Goal: Task Accomplishment & Management: Manage account settings

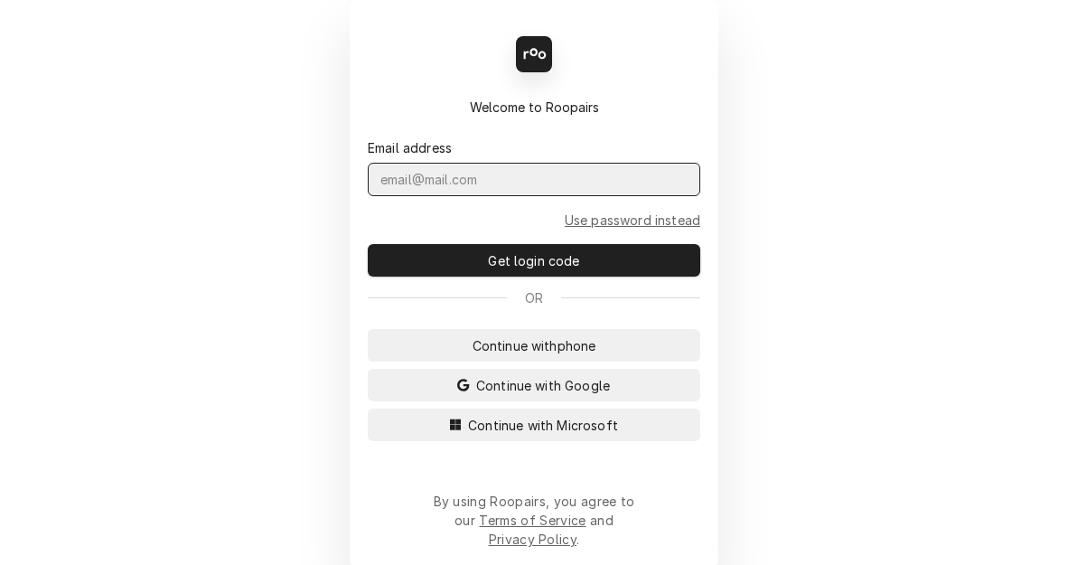
click at [476, 189] on input "Dynamic Content Wrapper" at bounding box center [534, 179] width 332 height 33
type input "kym.parson@csi1.com"
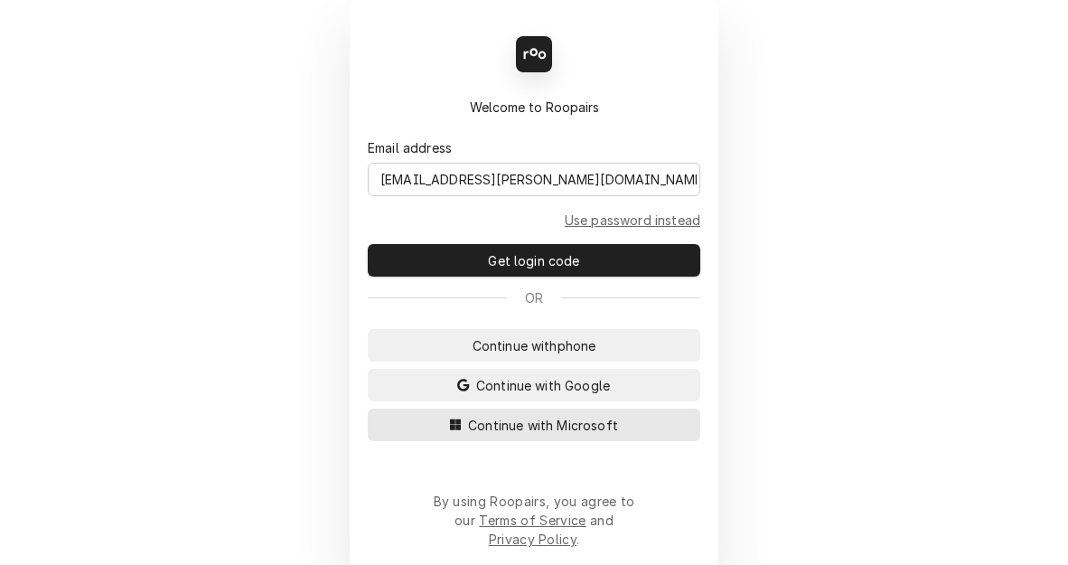
click at [499, 435] on span "Continue with Microsoft" at bounding box center [542, 425] width 157 height 19
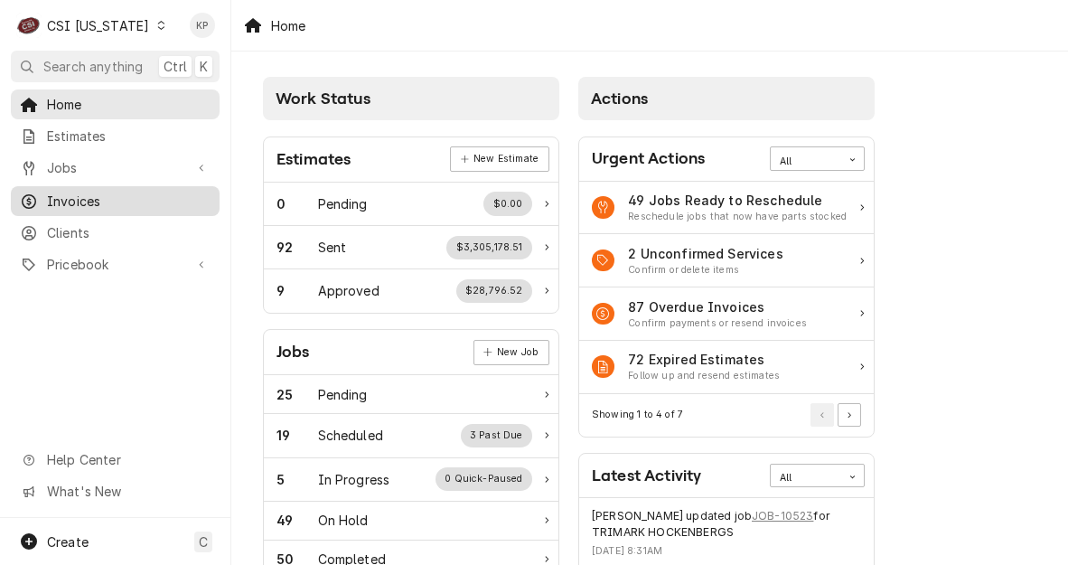
click at [80, 201] on span "Invoices" at bounding box center [129, 201] width 164 height 19
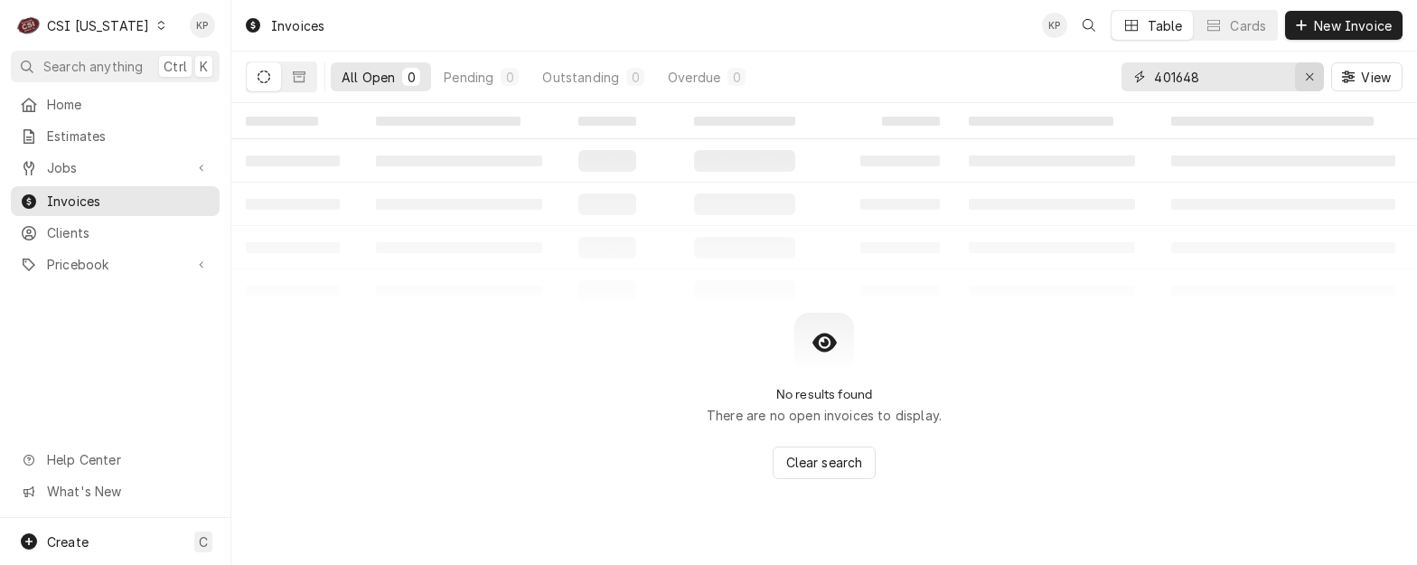
click at [1067, 76] on div "Erase input" at bounding box center [1309, 77] width 18 height 18
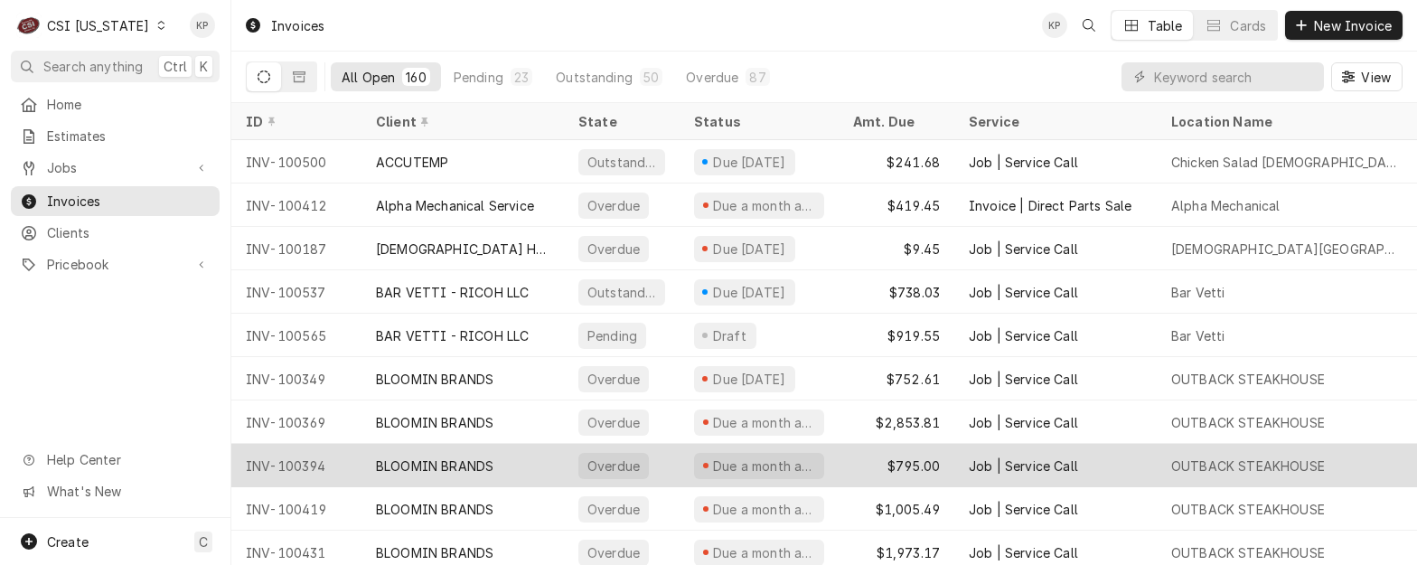
click at [529, 446] on div "BLOOMIN BRANDS" at bounding box center [462, 465] width 202 height 43
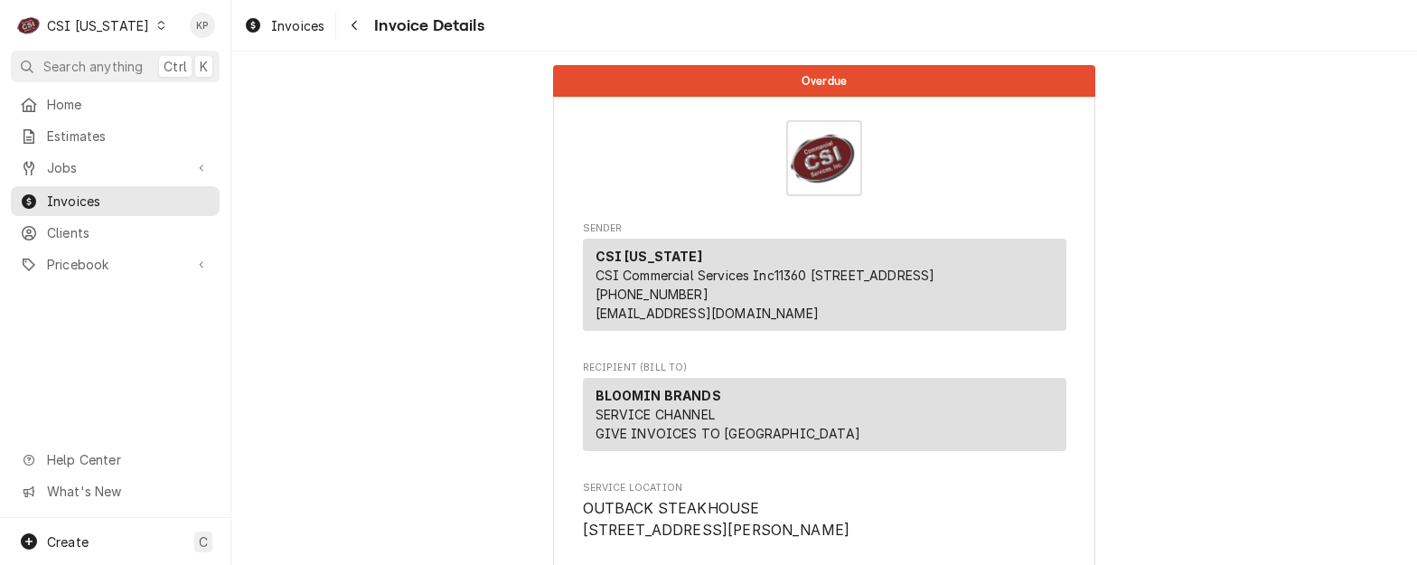
click at [157, 29] on icon "Dynamic Content Wrapper" at bounding box center [161, 25] width 8 height 9
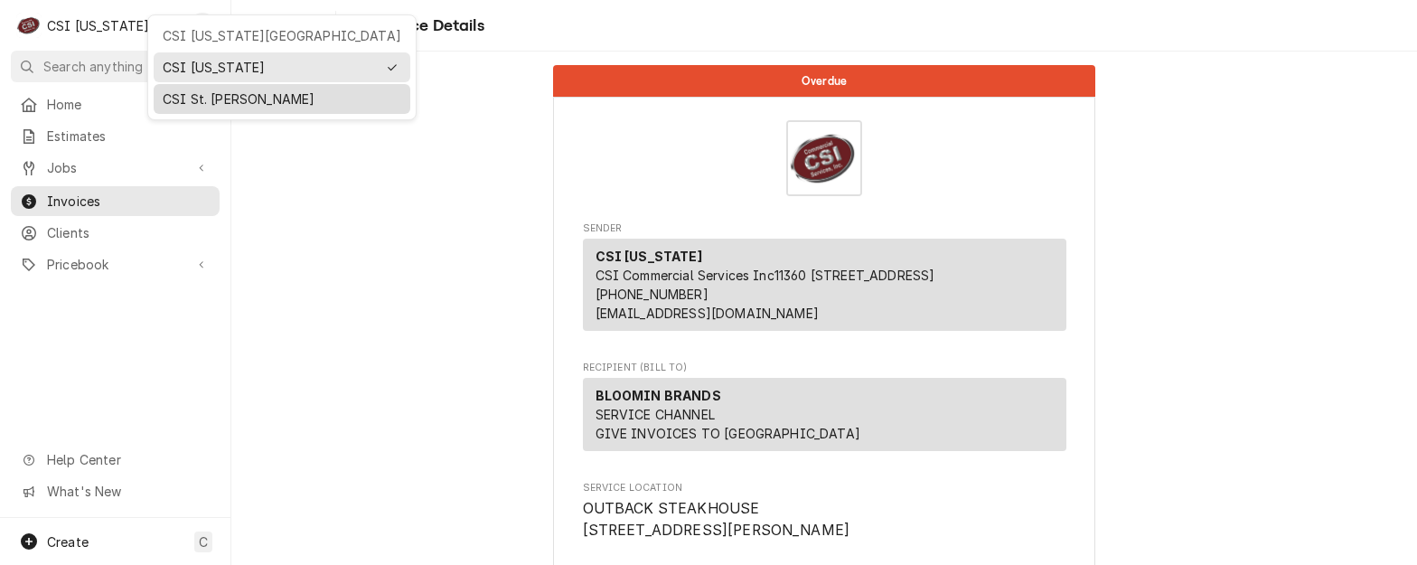
click at [176, 91] on div "CSI St. [PERSON_NAME]" at bounding box center [282, 98] width 239 height 19
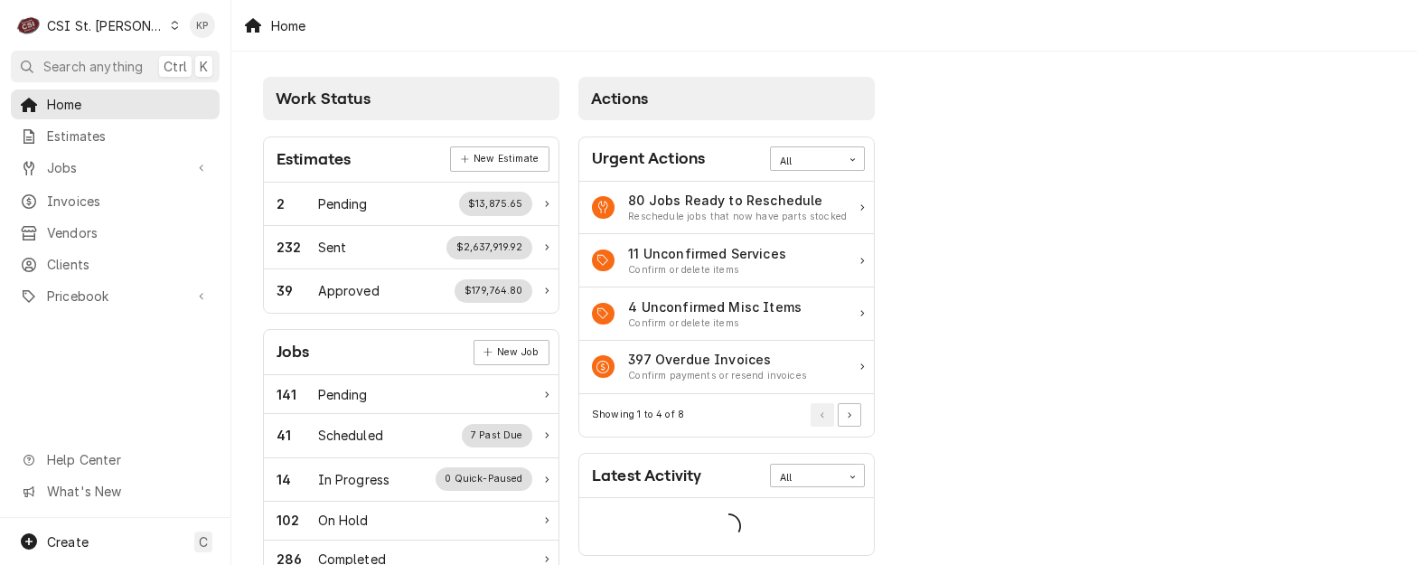
click at [106, 195] on span "Invoices" at bounding box center [129, 201] width 164 height 19
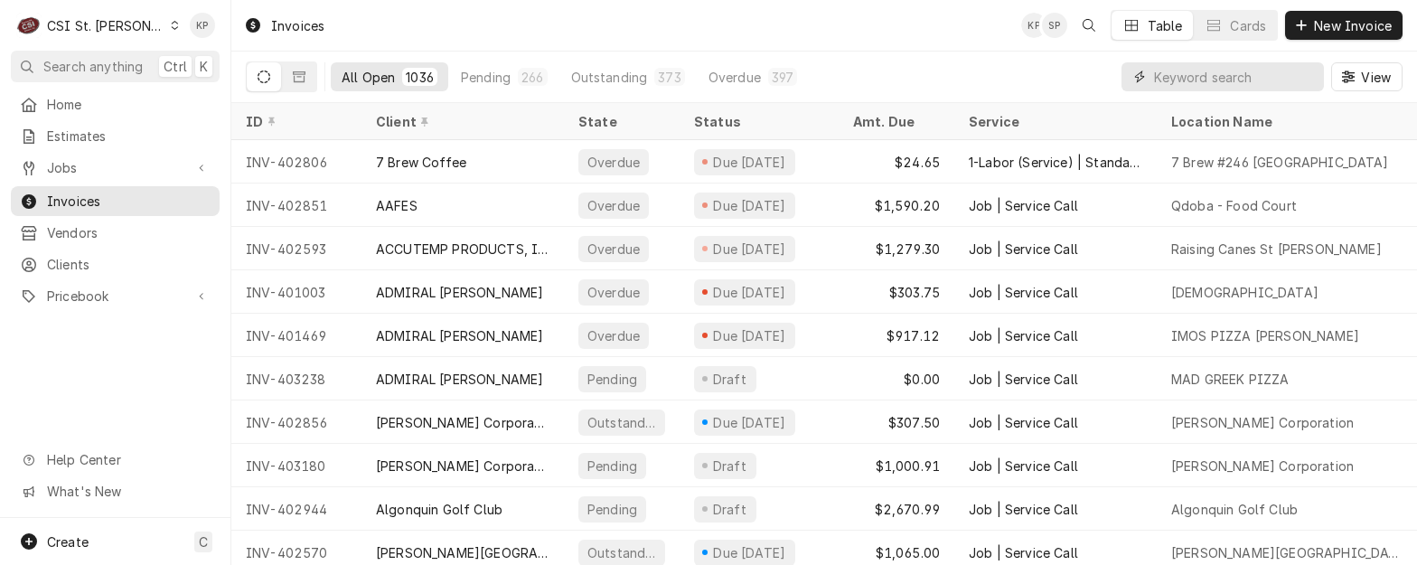
click at [1215, 74] on input "Dynamic Content Wrapper" at bounding box center [1234, 76] width 161 height 29
type input "403131"
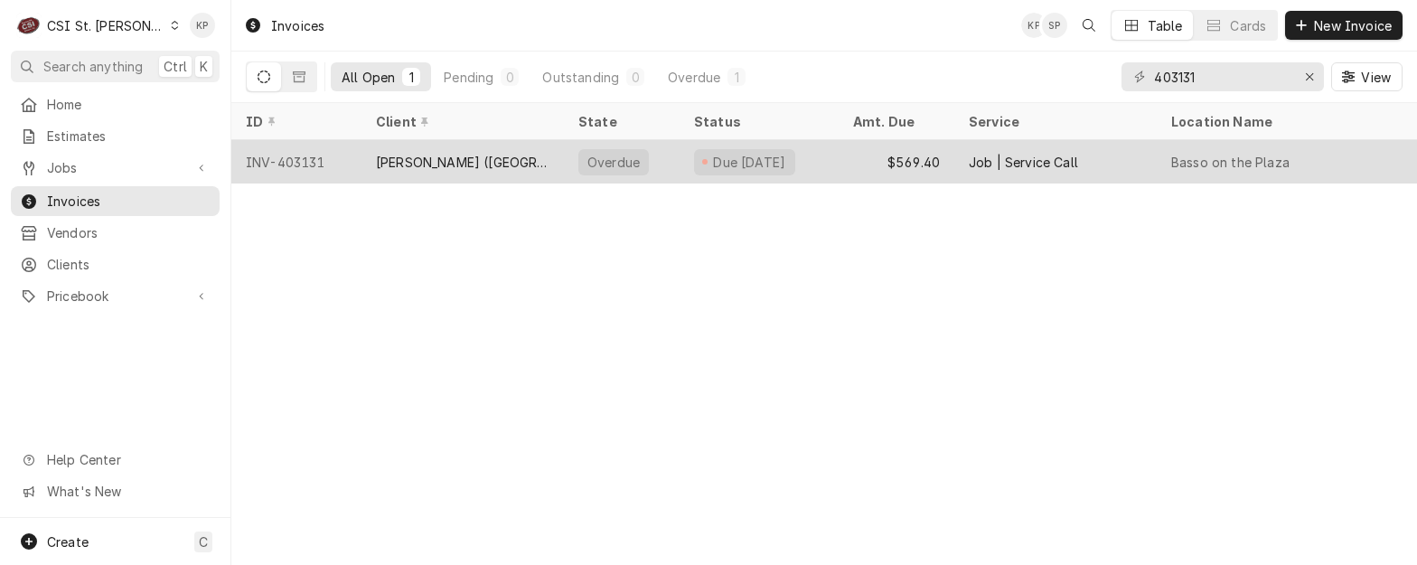
click at [312, 159] on div "INV-403131" at bounding box center [296, 161] width 130 height 43
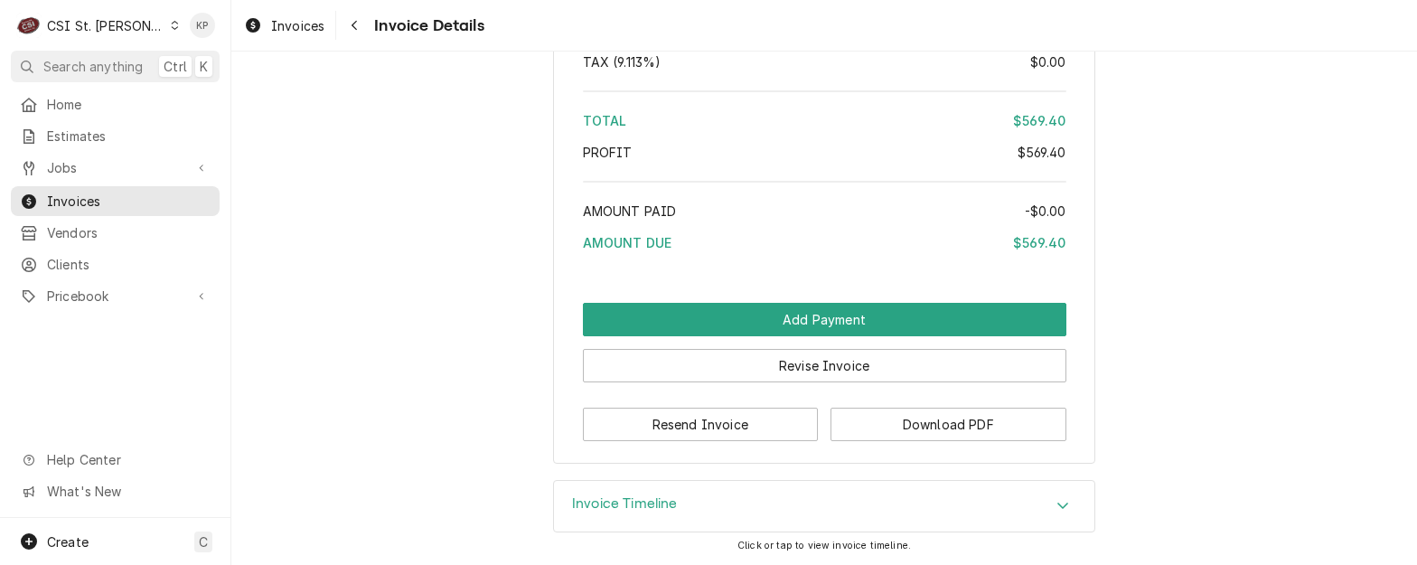
scroll to position [3308, 0]
click at [892, 413] on button "Download PDF" at bounding box center [948, 423] width 236 height 33
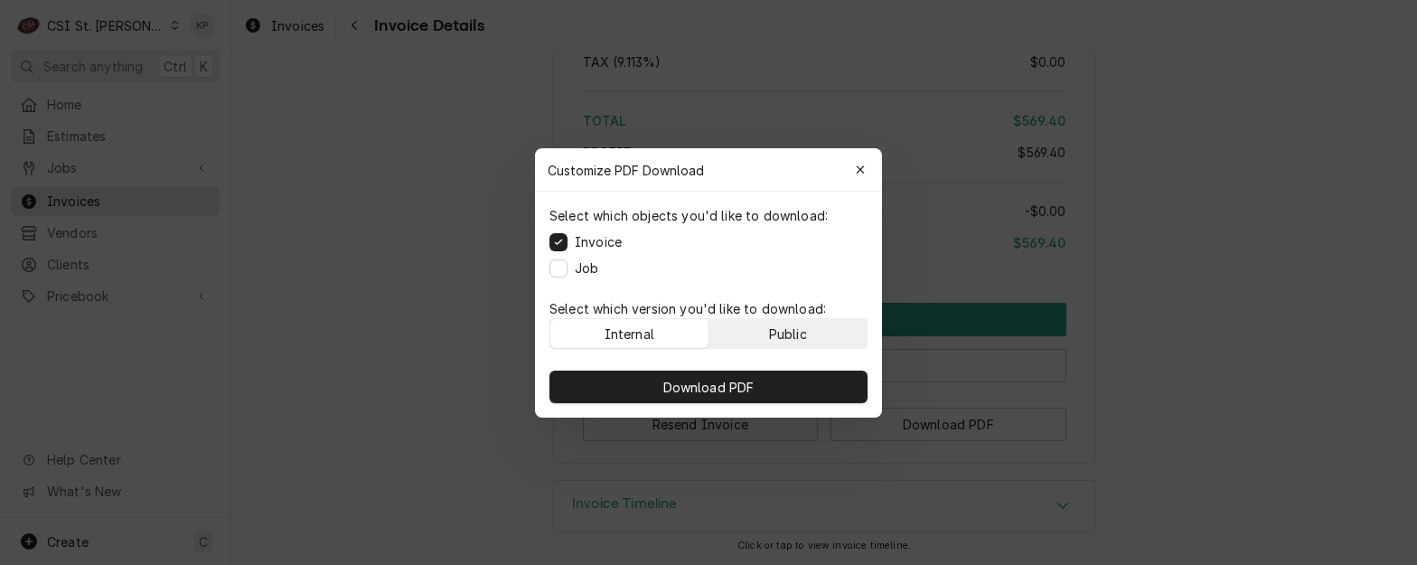
click at [810, 323] on button "Public" at bounding box center [788, 333] width 158 height 29
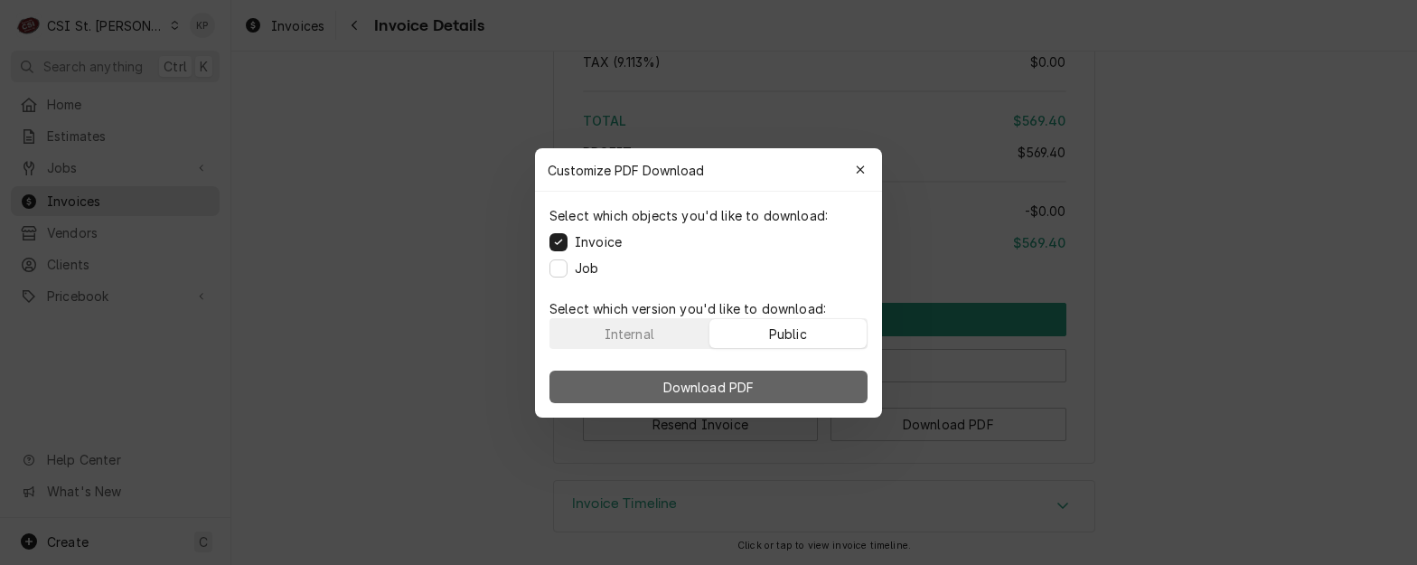
click at [807, 379] on button "Download PDF" at bounding box center [708, 386] width 318 height 33
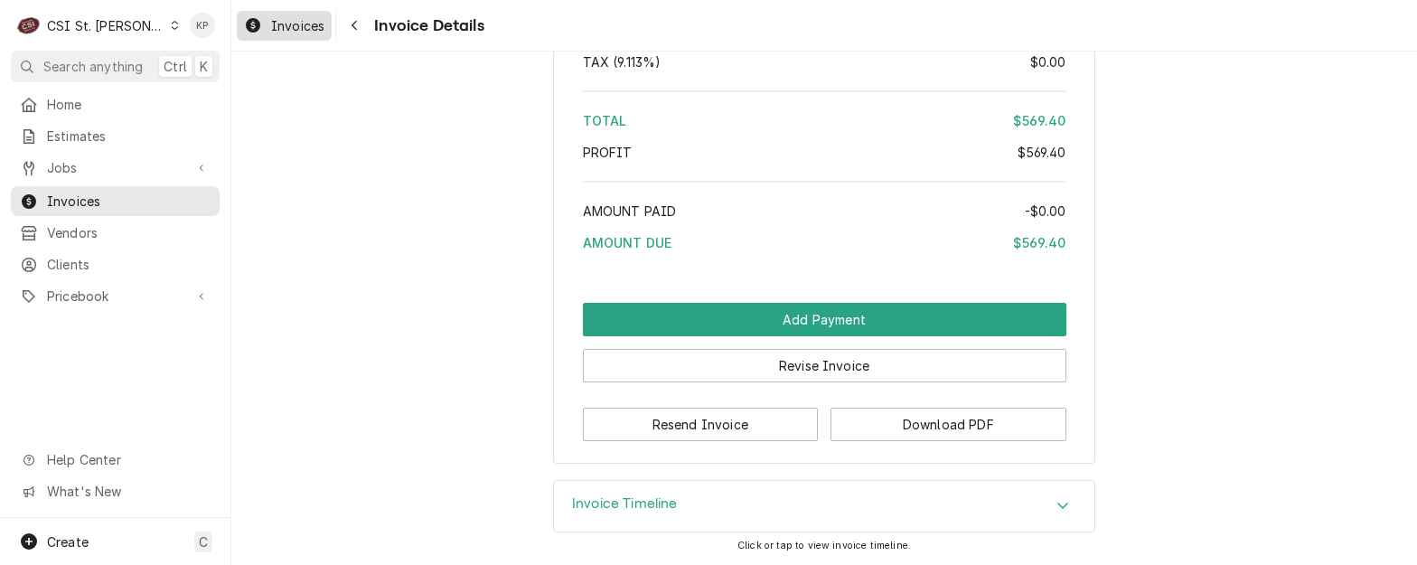
click at [282, 27] on span "Invoices" at bounding box center [297, 25] width 53 height 19
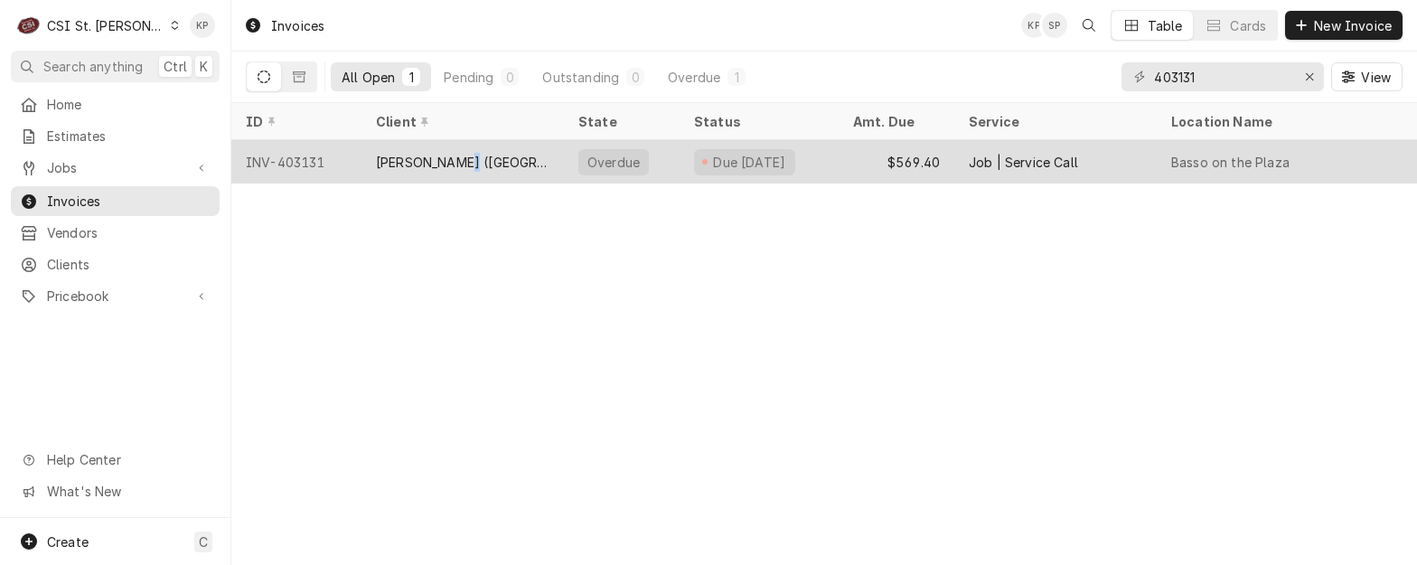
click at [447, 160] on div "[PERSON_NAME] ([GEOGRAPHIC_DATA])" at bounding box center [462, 162] width 173 height 19
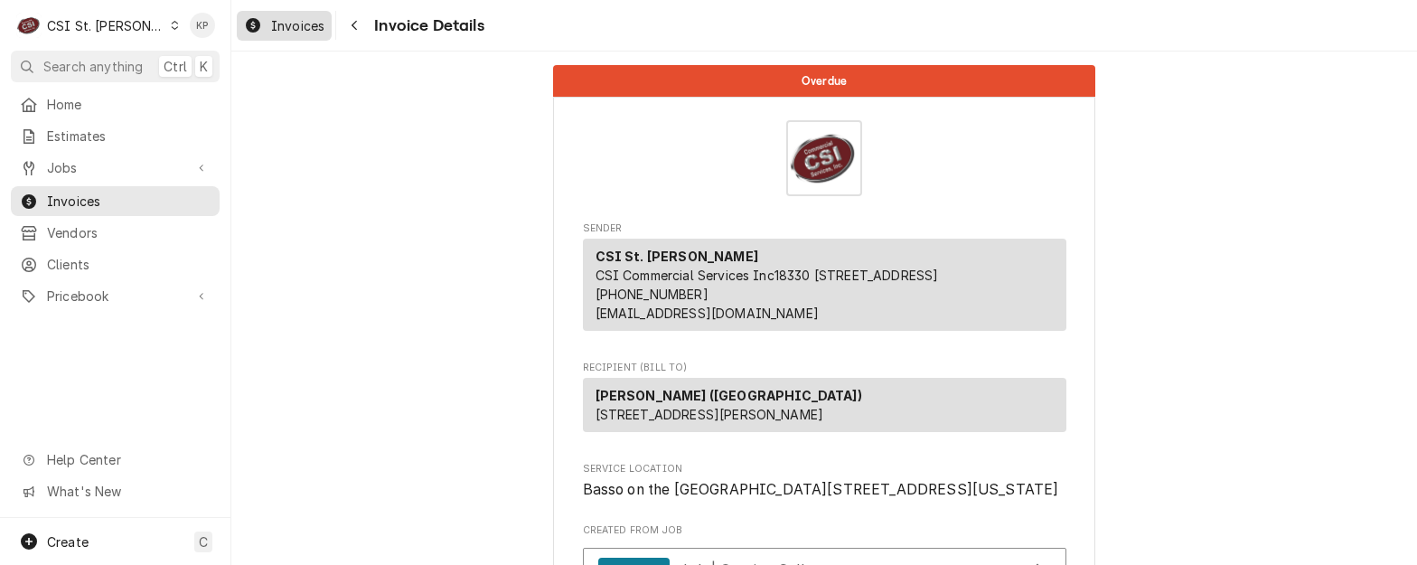
drag, startPoint x: 527, startPoint y: 178, endPoint x: 276, endPoint y: 23, distance: 294.9
click at [276, 23] on span "Invoices" at bounding box center [297, 25] width 53 height 19
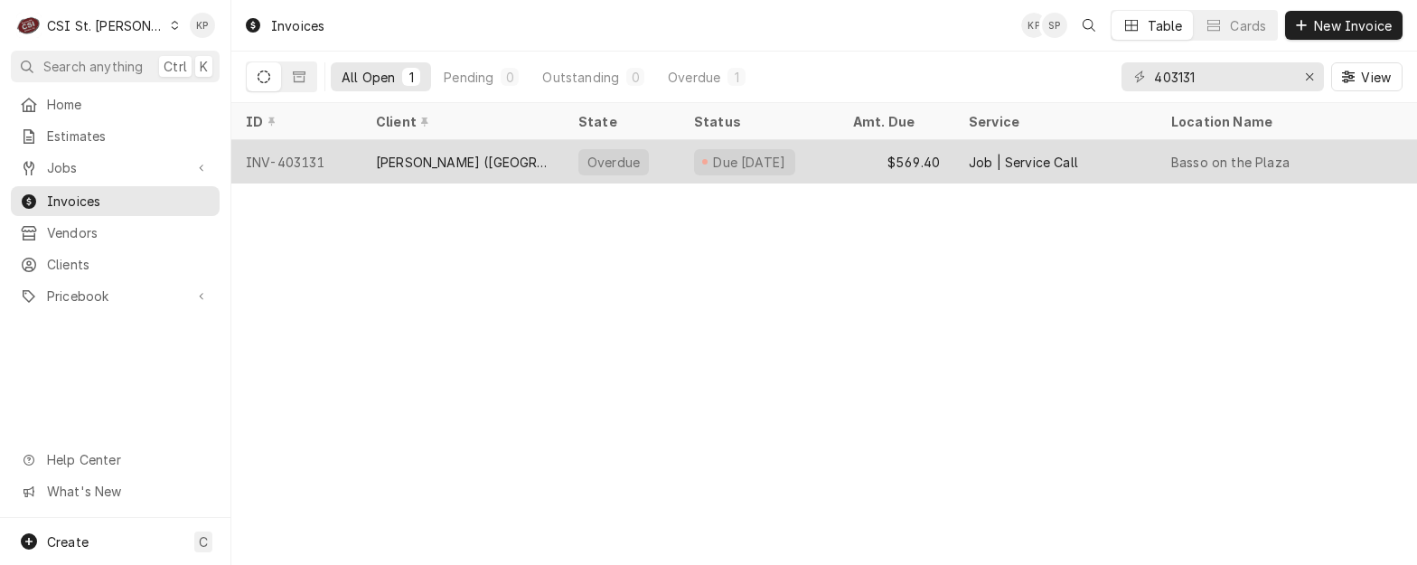
click at [297, 161] on div "INV-403131" at bounding box center [296, 161] width 130 height 43
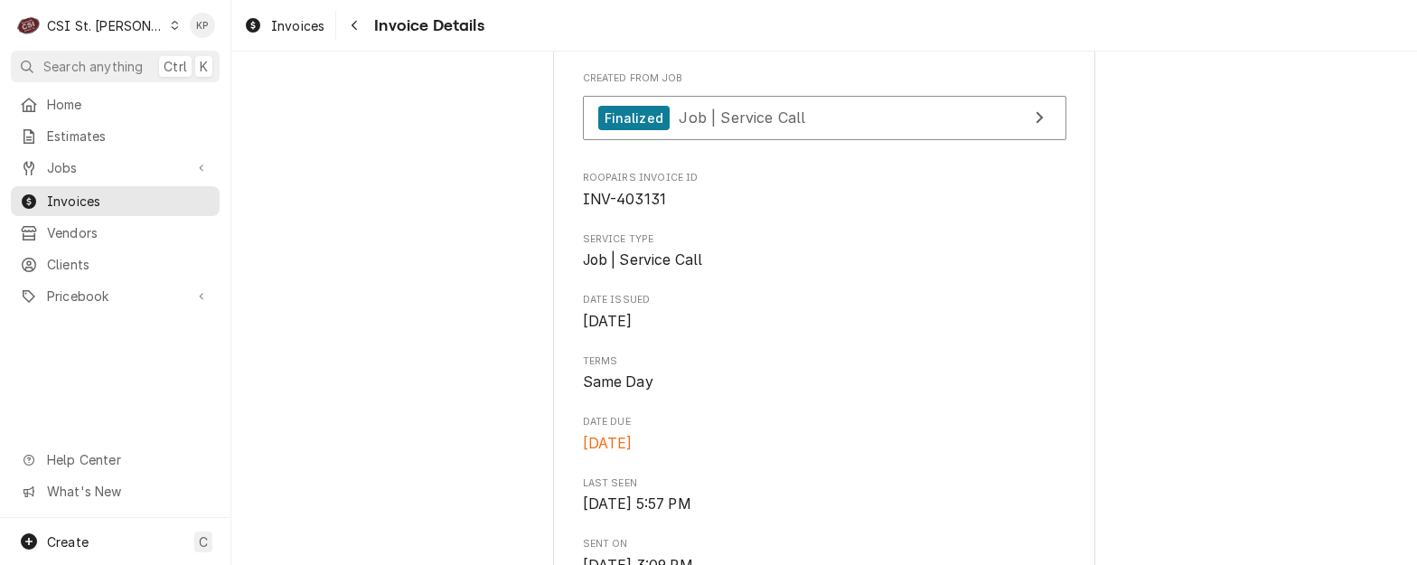
scroll to position [723, 0]
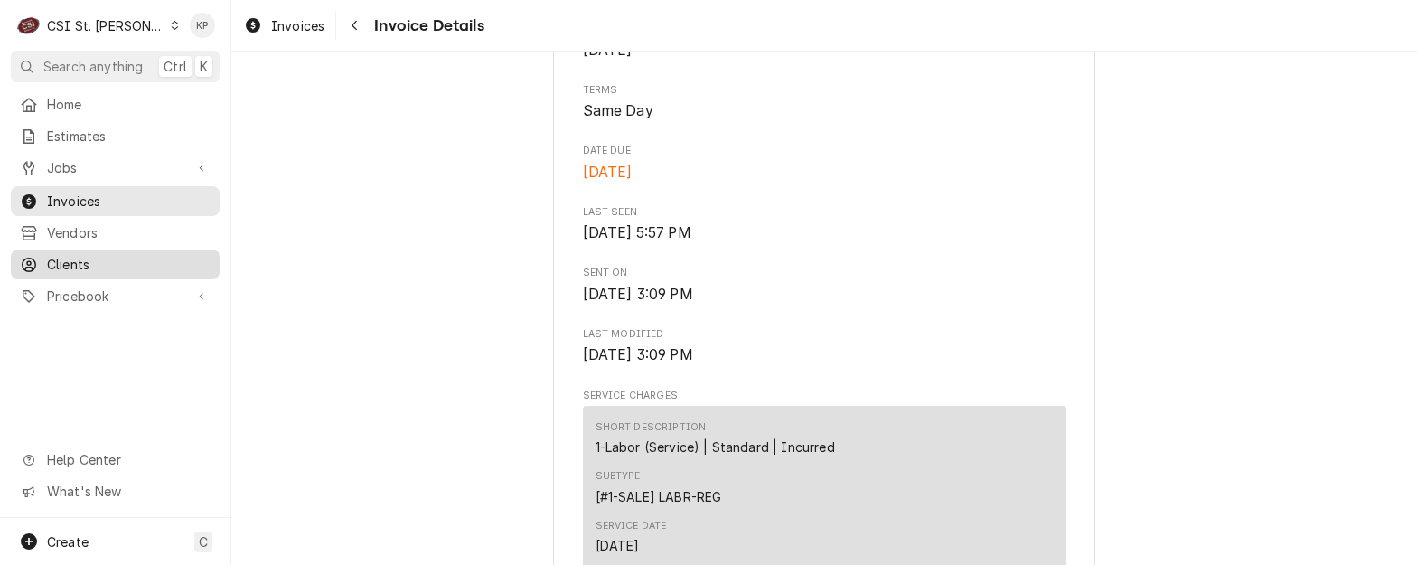
click at [89, 259] on span "Clients" at bounding box center [129, 264] width 164 height 19
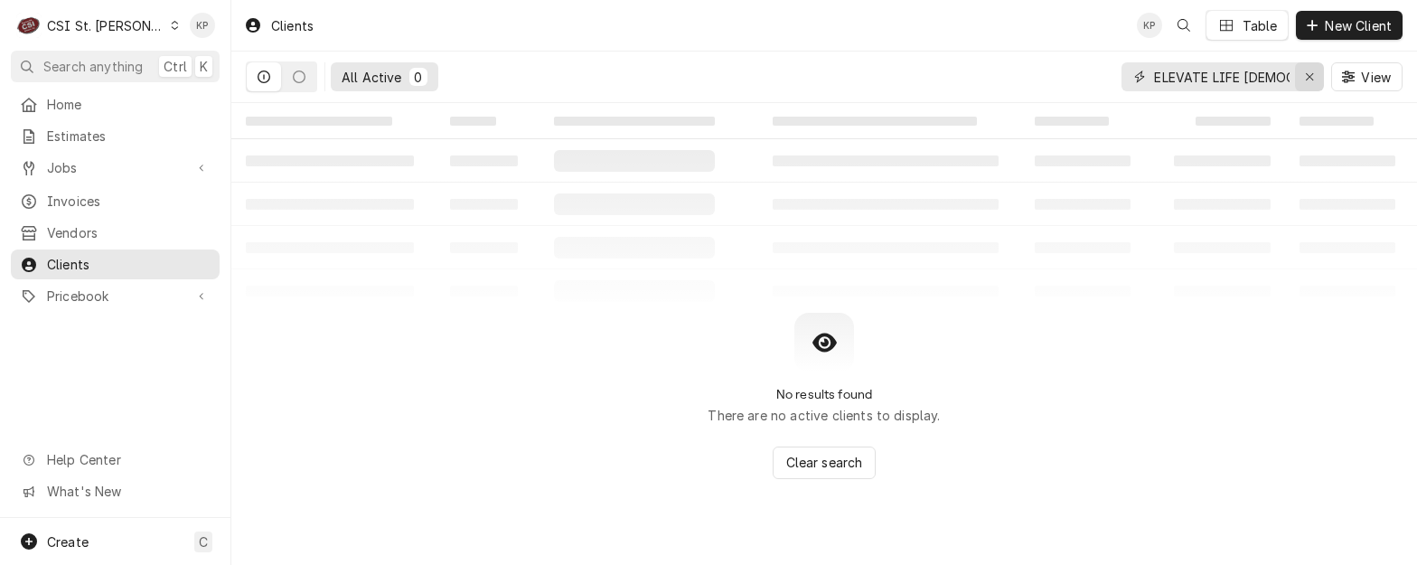
click at [1307, 75] on icon "Erase input" at bounding box center [1310, 76] width 10 height 13
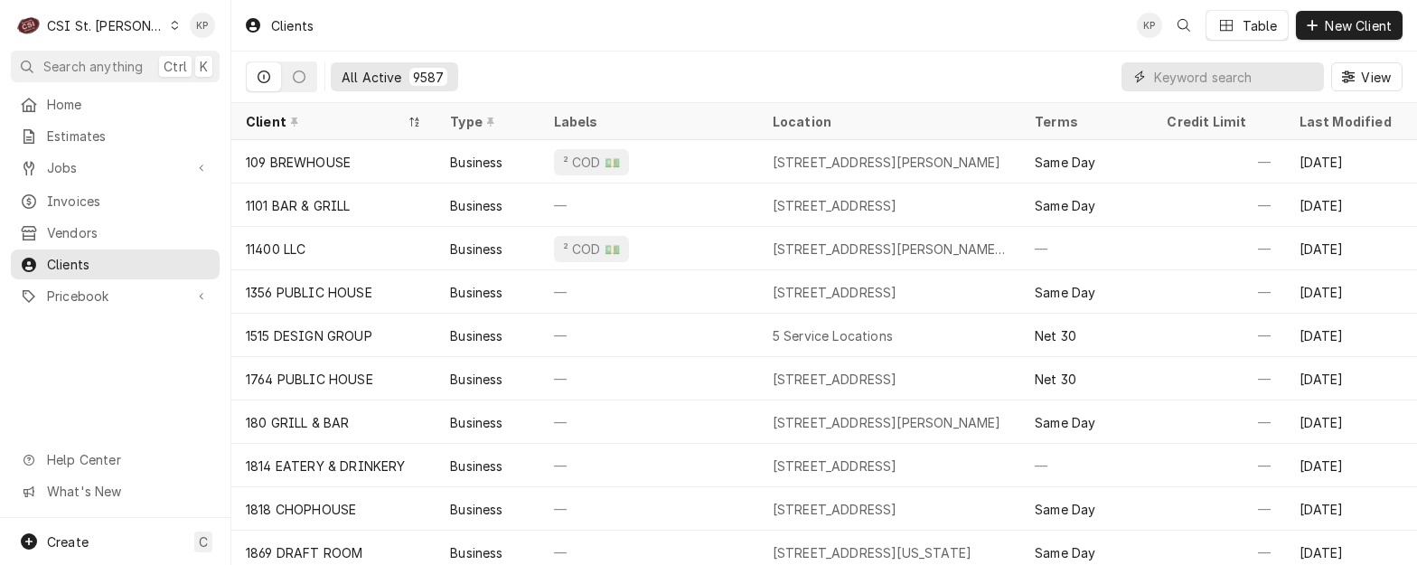
paste input "[PERSON_NAME] ([GEOGRAPHIC_DATA])"
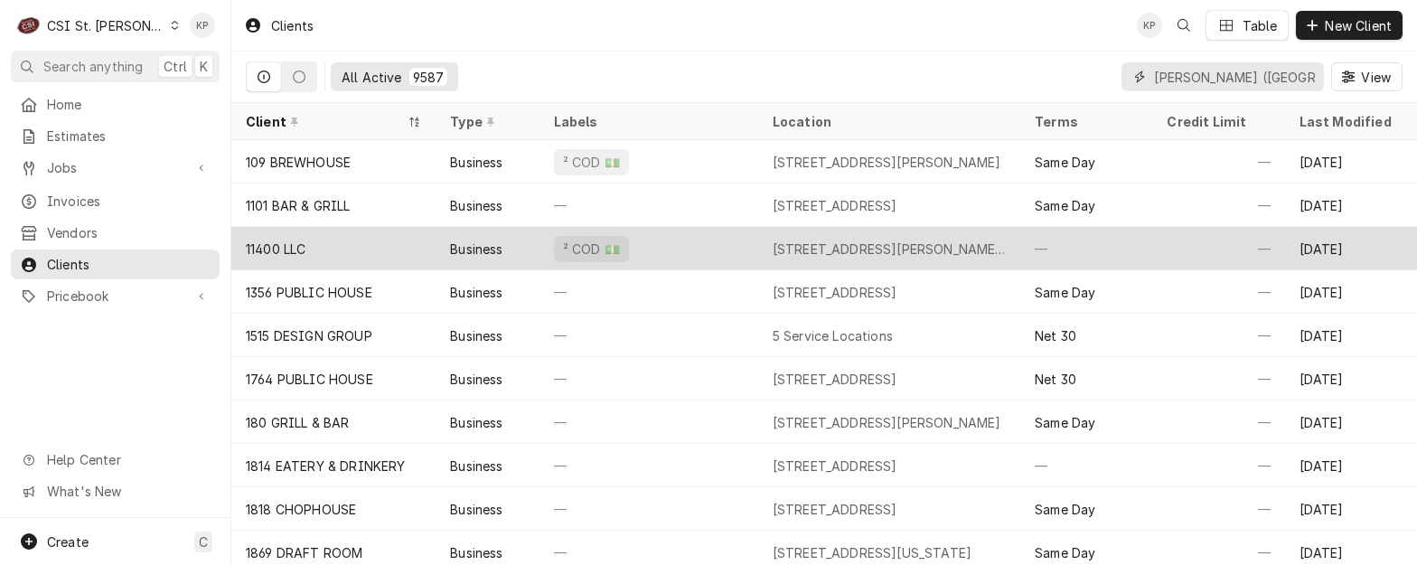
scroll to position [0, 23]
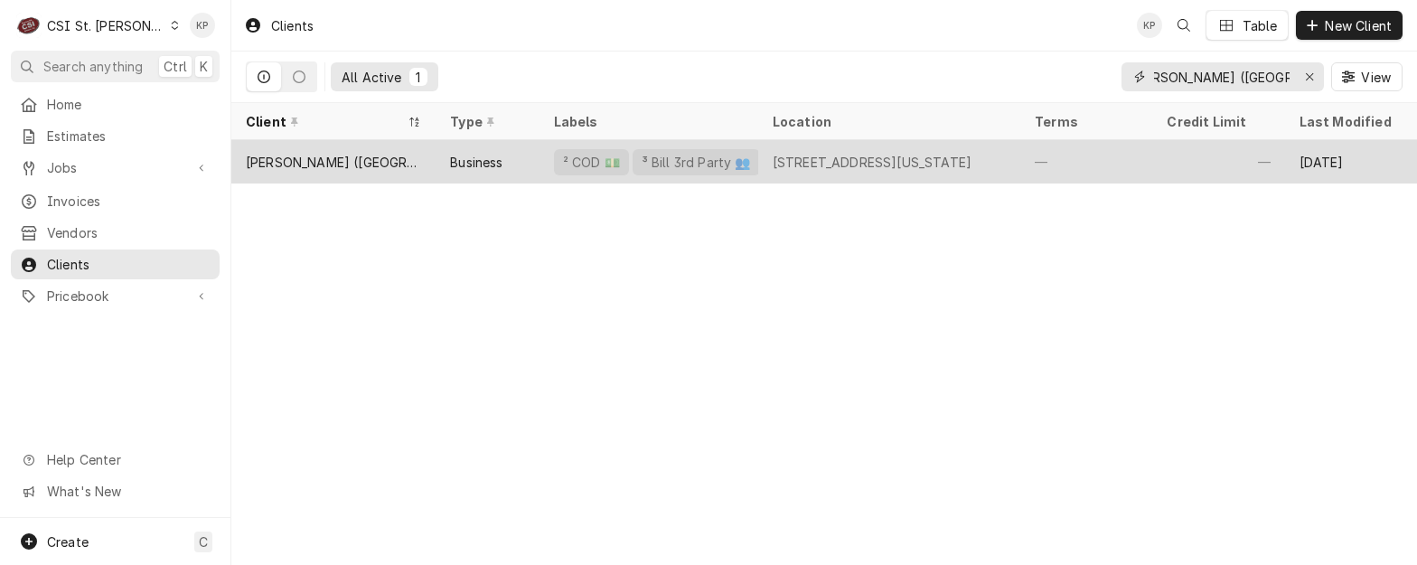
type input "[PERSON_NAME] ([GEOGRAPHIC_DATA])"
click at [330, 158] on div "[PERSON_NAME] ([GEOGRAPHIC_DATA])" at bounding box center [333, 162] width 175 height 19
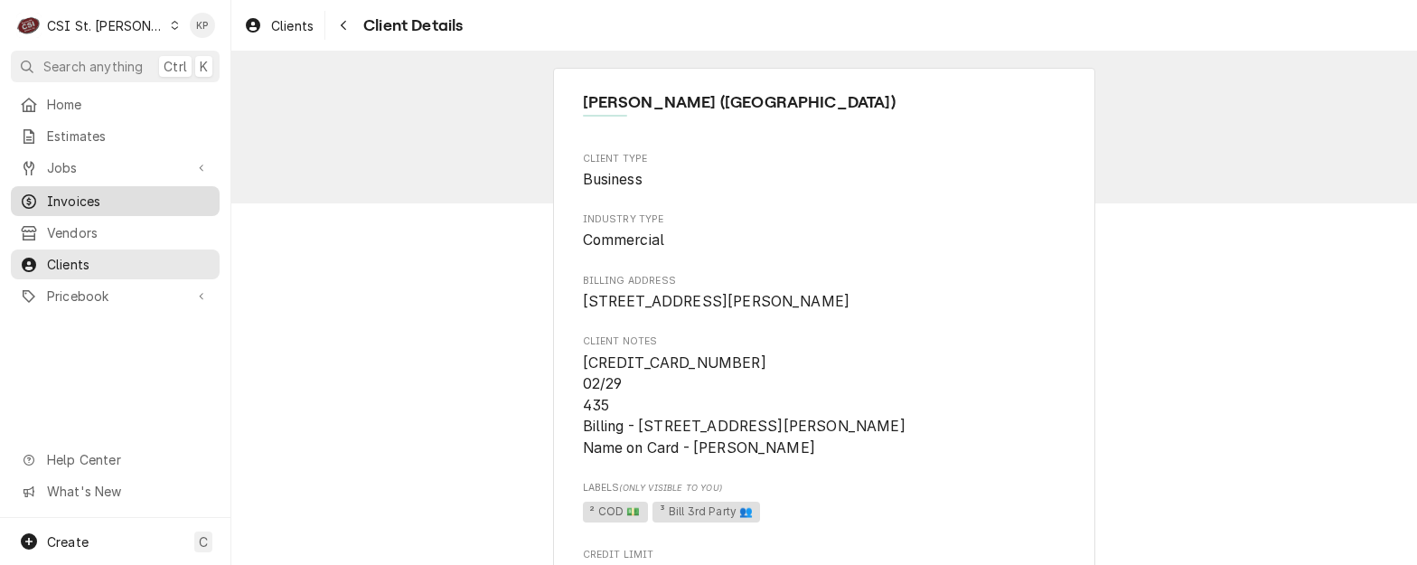
click at [82, 194] on span "Invoices" at bounding box center [129, 201] width 164 height 19
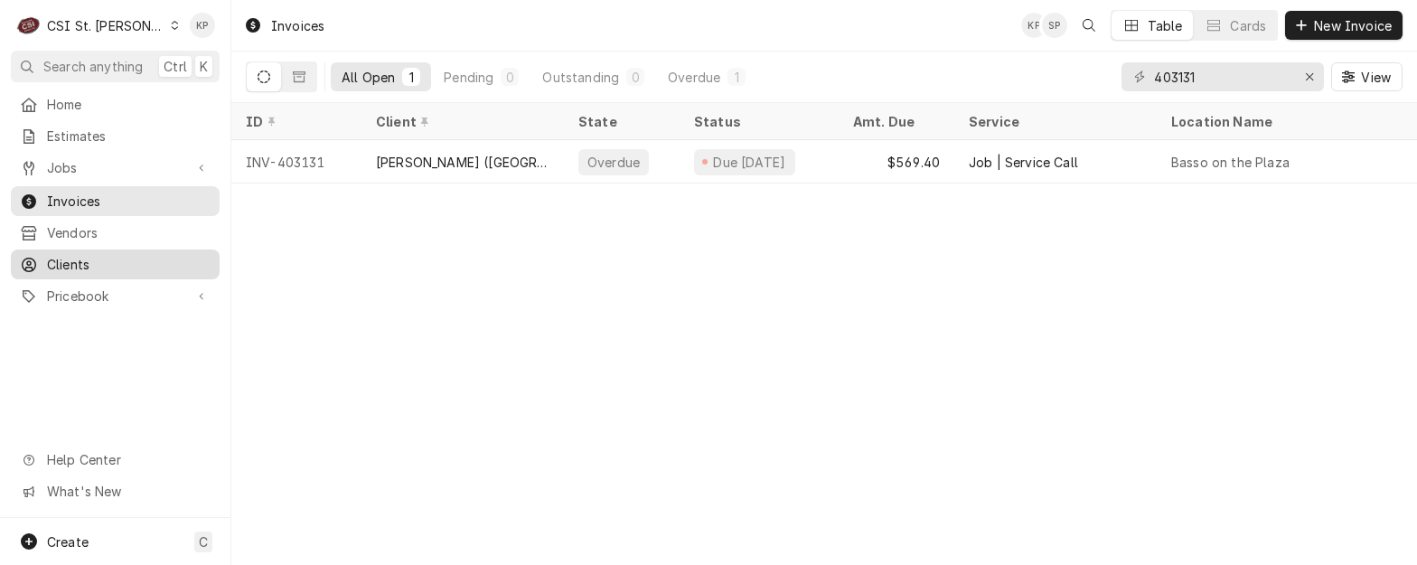
drag, startPoint x: 73, startPoint y: 257, endPoint x: 83, endPoint y: 261, distance: 10.6
click at [73, 257] on span "Clients" at bounding box center [129, 264] width 164 height 19
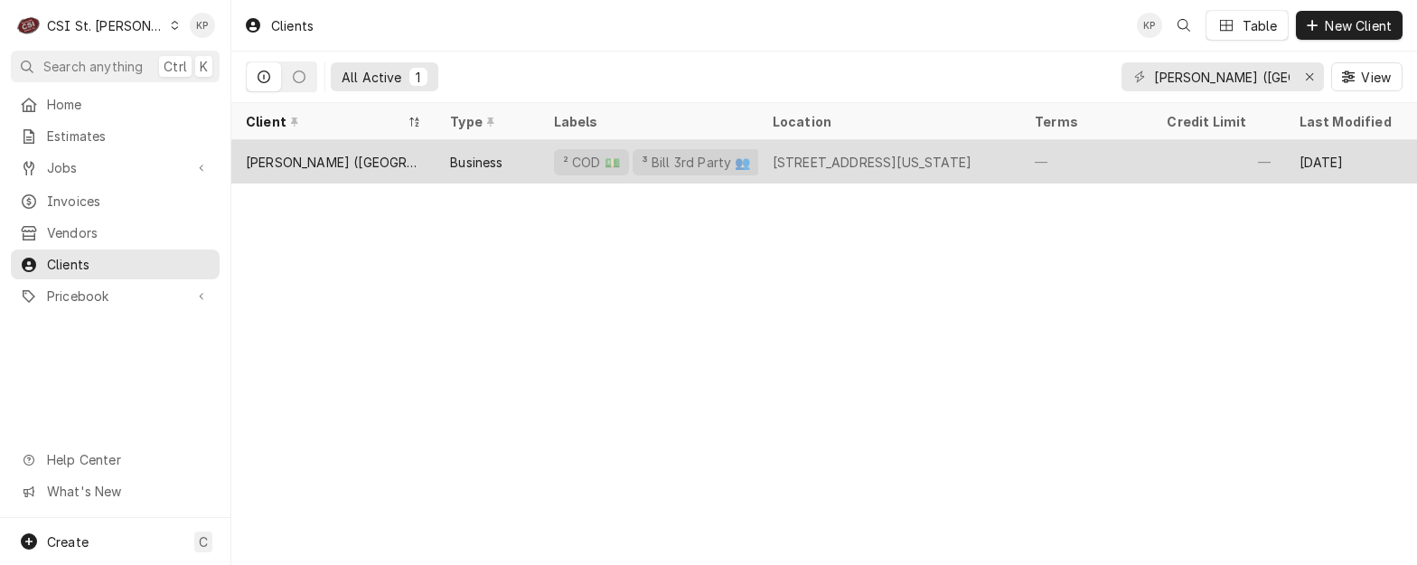
click at [342, 156] on div "[PERSON_NAME] ([GEOGRAPHIC_DATA])" at bounding box center [333, 162] width 175 height 19
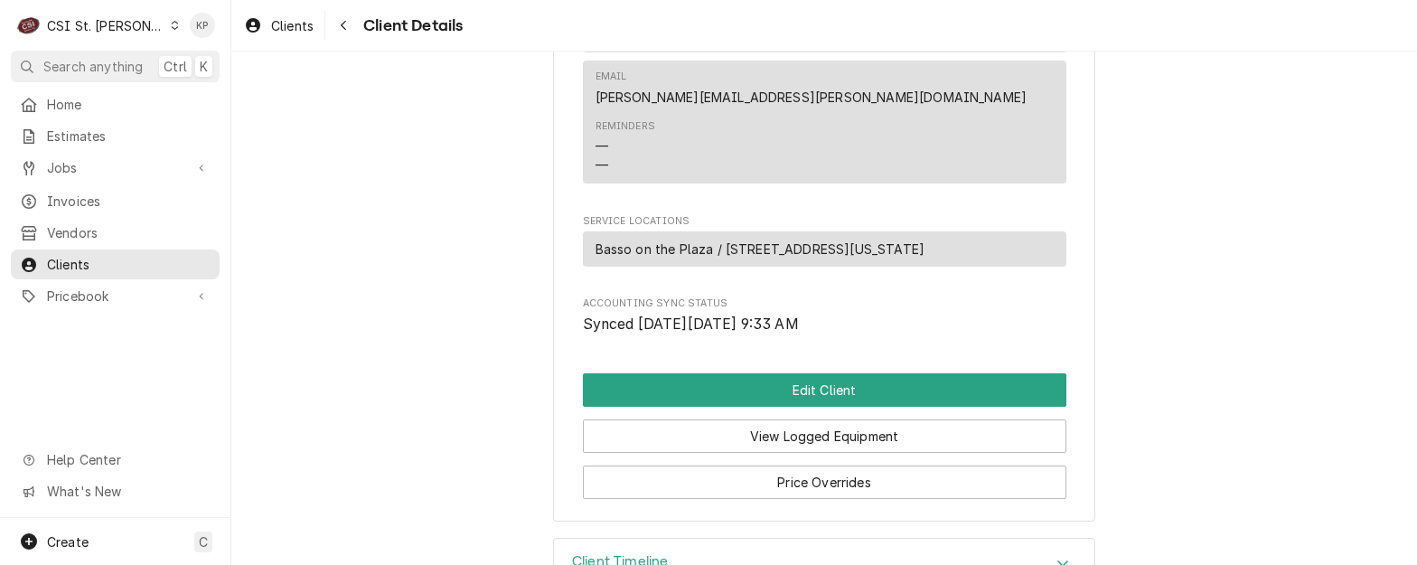
scroll to position [1016, 0]
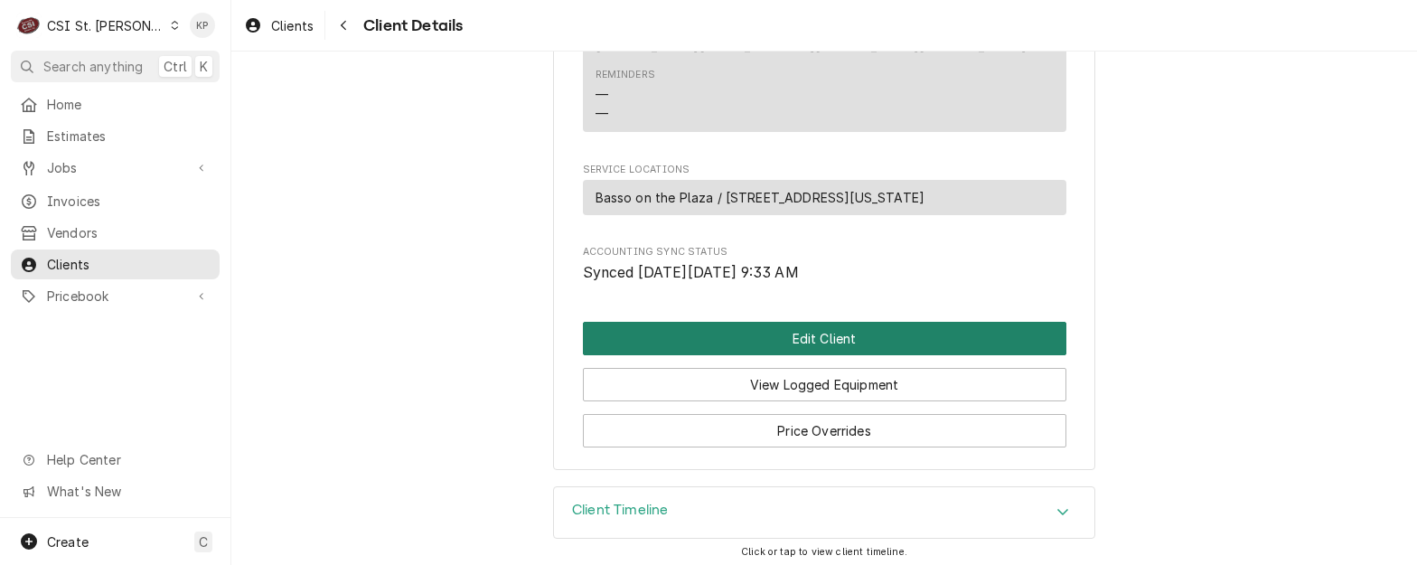
click at [816, 325] on button "Edit Client" at bounding box center [824, 338] width 483 height 33
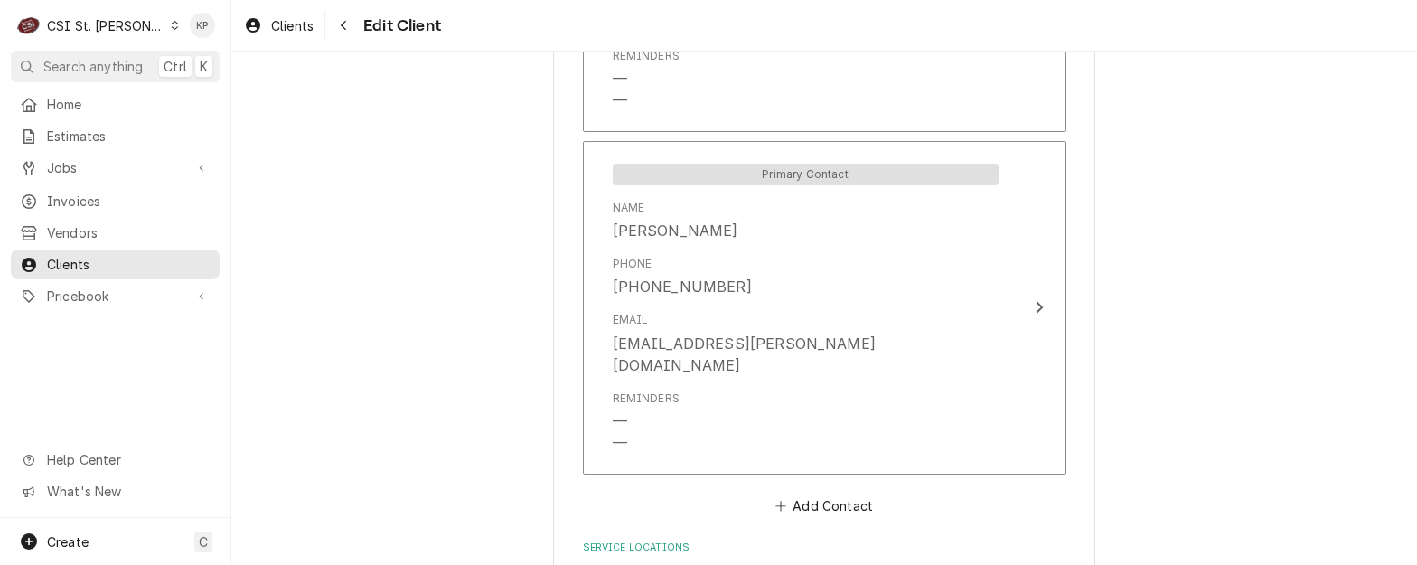
scroll to position [1626, 0]
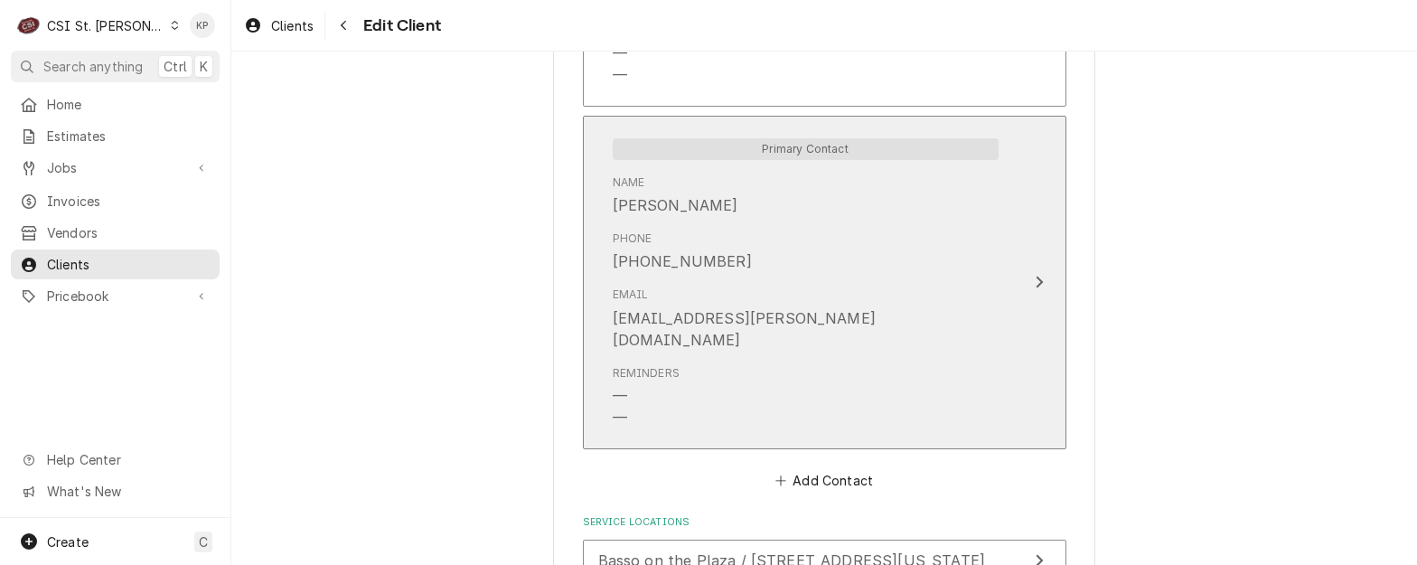
click at [1035, 275] on icon "Update Contact" at bounding box center [1039, 282] width 9 height 14
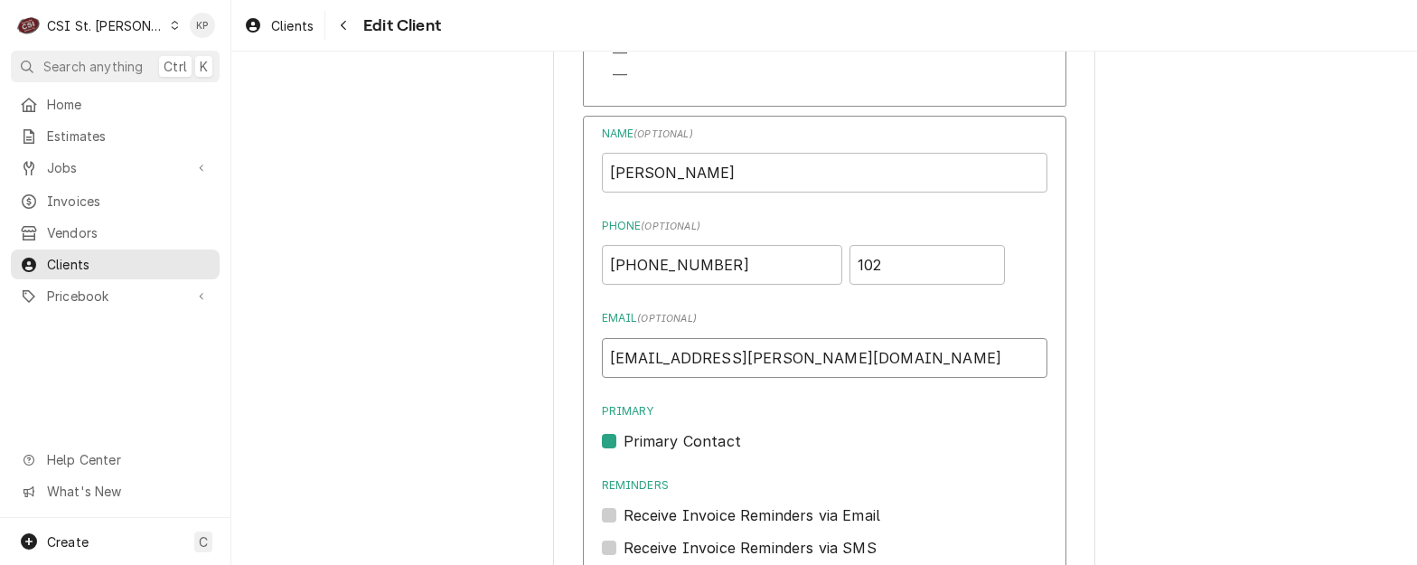
drag, startPoint x: 811, startPoint y: 335, endPoint x: 607, endPoint y: 335, distance: 204.2
click at [607, 338] on input "[EMAIL_ADDRESS][PERSON_NAME][DOMAIN_NAME]" at bounding box center [824, 358] width 445 height 40
click at [604, 338] on input "[EMAIL_ADDRESS][PERSON_NAME][DOMAIN_NAME]" at bounding box center [824, 358] width 445 height 40
drag, startPoint x: 602, startPoint y: 336, endPoint x: 824, endPoint y: 339, distance: 222.3
click at [824, 339] on input "[EMAIL_ADDRESS][PERSON_NAME][DOMAIN_NAME]" at bounding box center [824, 358] width 445 height 40
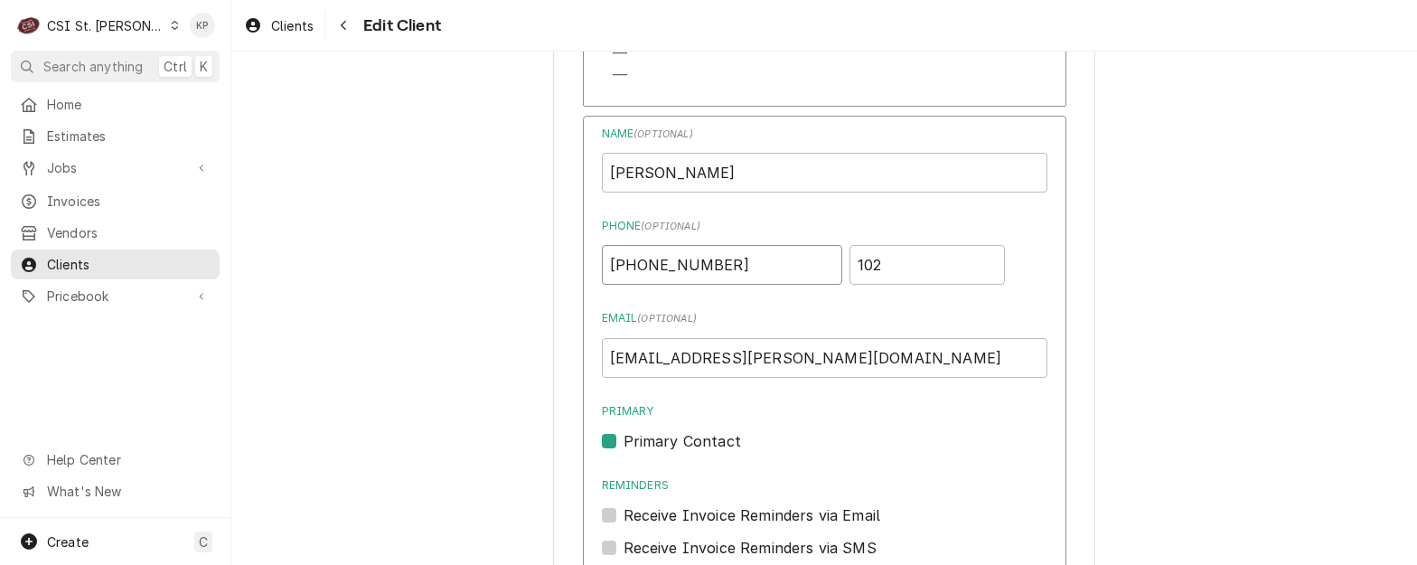
drag, startPoint x: 726, startPoint y: 245, endPoint x: 584, endPoint y: 242, distance: 142.8
click at [584, 242] on div "Name ( optional ) JENNA DENLINGER Phone ( optional ) (800) 215-8563 102 Email (…" at bounding box center [824, 454] width 483 height 676
drag, startPoint x: 776, startPoint y: 164, endPoint x: 604, endPoint y: 163, distance: 171.7
click at [604, 163] on input "JENNA DENLINGER" at bounding box center [824, 173] width 445 height 40
click at [829, 284] on div "Name ( optional ) JENNA DENLINGER Phone ( optional ) (800) 215-8563 102 Email (…" at bounding box center [824, 375] width 445 height 499
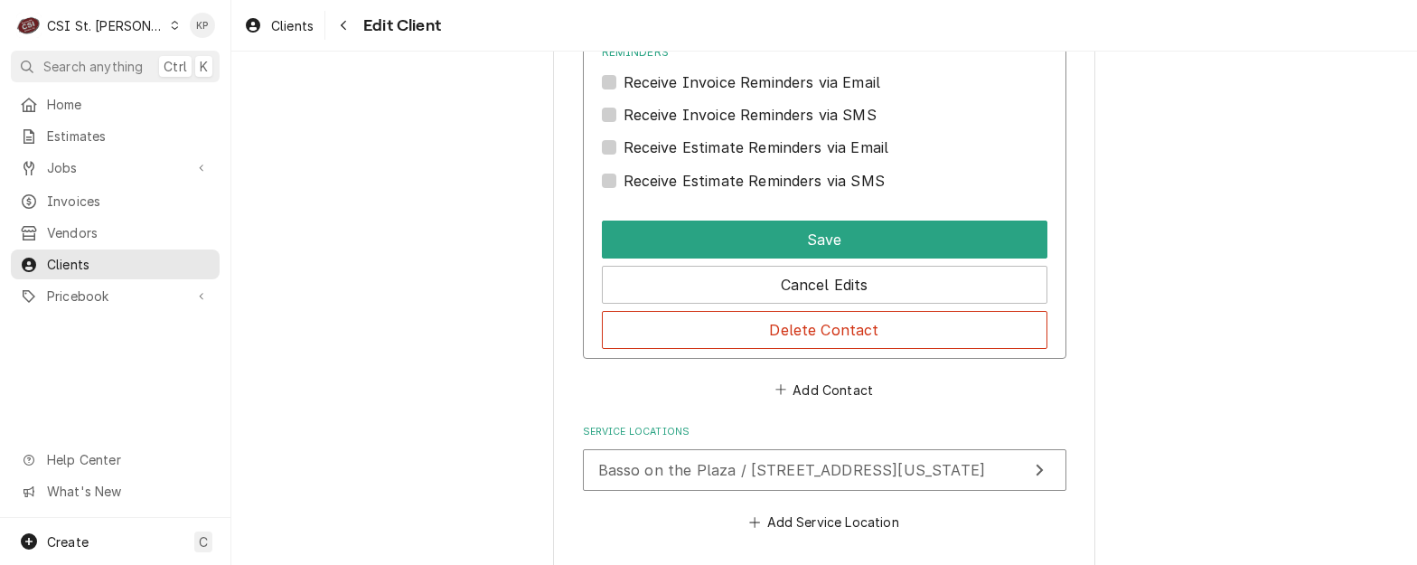
scroll to position [2078, 0]
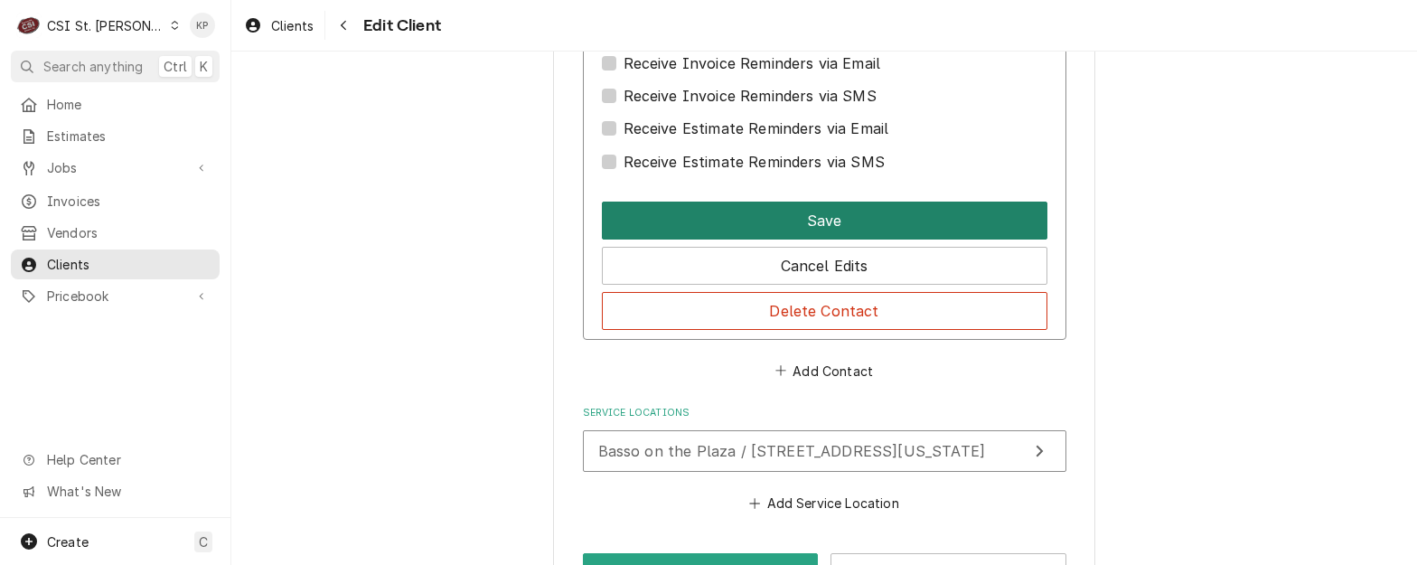
click at [845, 204] on button "Save" at bounding box center [824, 220] width 445 height 38
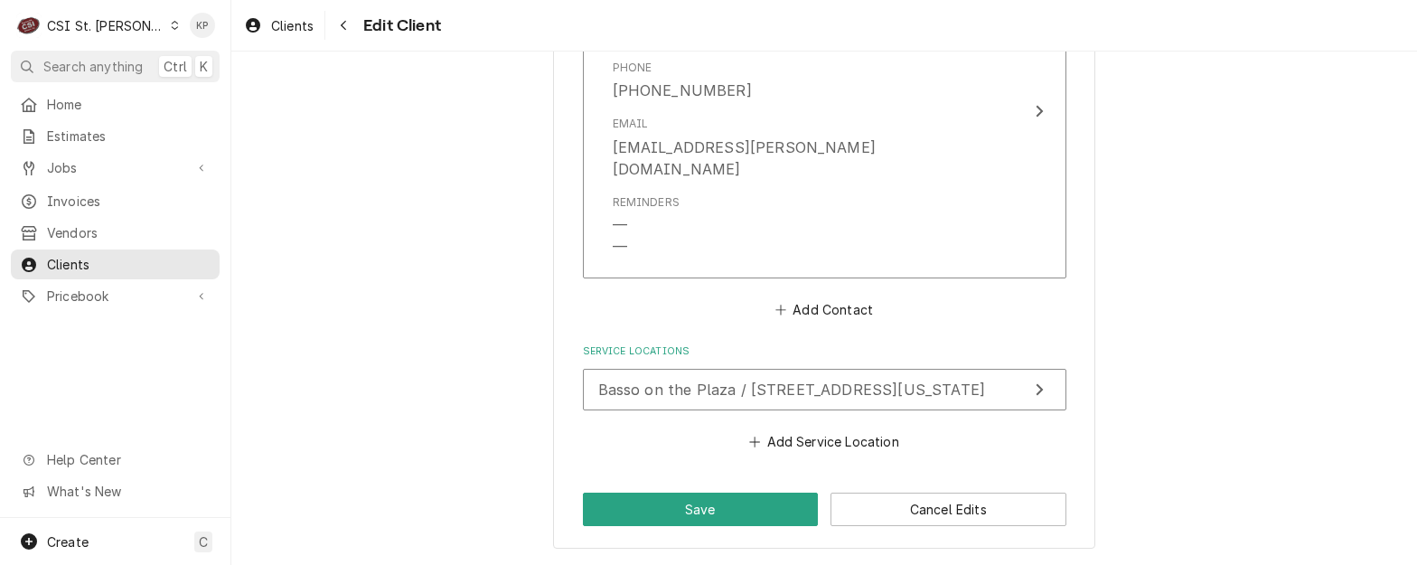
scroll to position [1754, 0]
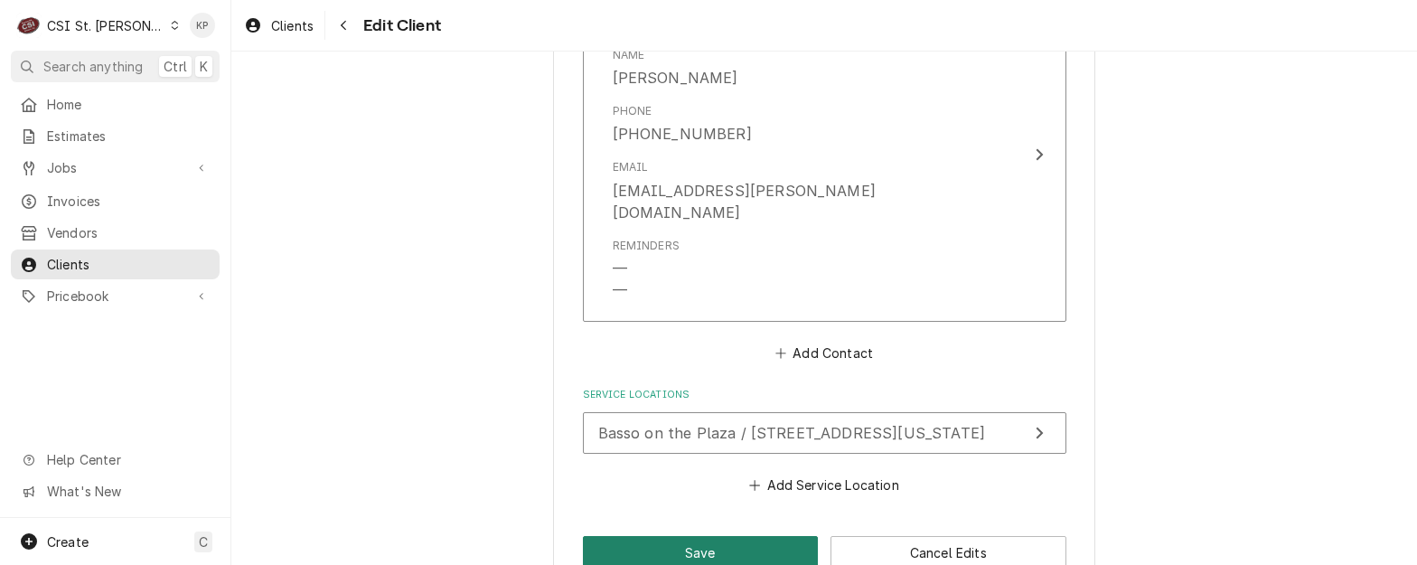
click at [722, 536] on button "Save" at bounding box center [701, 552] width 236 height 33
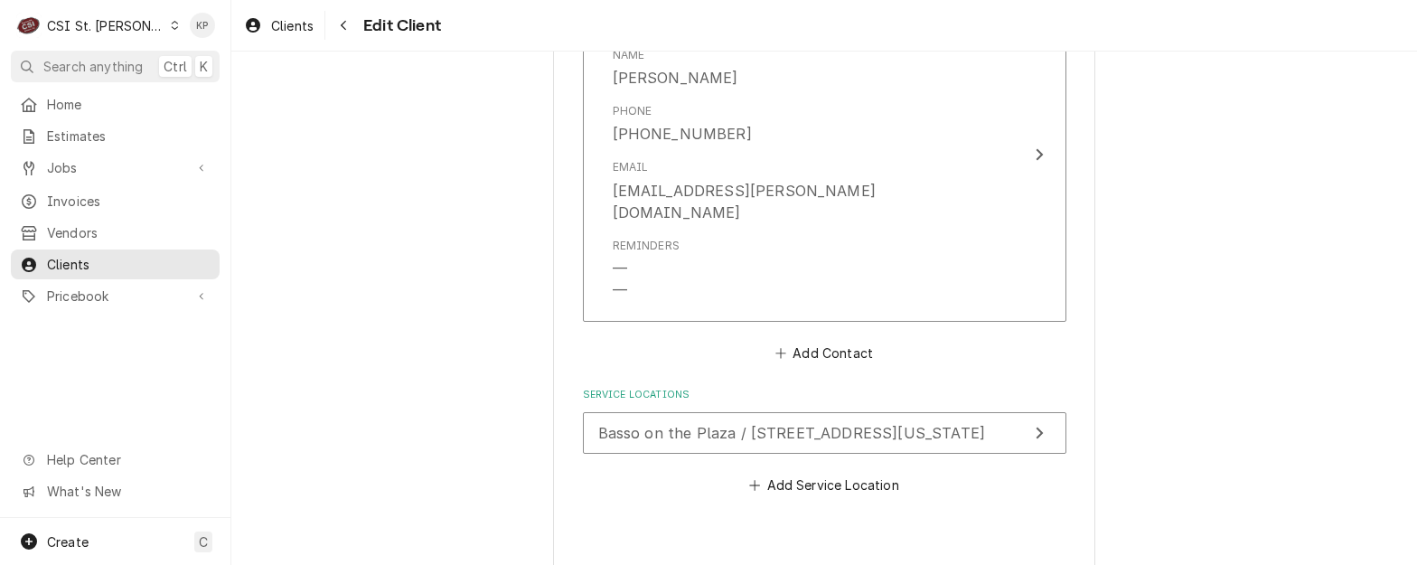
type textarea "x"
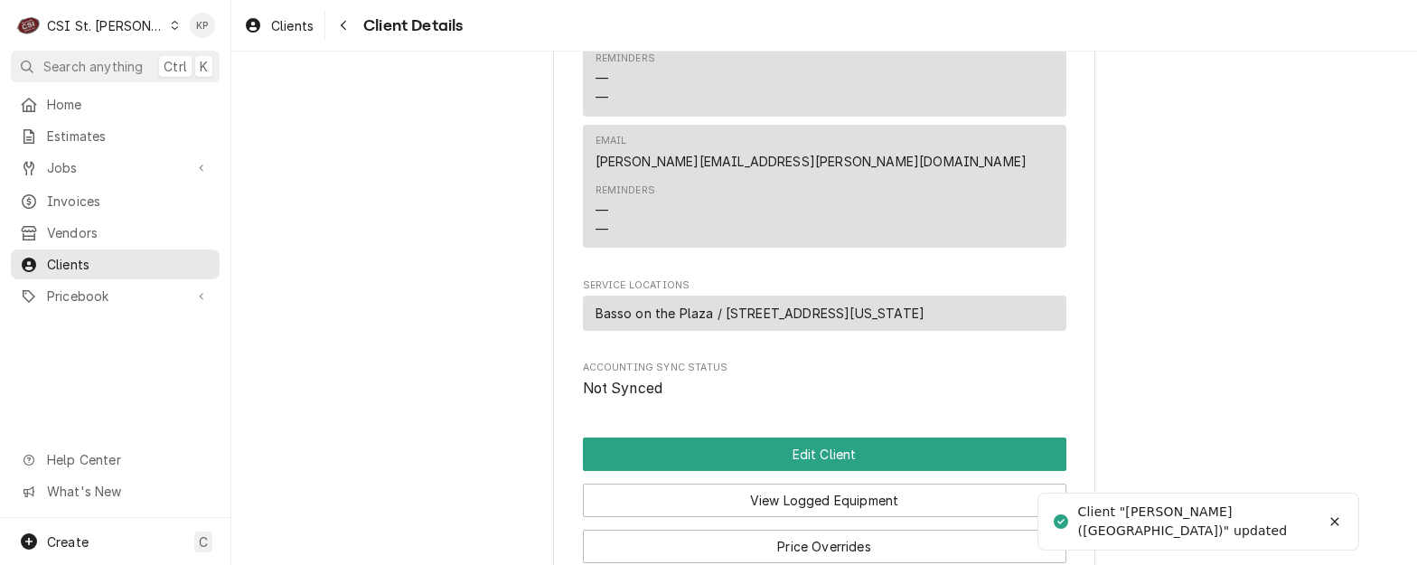
scroll to position [1016, 0]
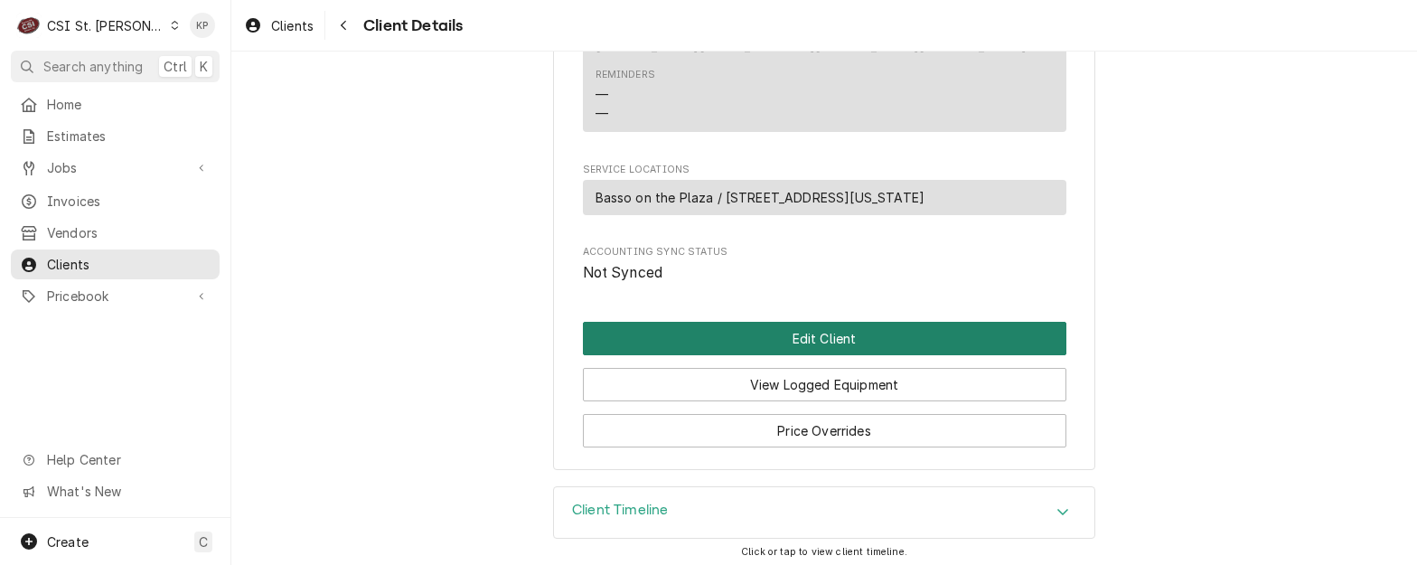
click at [822, 330] on button "Edit Client" at bounding box center [824, 338] width 483 height 33
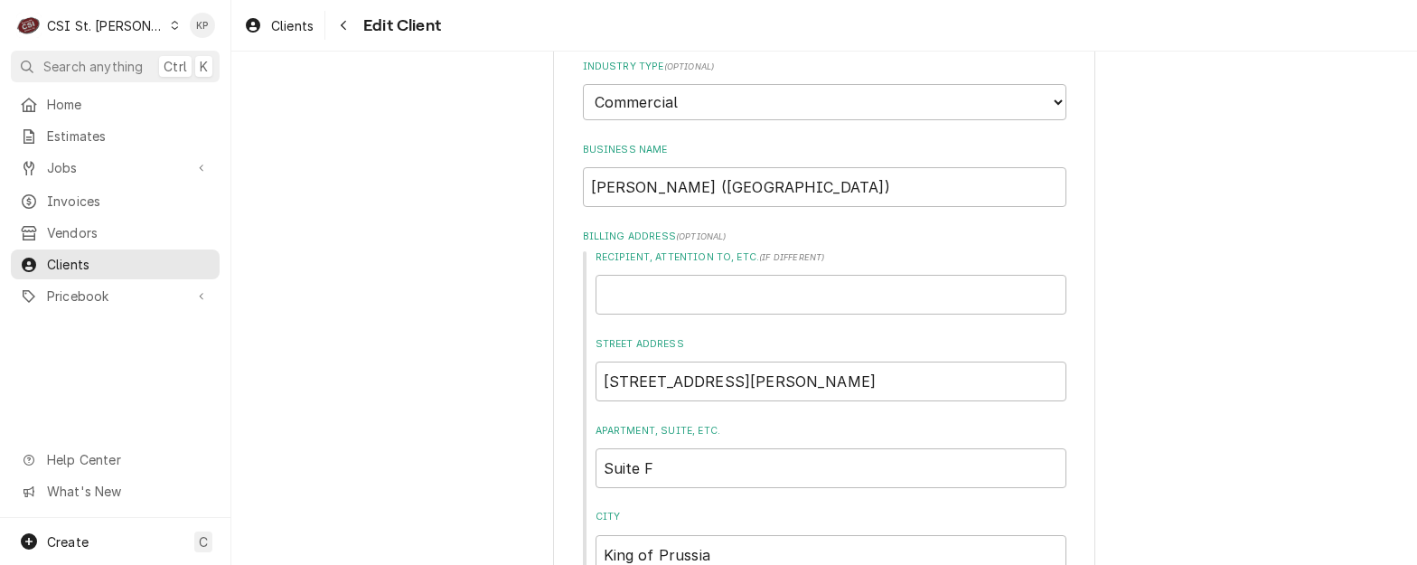
scroll to position [632, 0]
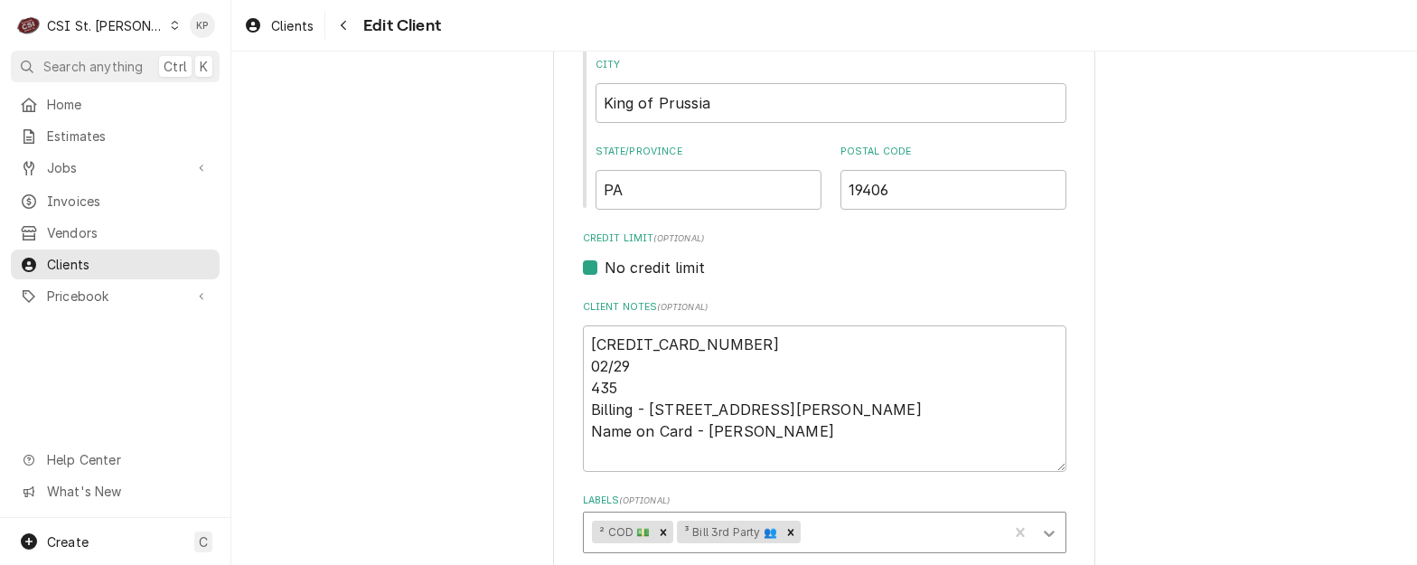
click at [1047, 532] on icon "Labels" at bounding box center [1049, 533] width 18 height 18
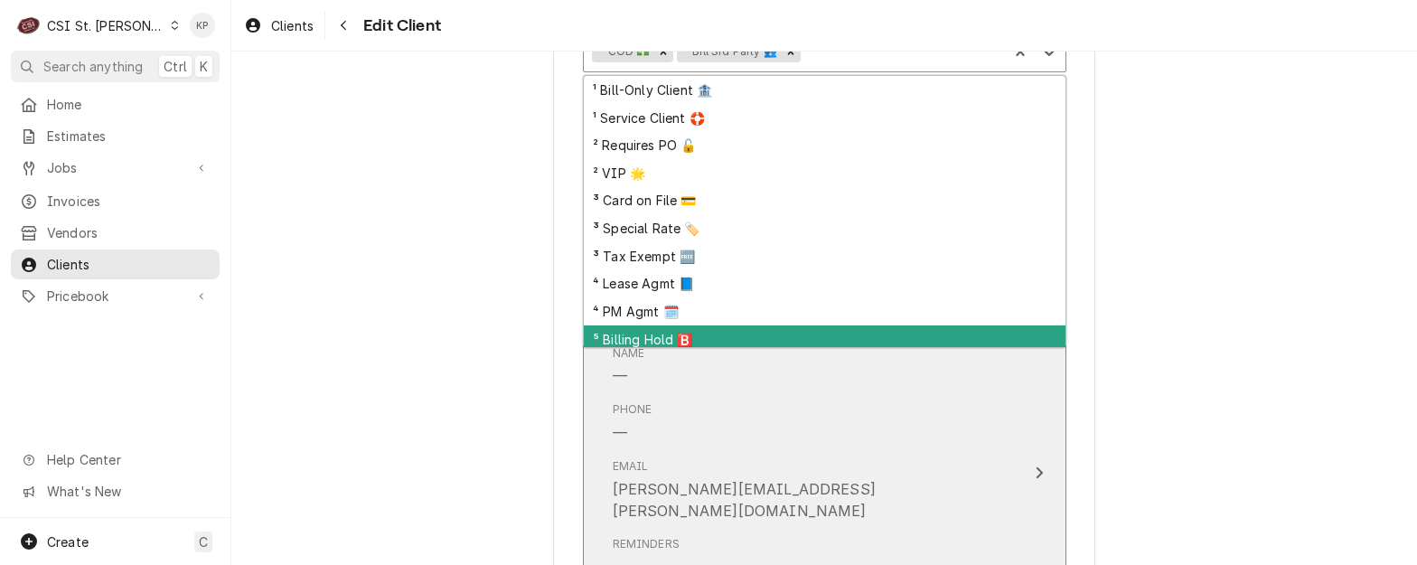
scroll to position [1175, 0]
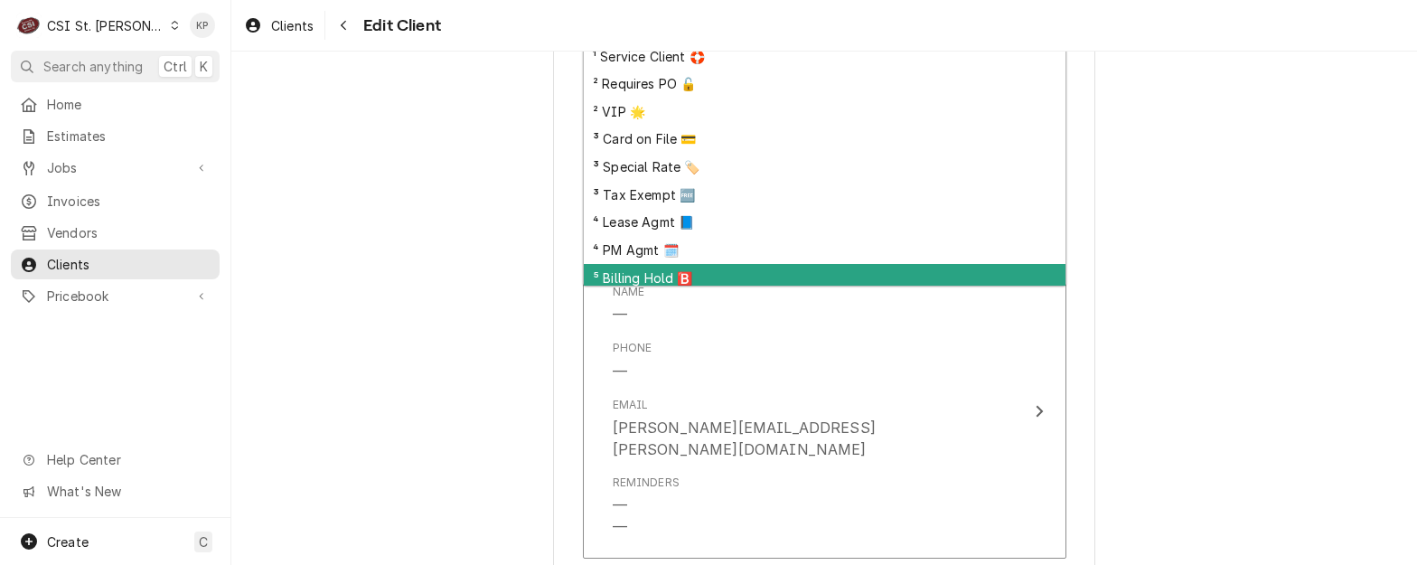
click at [656, 275] on div "⁵ Billing Hold 🅱️" at bounding box center [825, 278] width 482 height 28
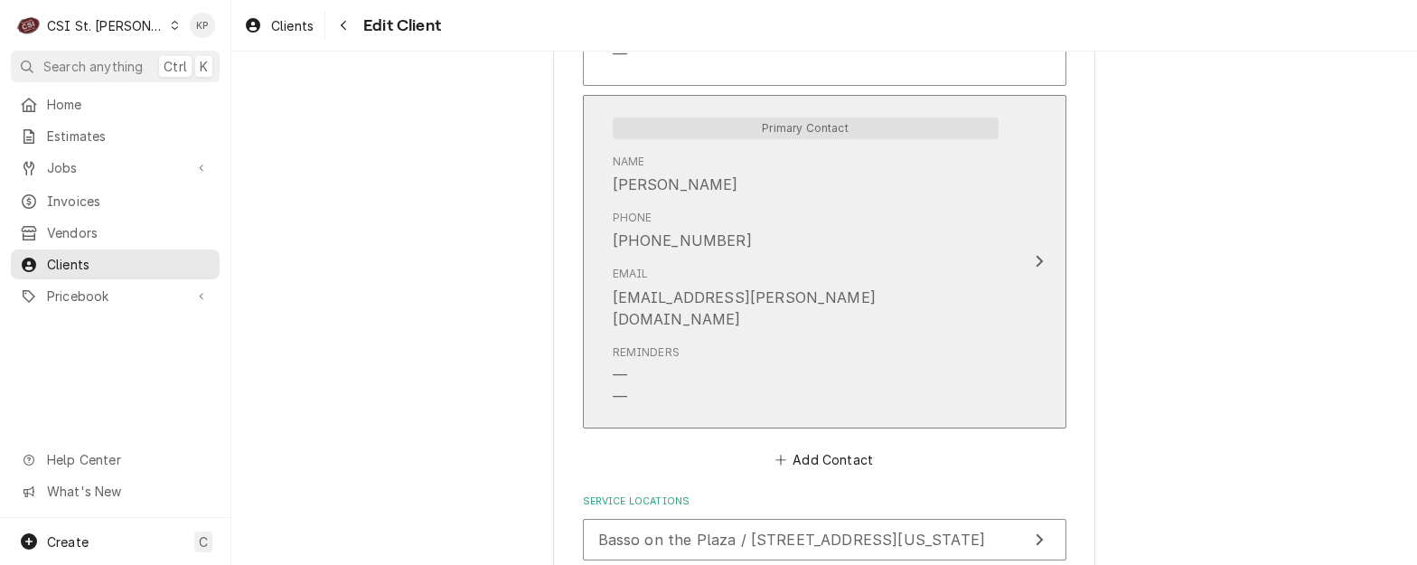
scroll to position [1754, 0]
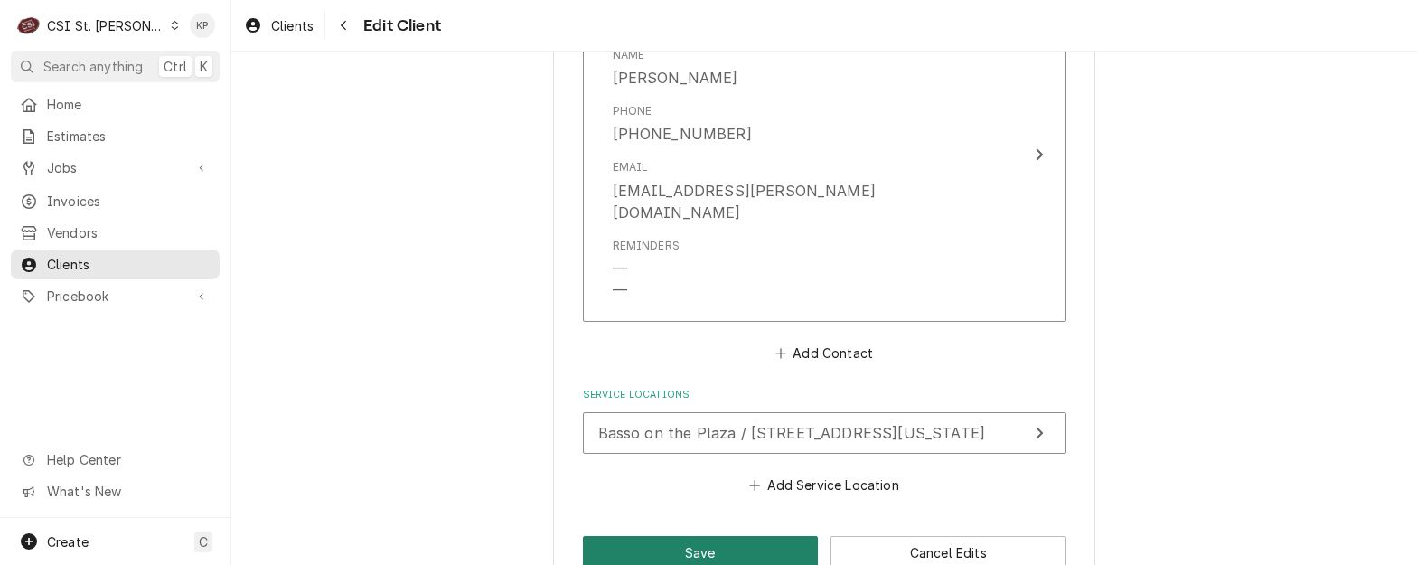
click at [716, 536] on button "Save" at bounding box center [701, 552] width 236 height 33
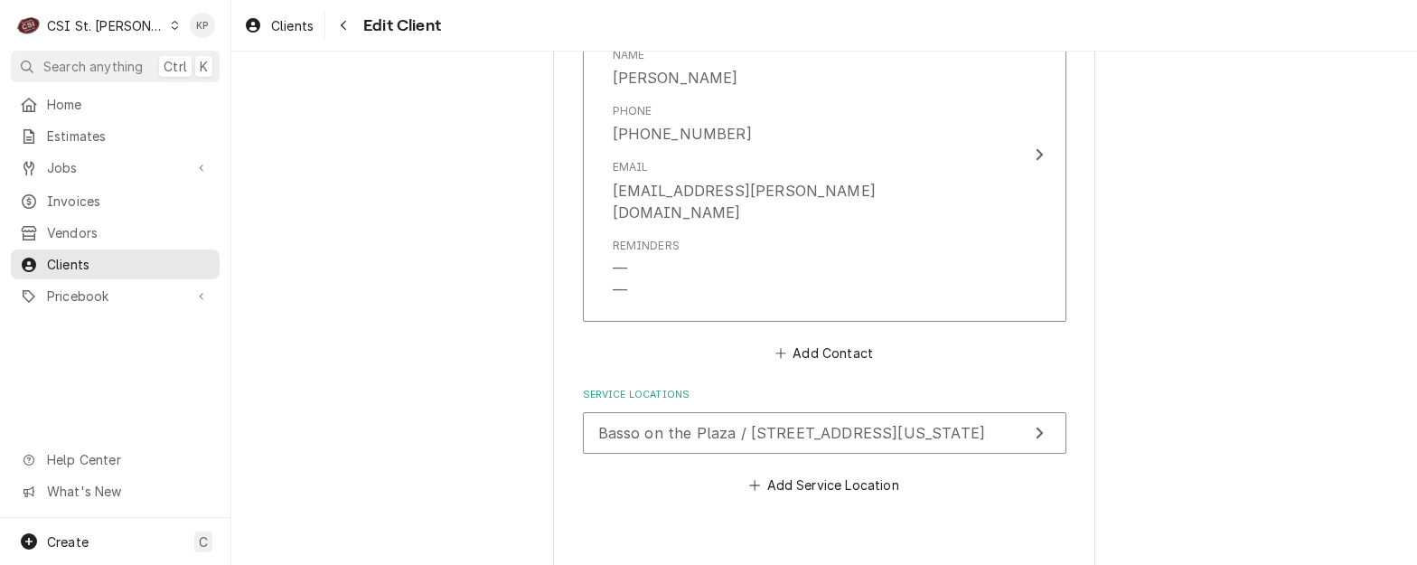
type textarea "x"
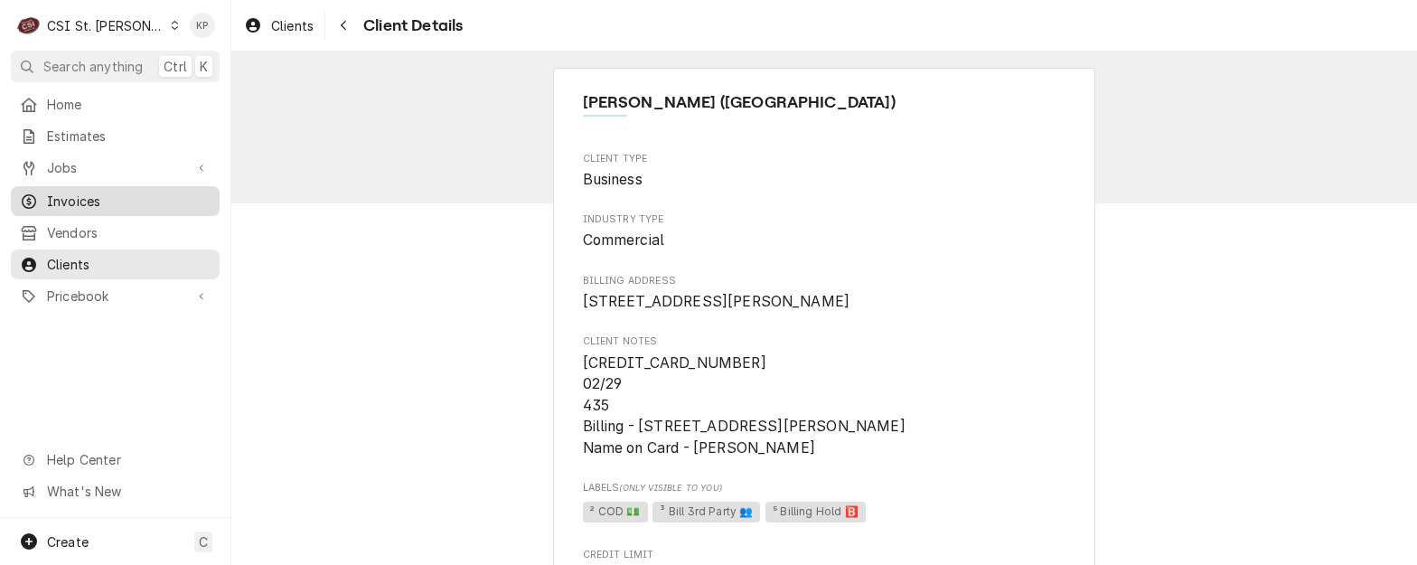
click at [89, 201] on span "Invoices" at bounding box center [129, 201] width 164 height 19
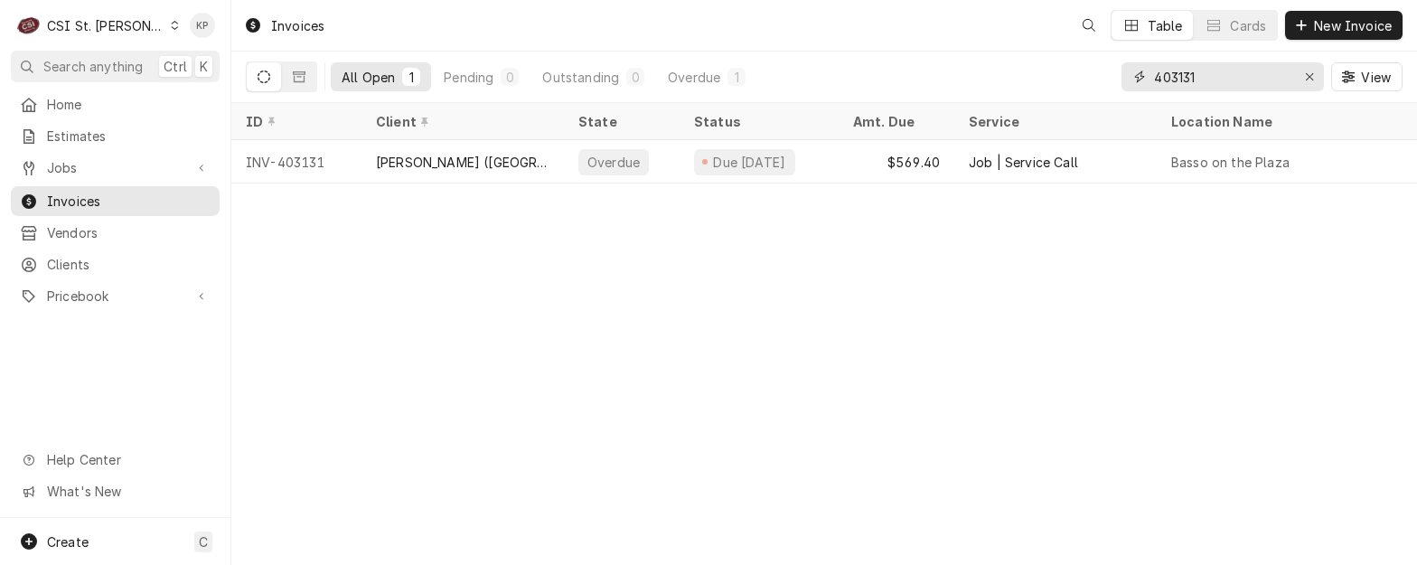
click at [1307, 76] on icon "Erase input" at bounding box center [1310, 76] width 10 height 13
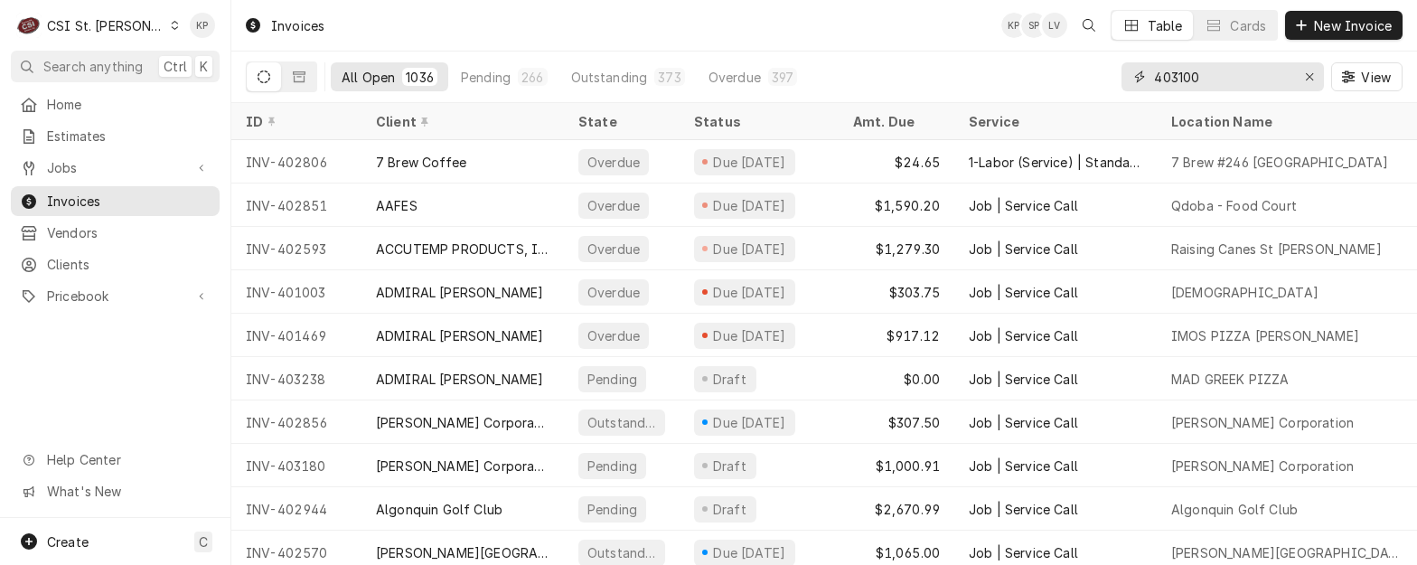
type input "403100"
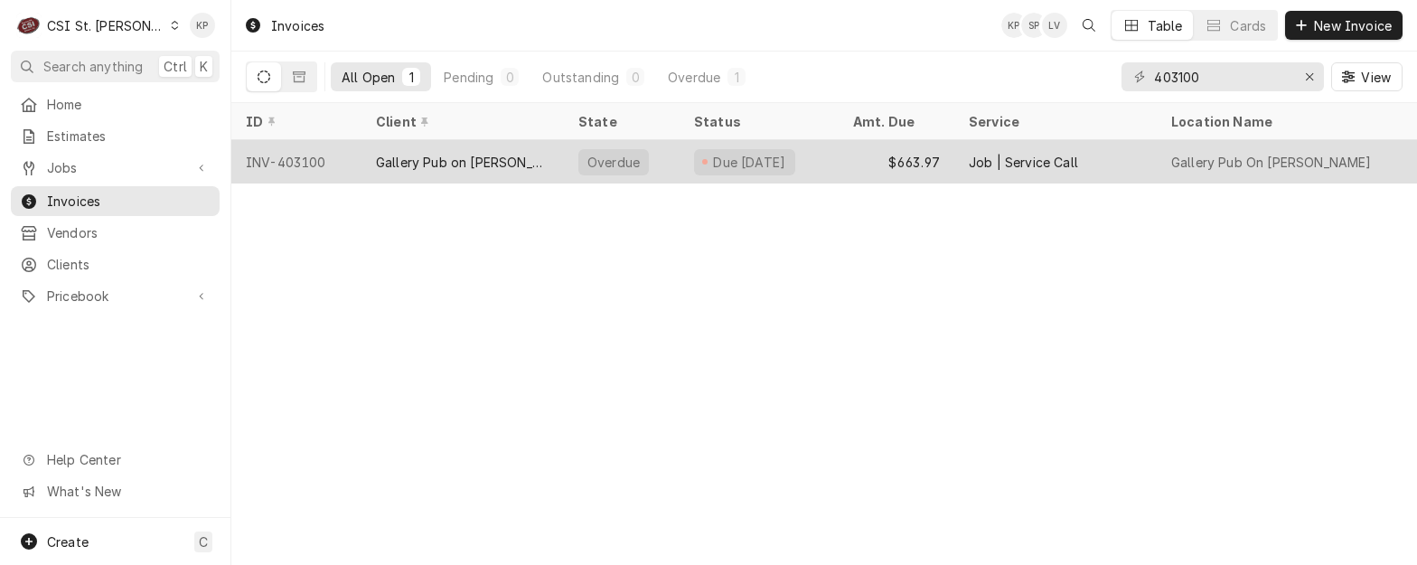
click at [293, 156] on div "INV-403100" at bounding box center [296, 161] width 130 height 43
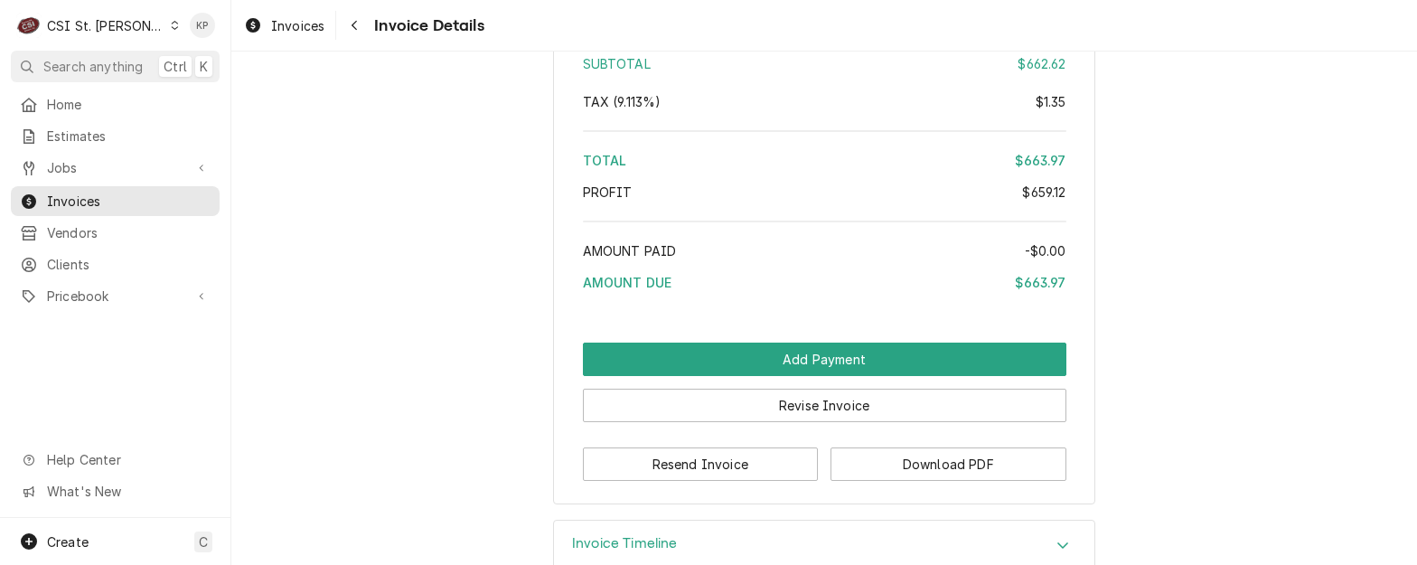
scroll to position [3614, 0]
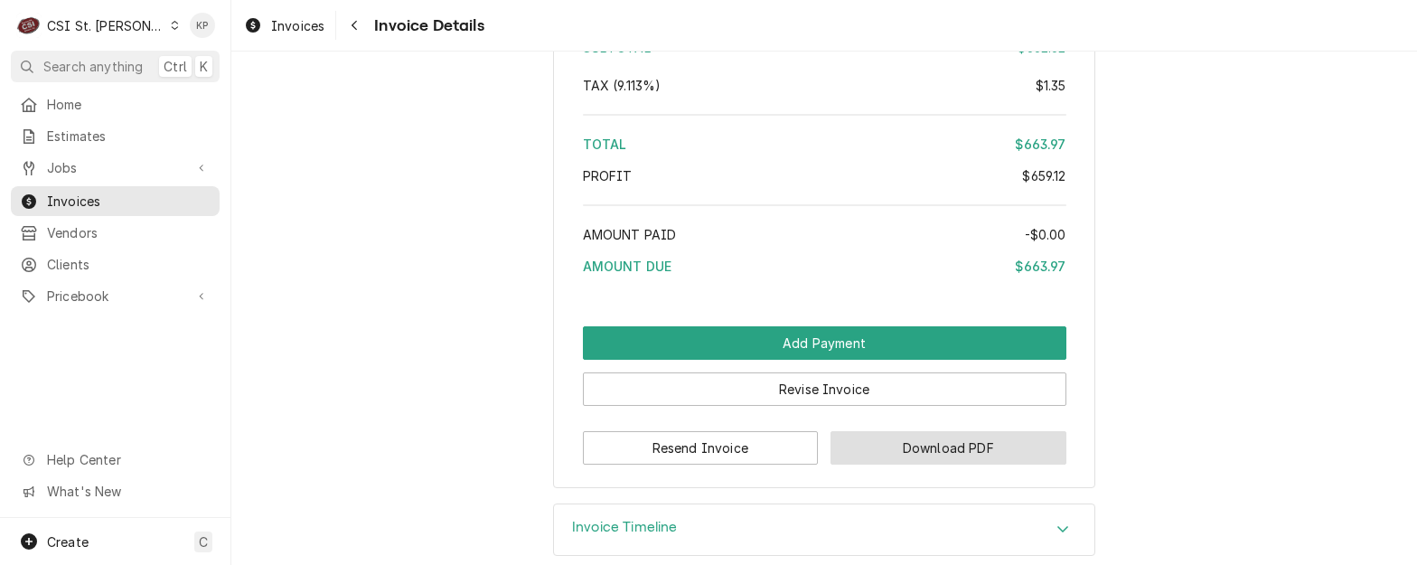
click at [840, 464] on button "Download PDF" at bounding box center [948, 447] width 236 height 33
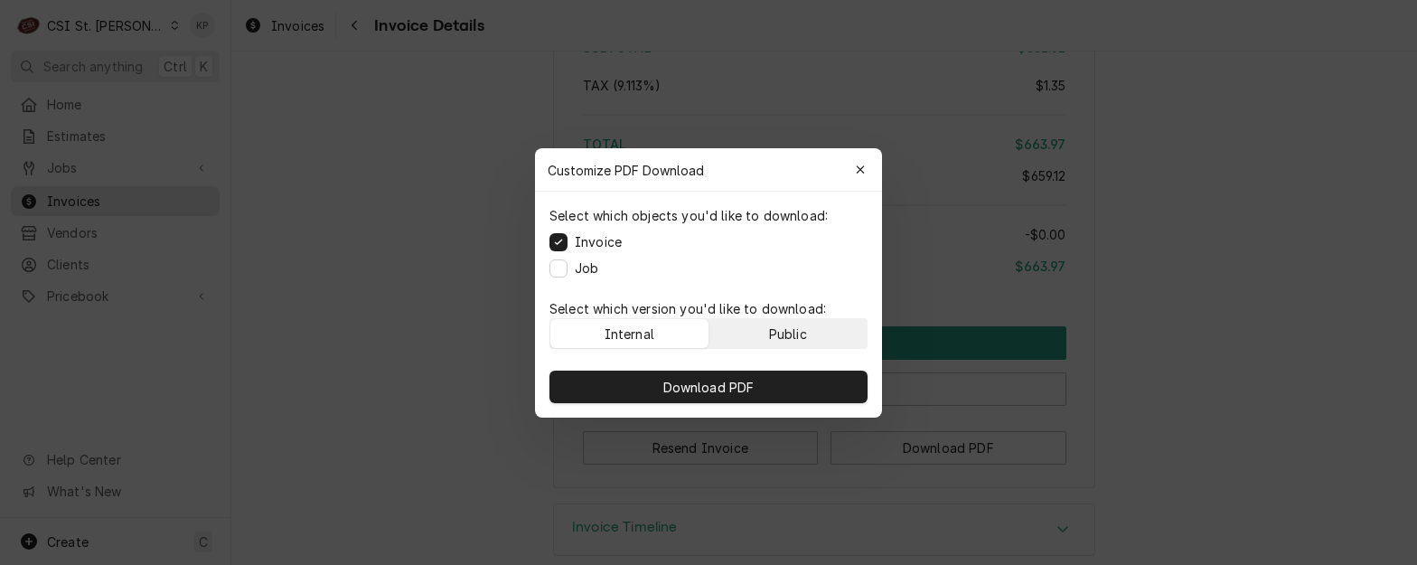
click at [819, 325] on button "Public" at bounding box center [788, 333] width 158 height 29
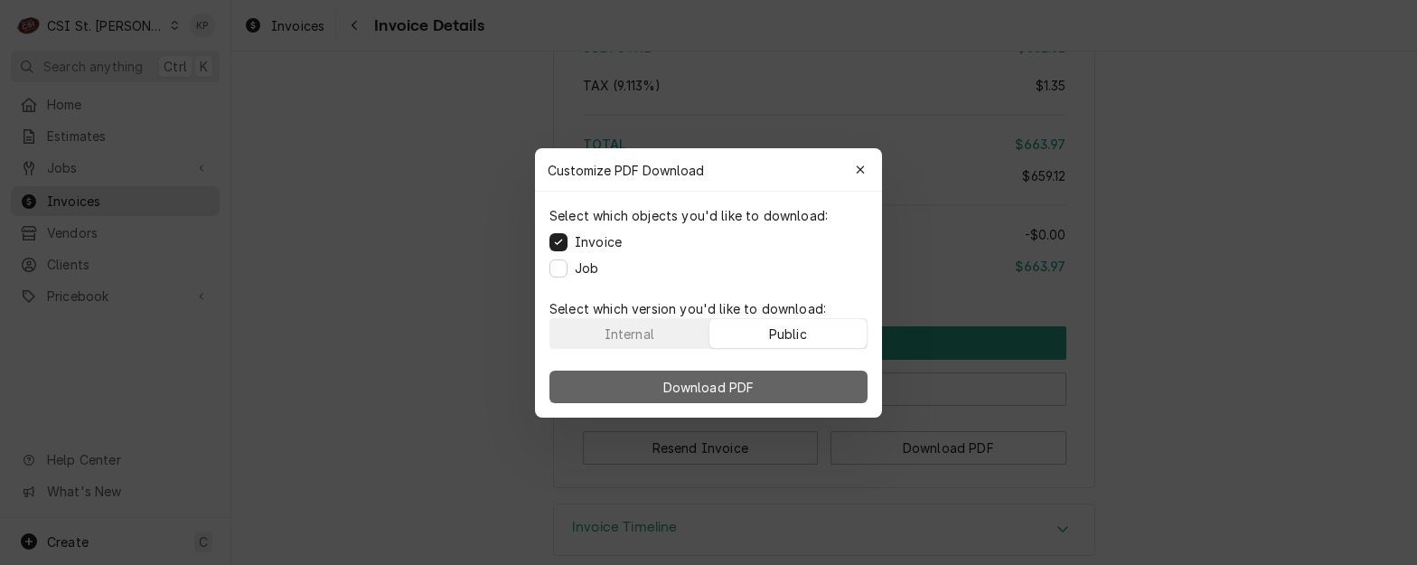
click at [806, 380] on button "Download PDF" at bounding box center [708, 386] width 318 height 33
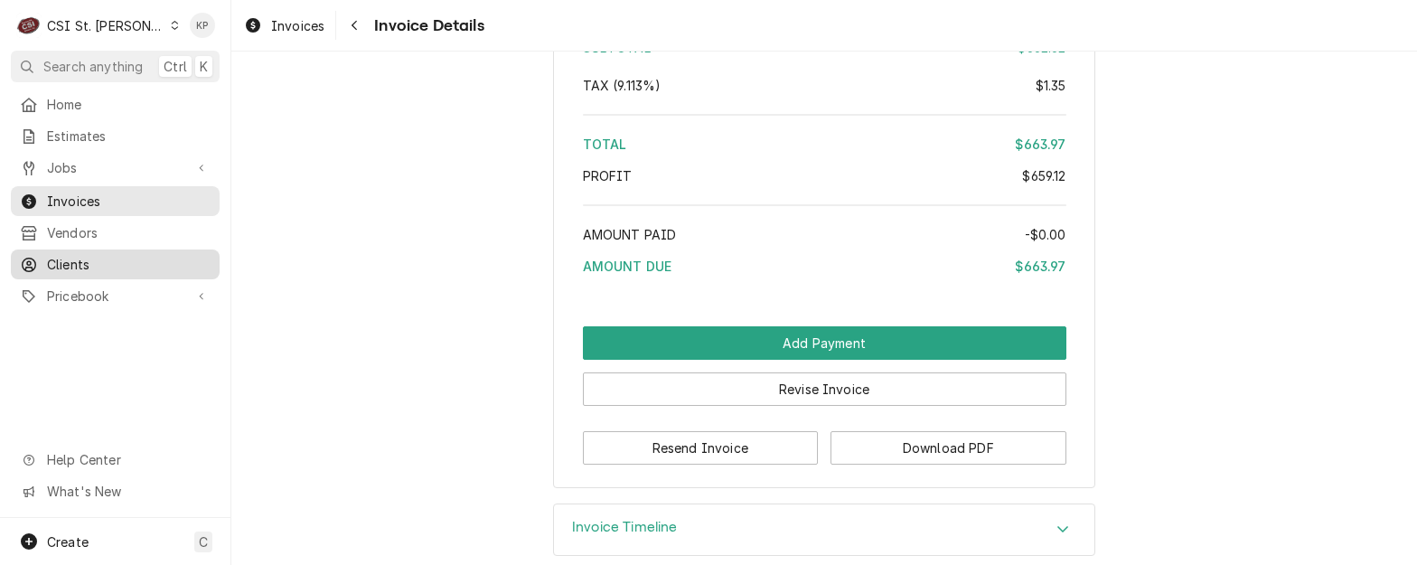
click at [44, 257] on div "Clients" at bounding box center [115, 264] width 191 height 19
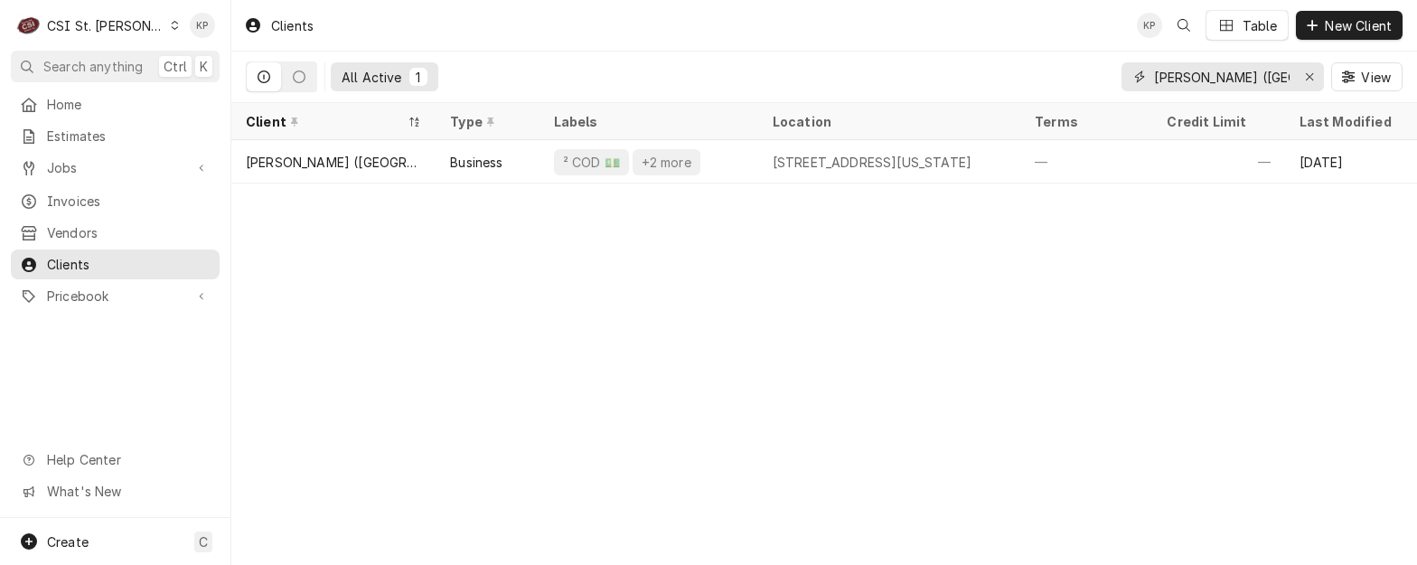
click at [1311, 74] on icon "Erase input" at bounding box center [1310, 76] width 10 height 13
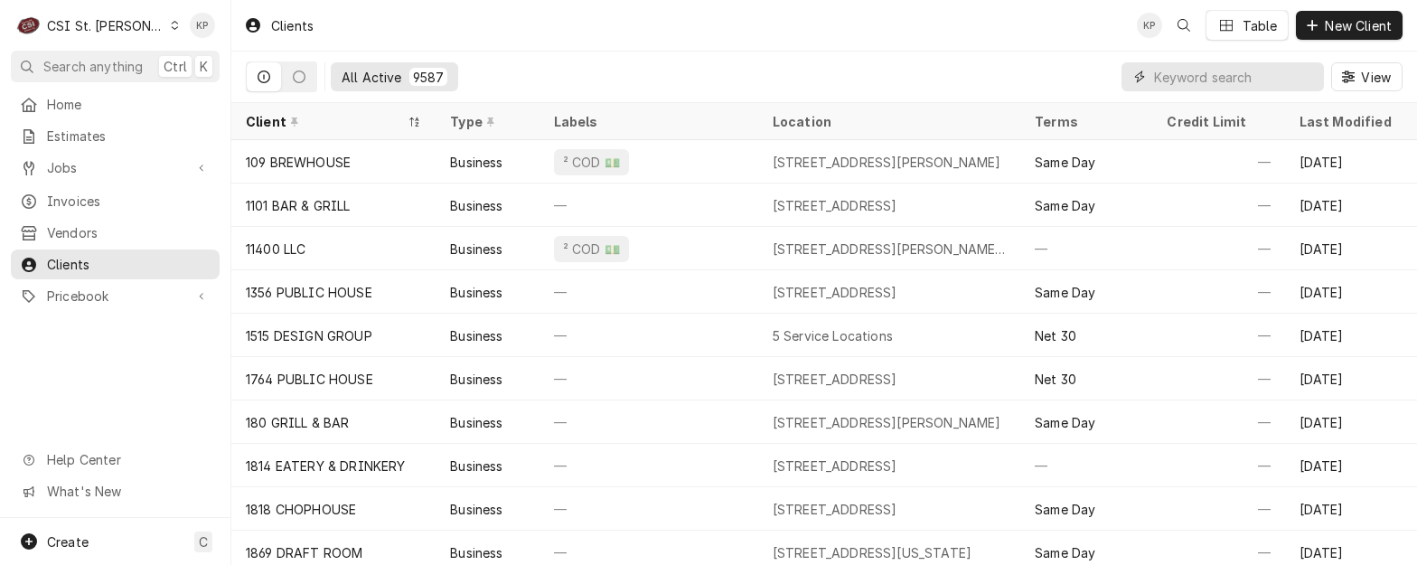
paste input "Gallery Pub on [PERSON_NAME]"
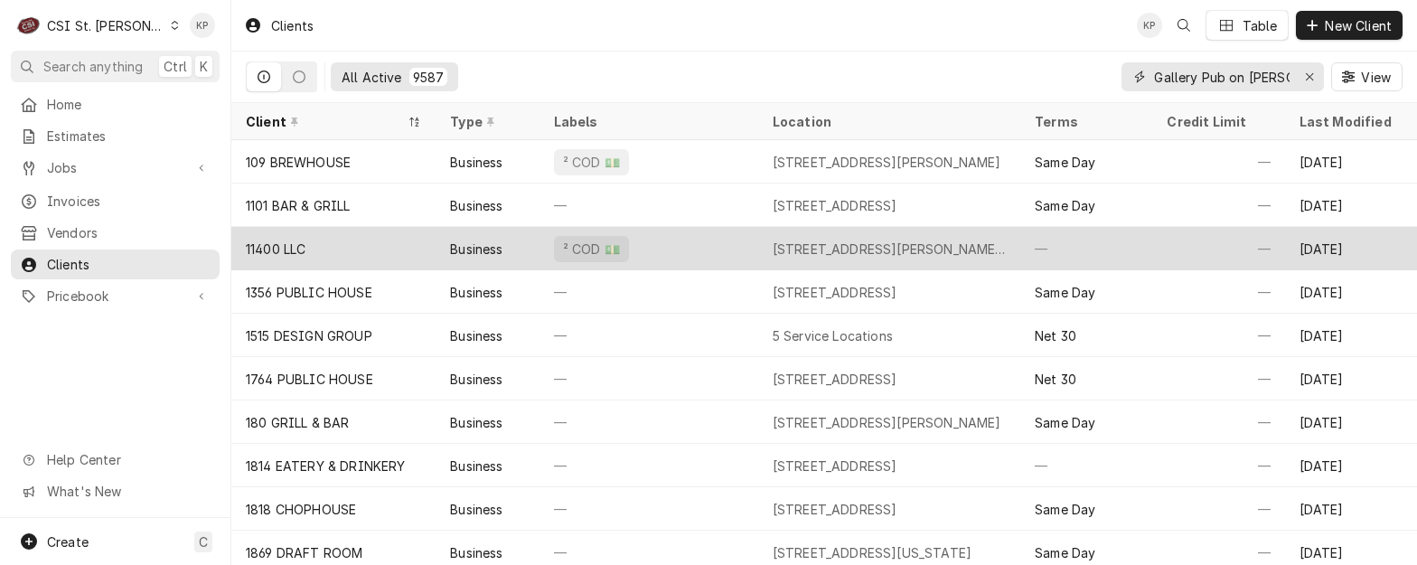
scroll to position [0, 14]
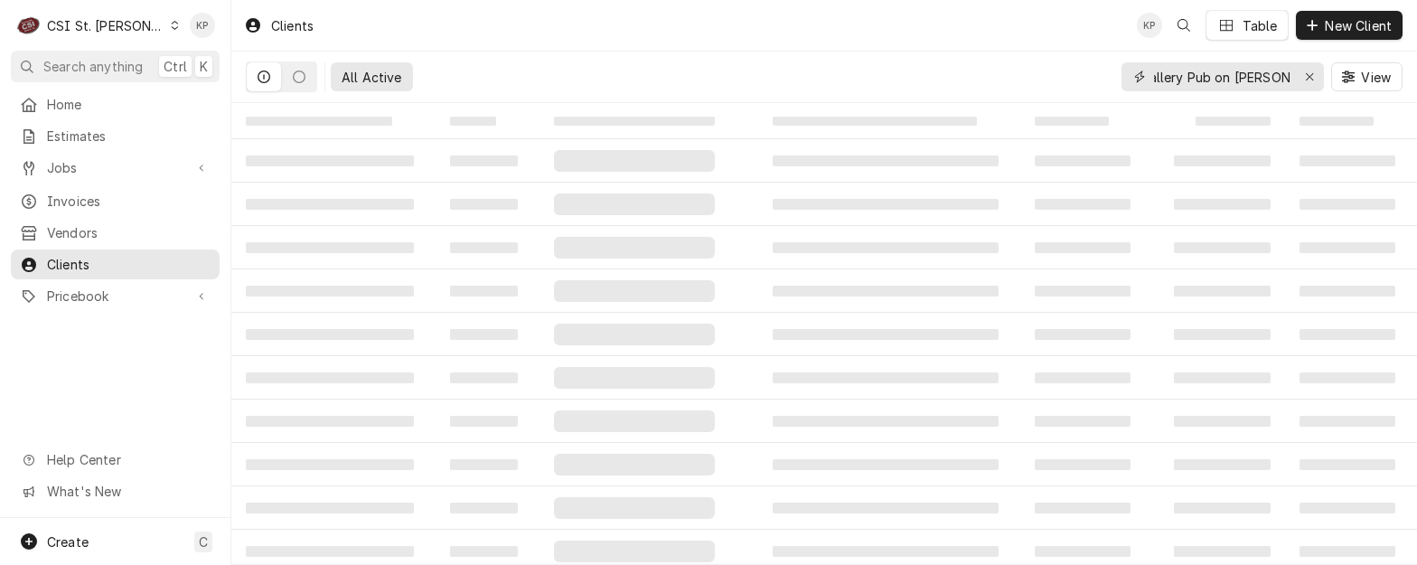
type input "Gallery Pub on [PERSON_NAME]"
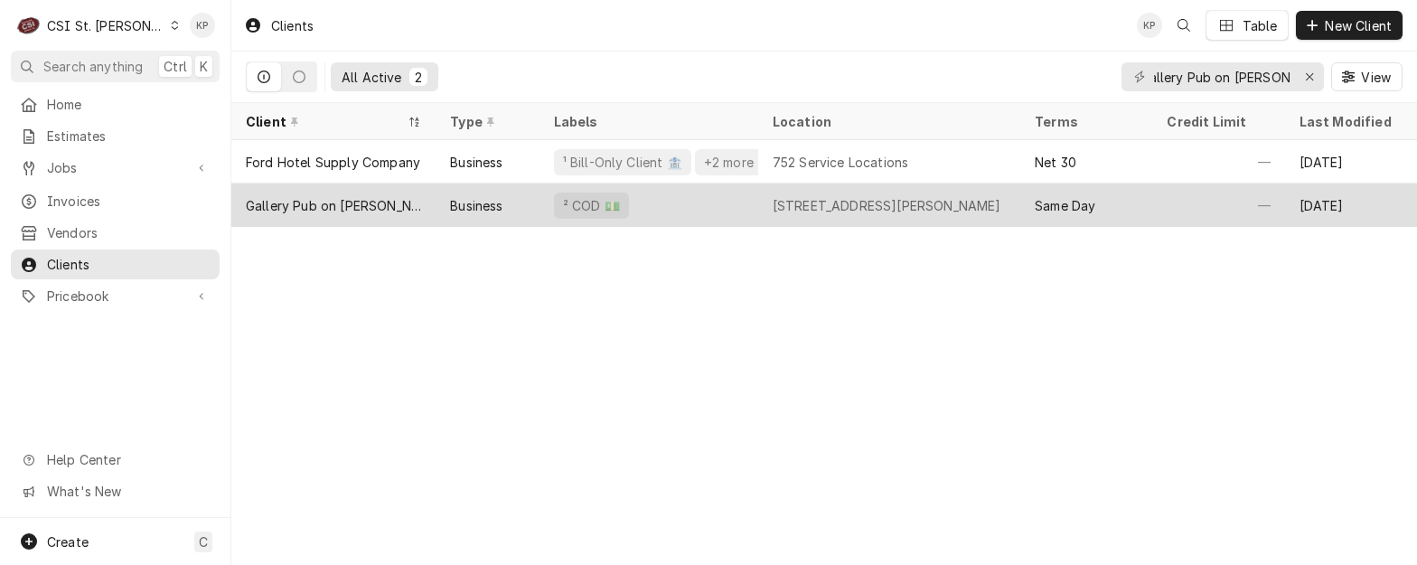
click at [352, 197] on div "Gallery Pub on [PERSON_NAME]" at bounding box center [333, 205] width 175 height 19
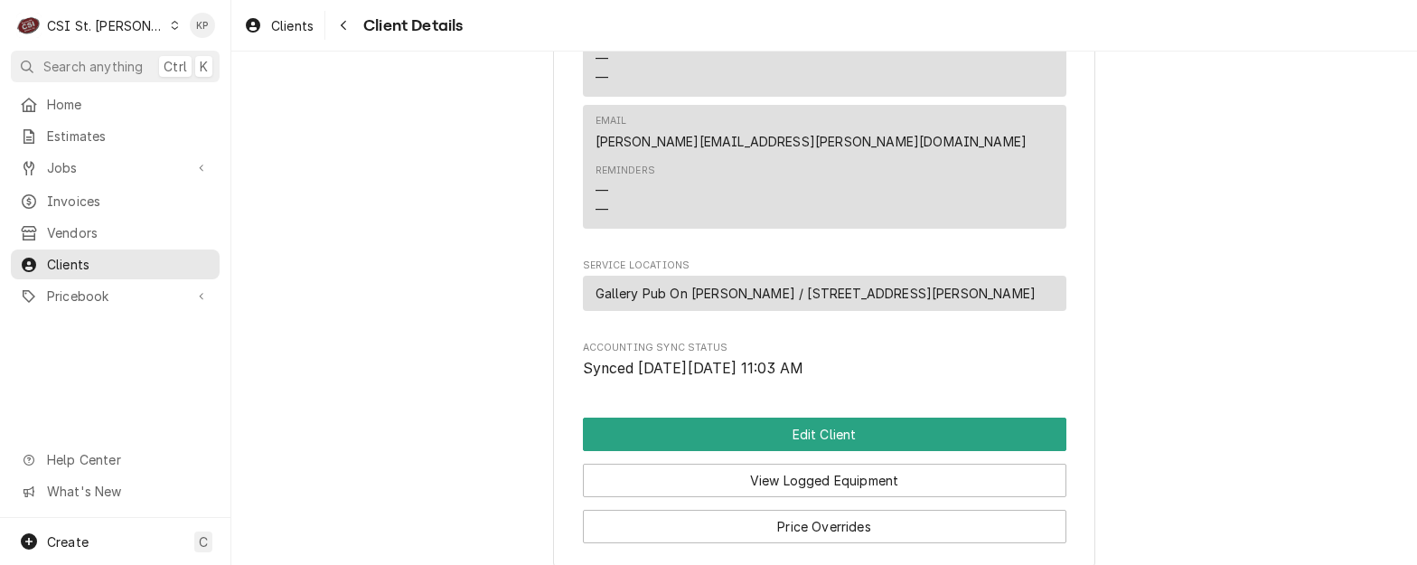
scroll to position [813, 0]
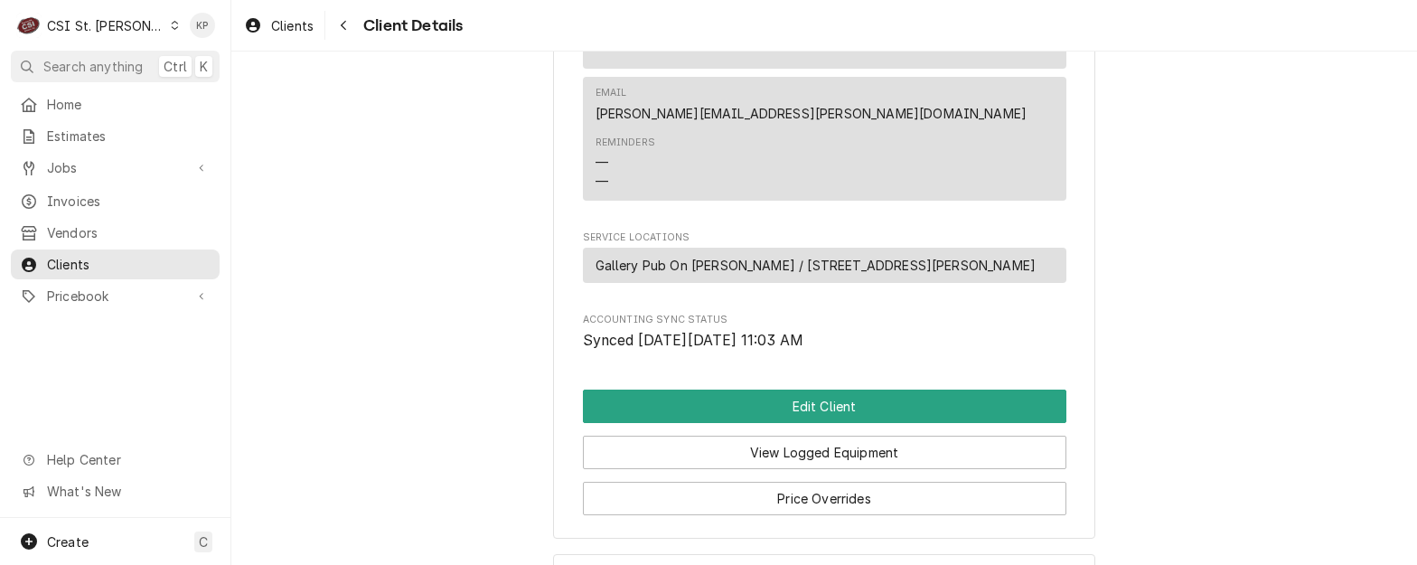
click at [895, 283] on div "Gallery Pub On [PERSON_NAME] / [STREET_ADDRESS][PERSON_NAME]" at bounding box center [824, 265] width 483 height 35
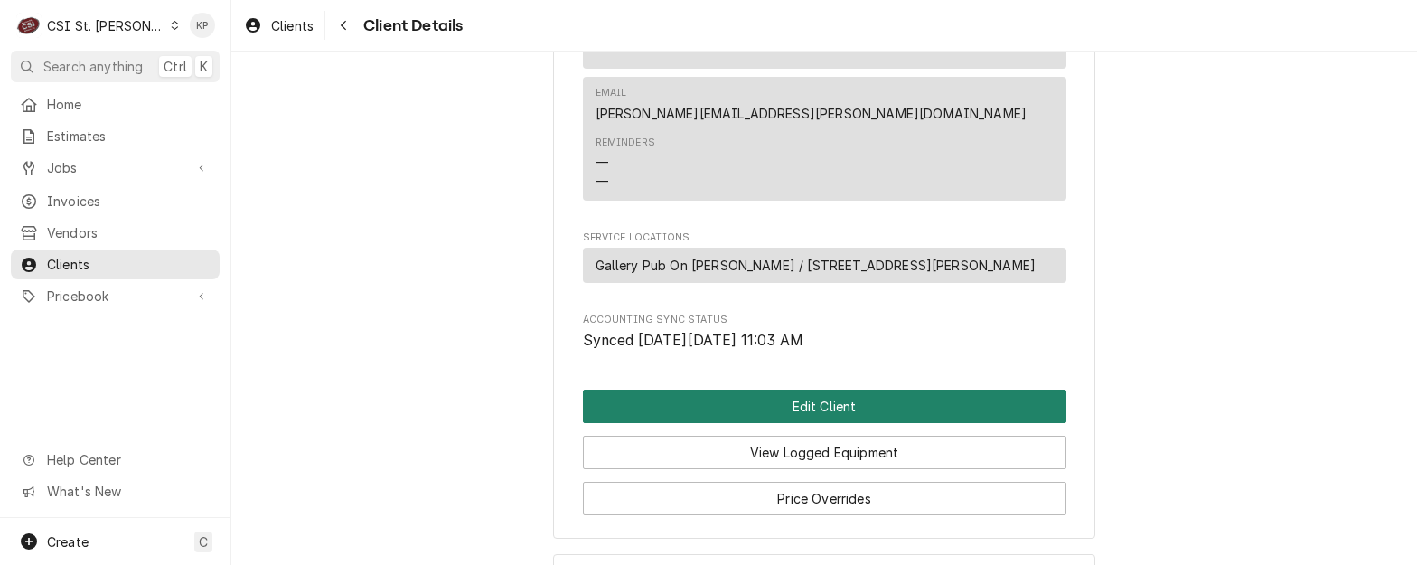
click at [883, 423] on button "Edit Client" at bounding box center [824, 405] width 483 height 33
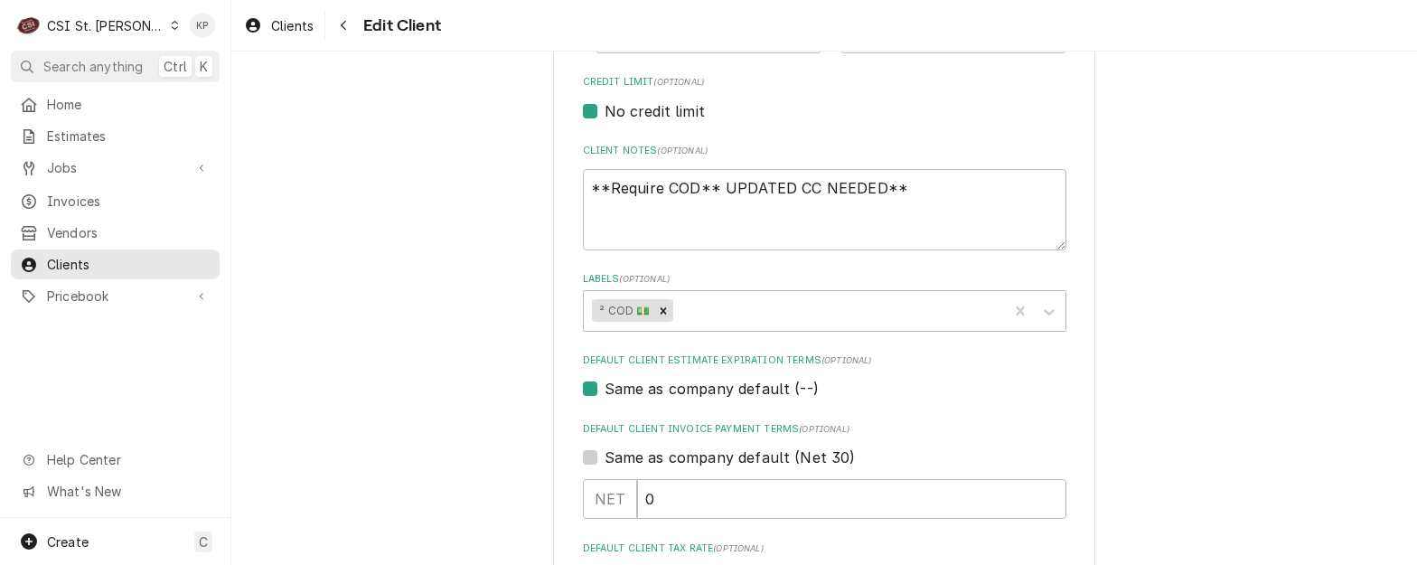
scroll to position [813, 0]
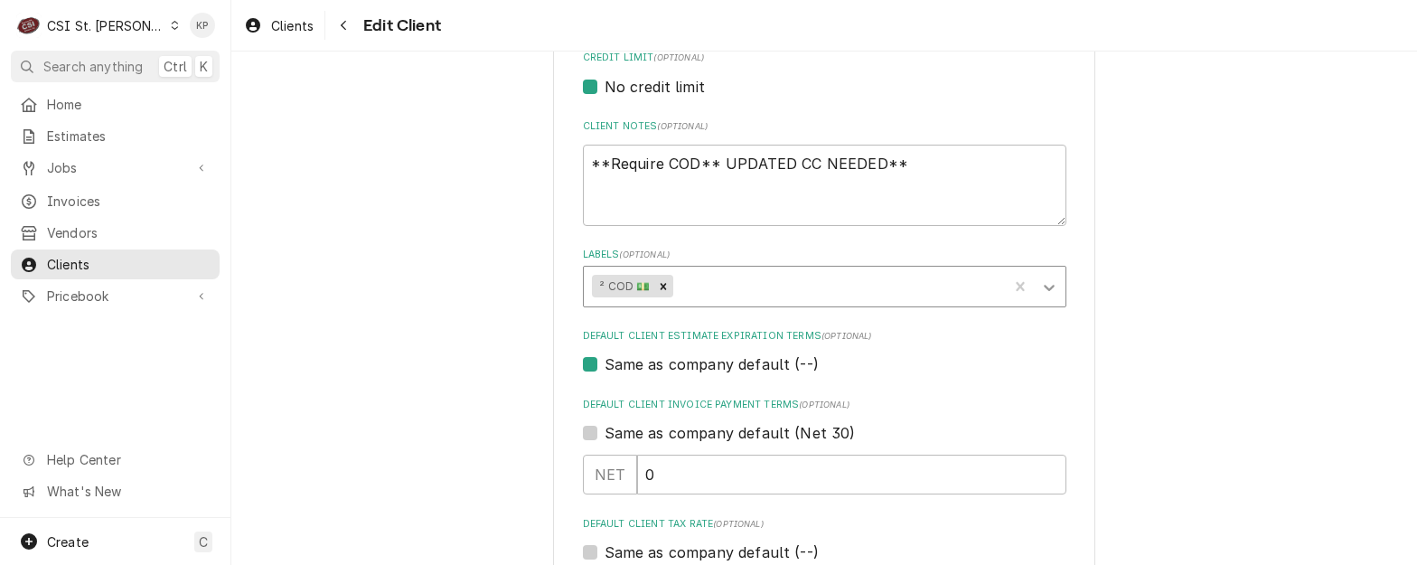
click at [1046, 287] on icon "Labels" at bounding box center [1049, 287] width 18 height 18
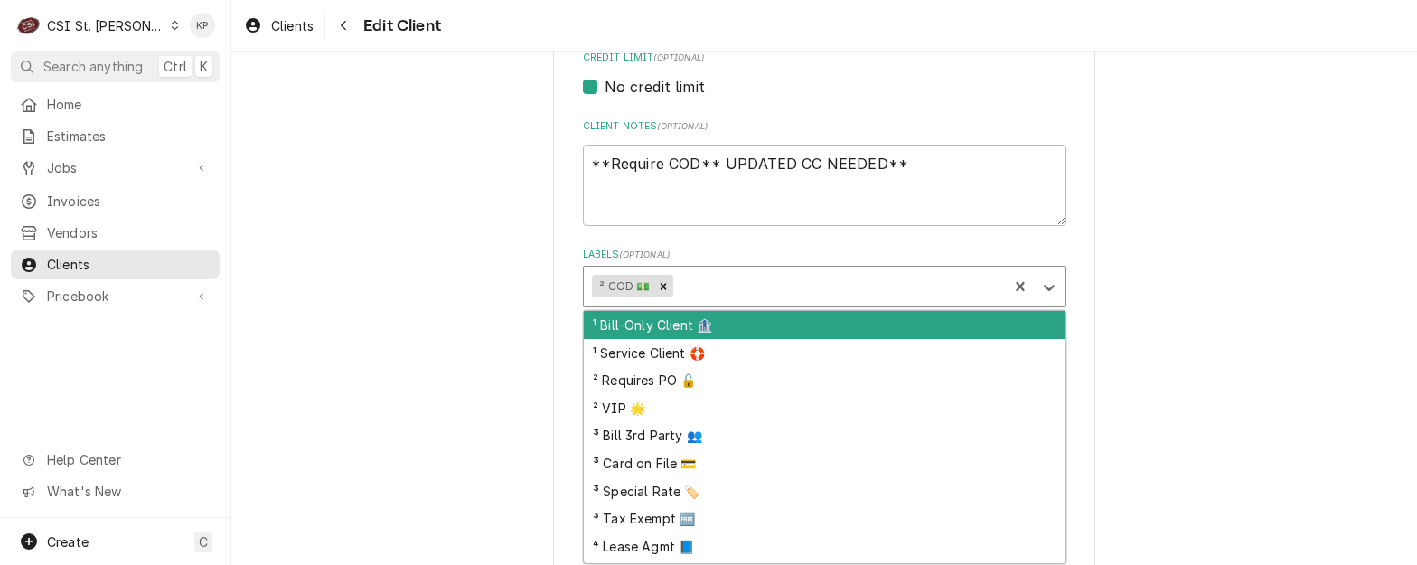
scroll to position [52, 0]
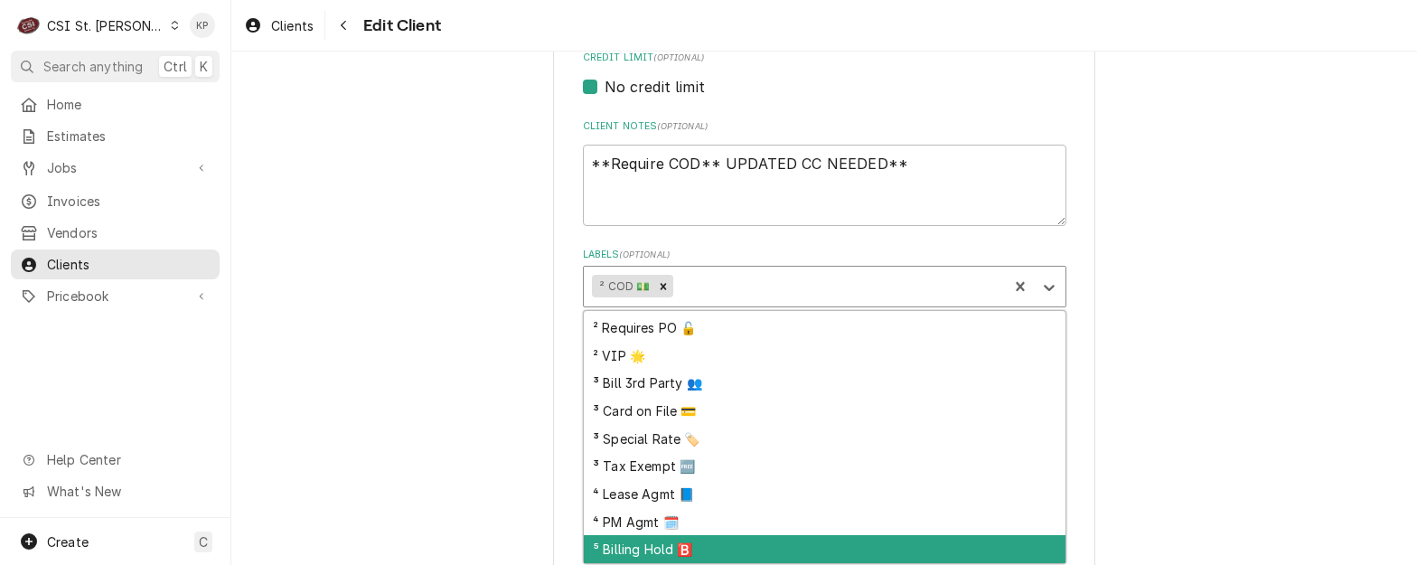
click at [667, 545] on div "⁵ Billing Hold 🅱️" at bounding box center [825, 549] width 482 height 28
type textarea "x"
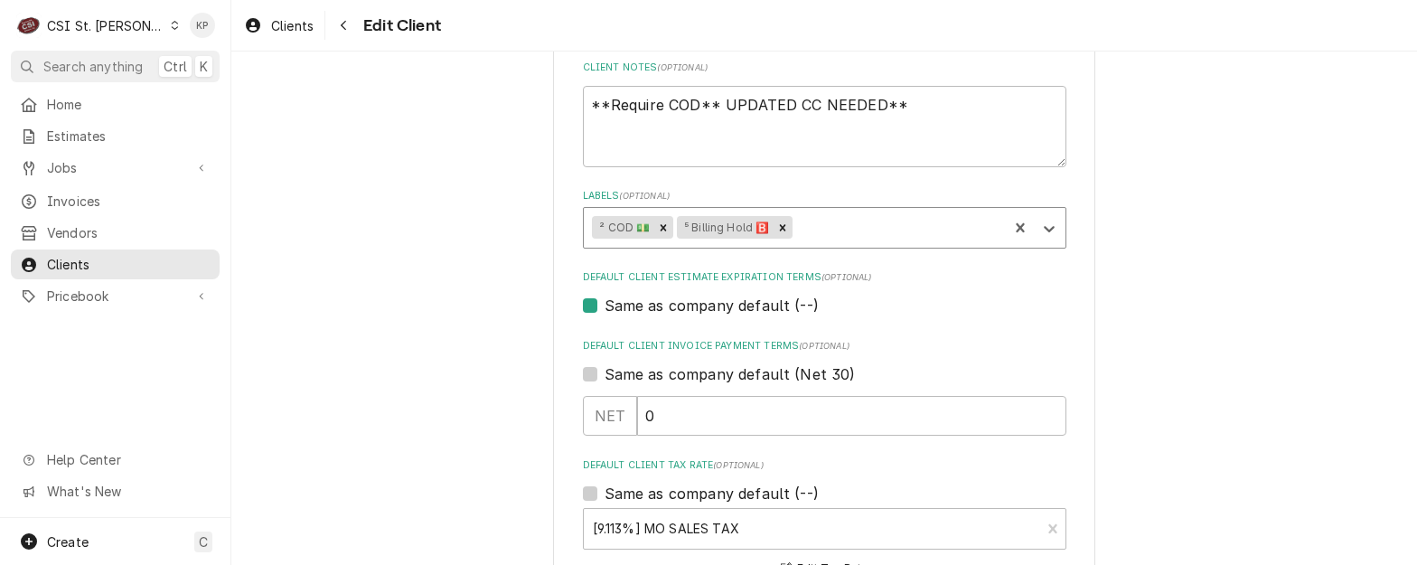
scroll to position [904, 0]
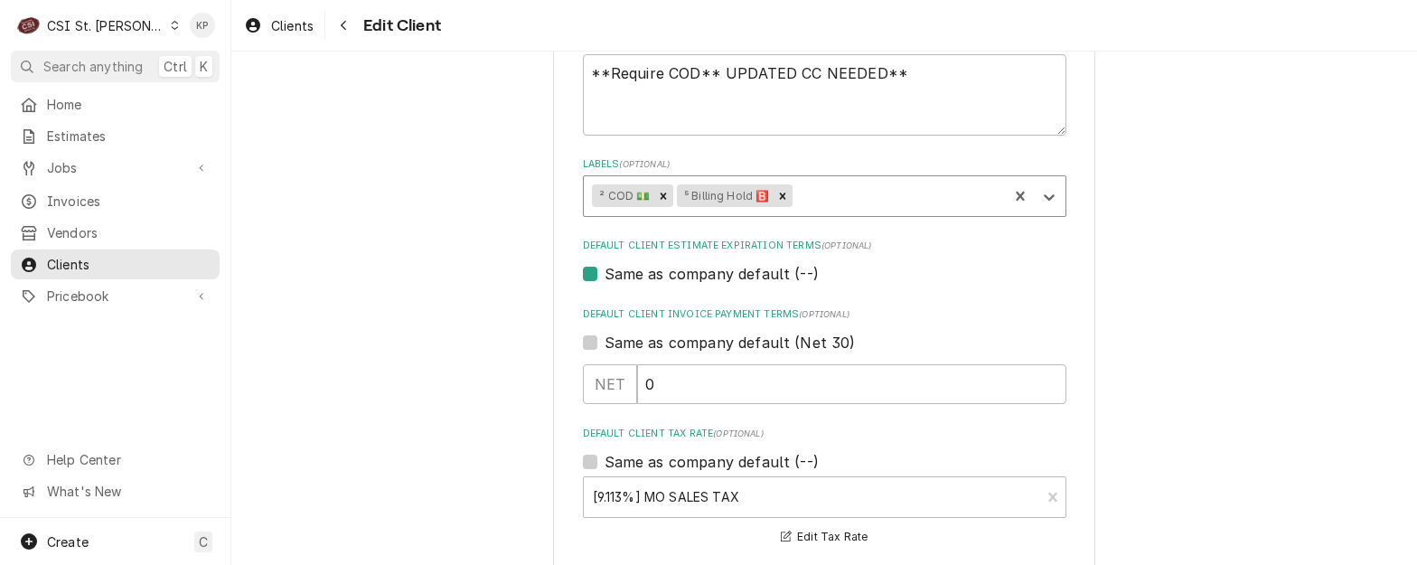
click at [604, 342] on label "Same as company default (Net 30)" at bounding box center [729, 343] width 251 height 22
click at [604, 342] on input "Same as company default (Net 30)" at bounding box center [845, 352] width 483 height 40
checkbox input "true"
type textarea "x"
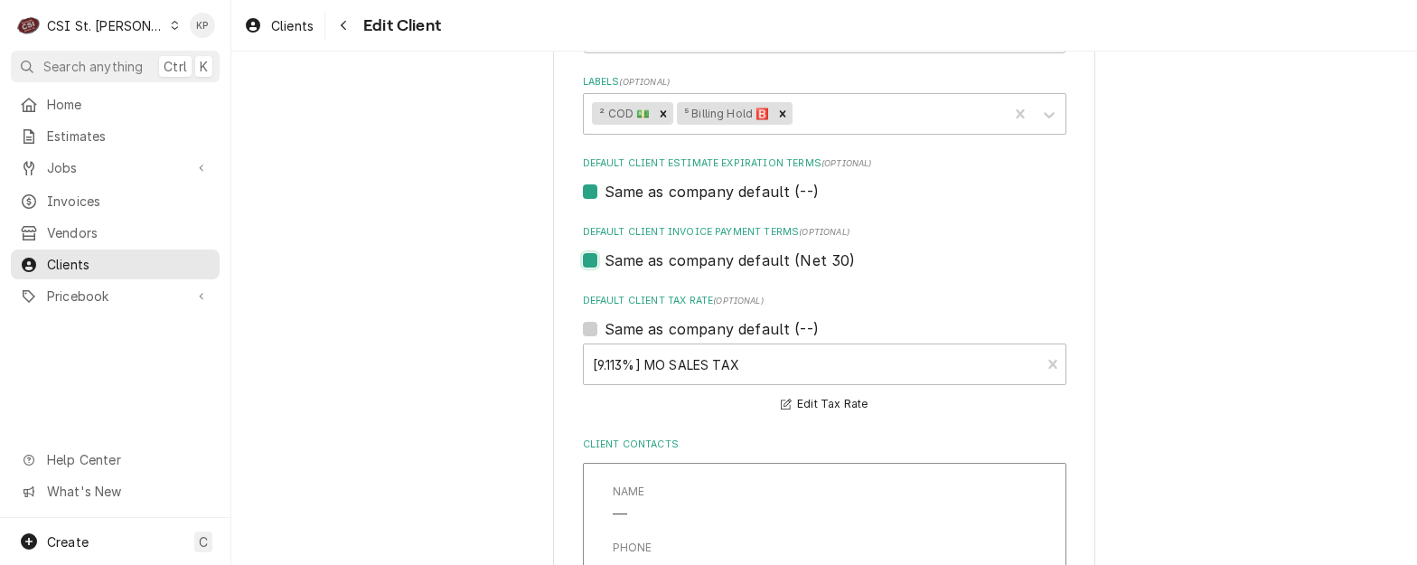
scroll to position [1084, 0]
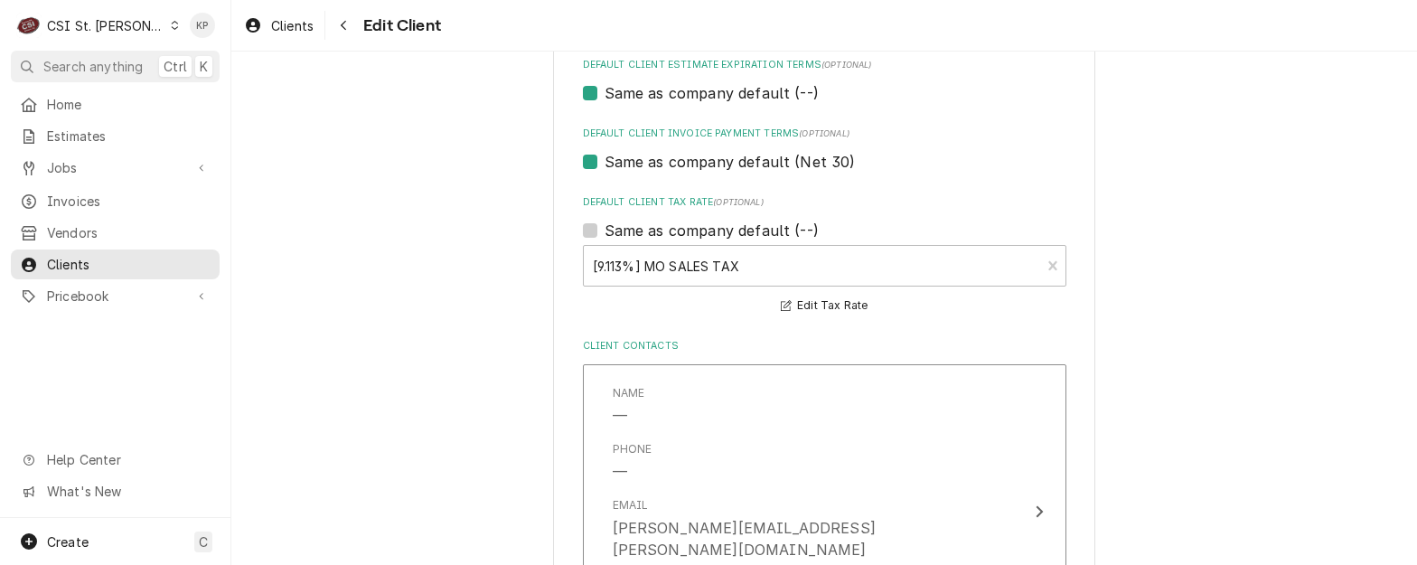
click at [604, 161] on label "Same as company default (Net 30)" at bounding box center [729, 162] width 251 height 22
click at [604, 161] on input "Same as company default (Net 30)" at bounding box center [845, 171] width 483 height 40
checkbox input "false"
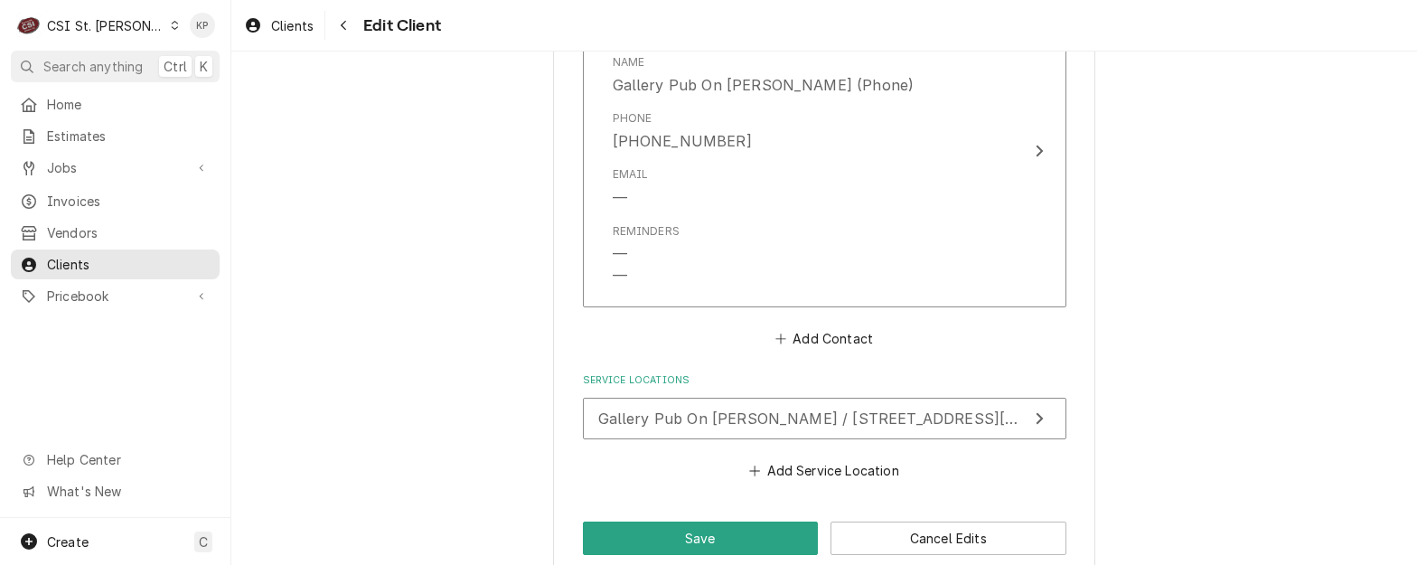
scroll to position [1814, 0]
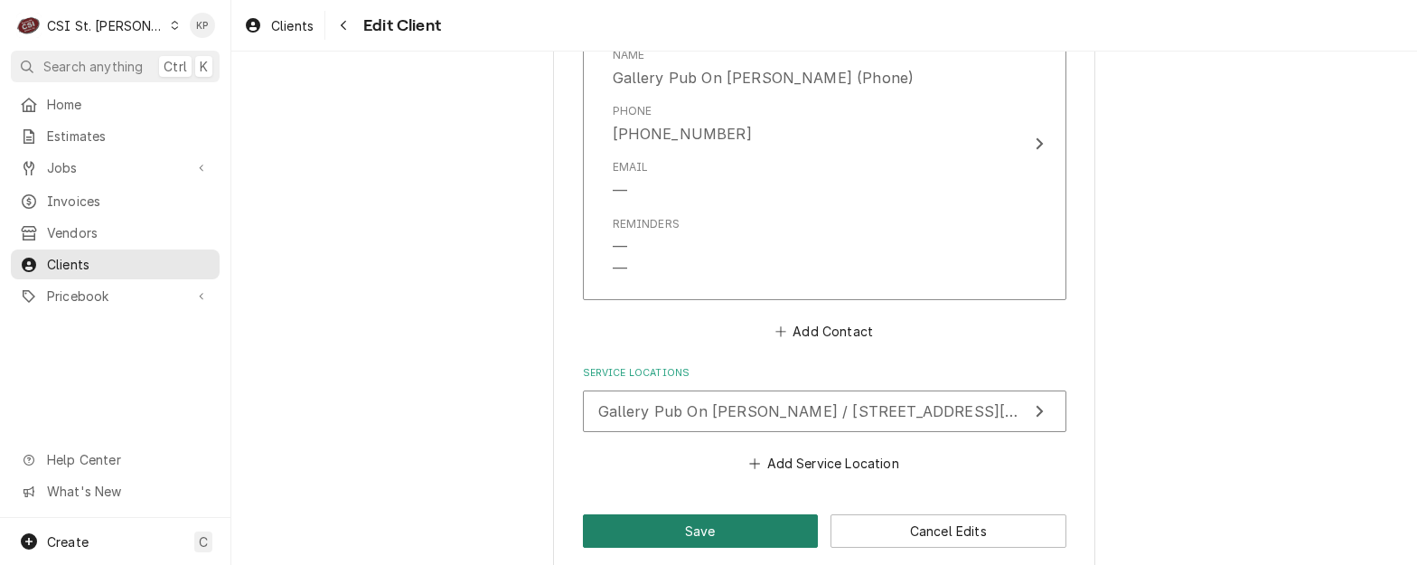
click at [664, 514] on button "Save" at bounding box center [701, 530] width 236 height 33
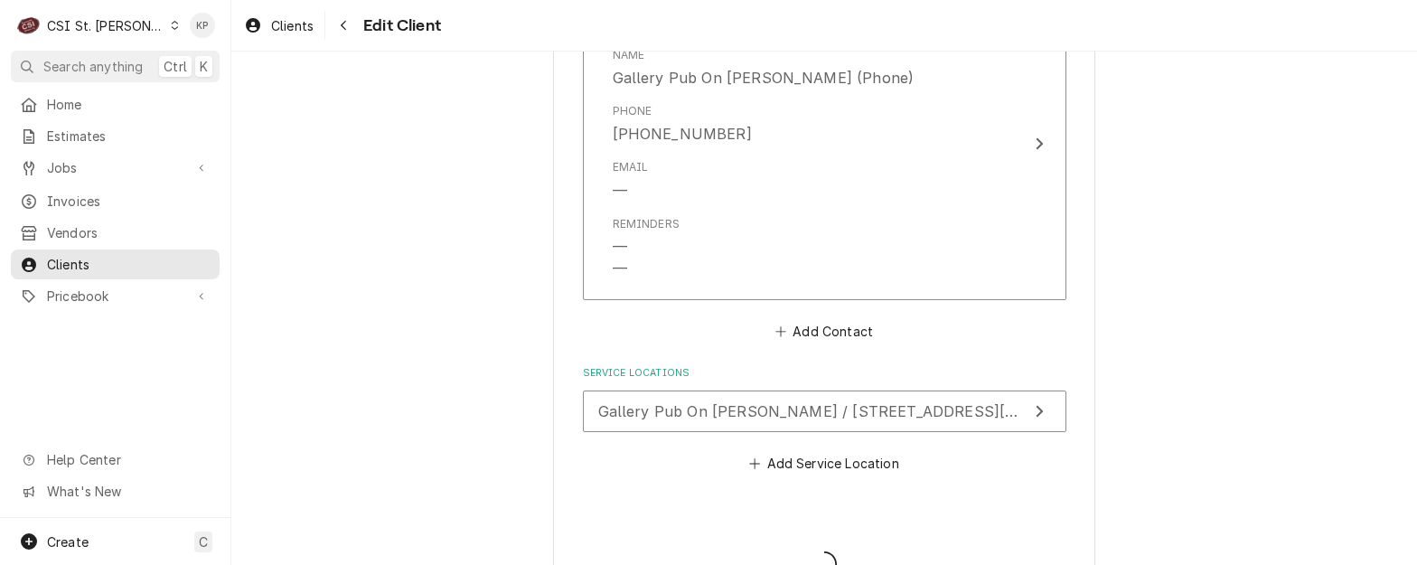
type textarea "x"
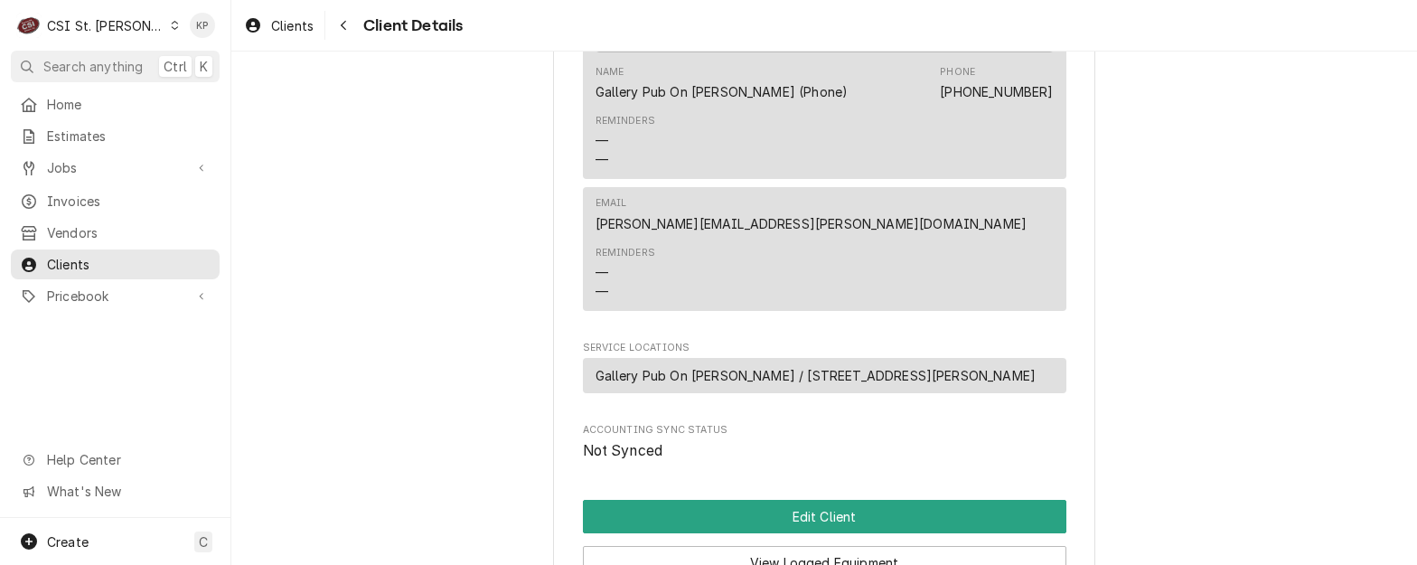
scroll to position [813, 0]
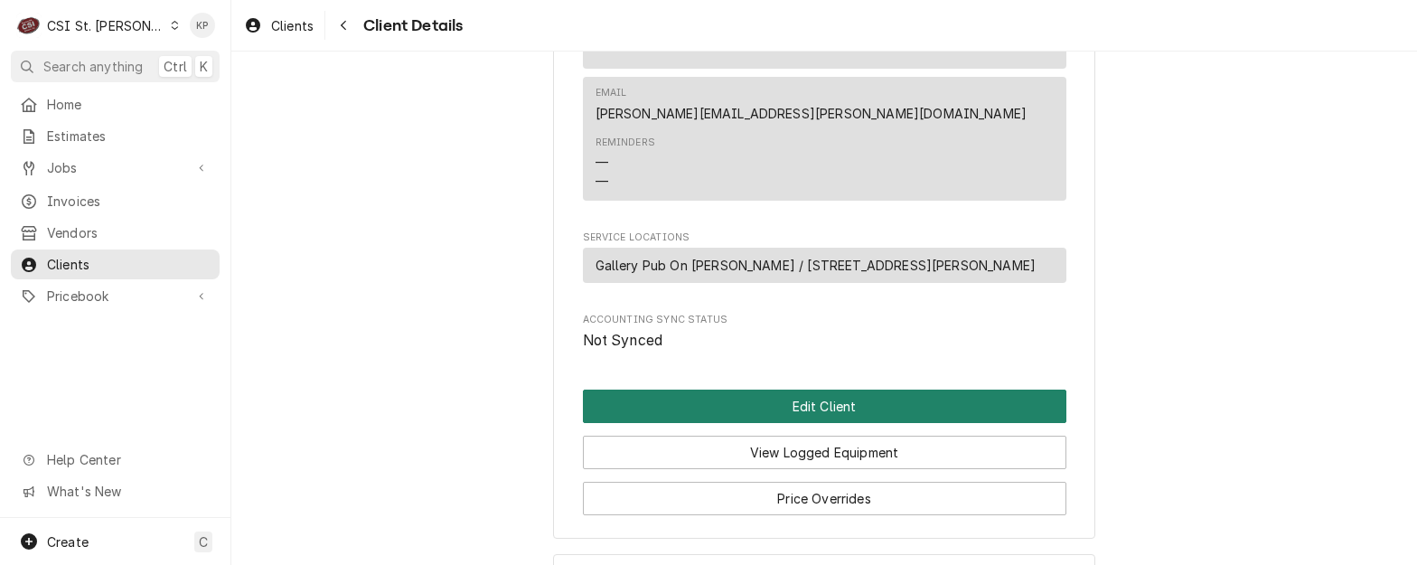
click at [801, 423] on button "Edit Client" at bounding box center [824, 405] width 483 height 33
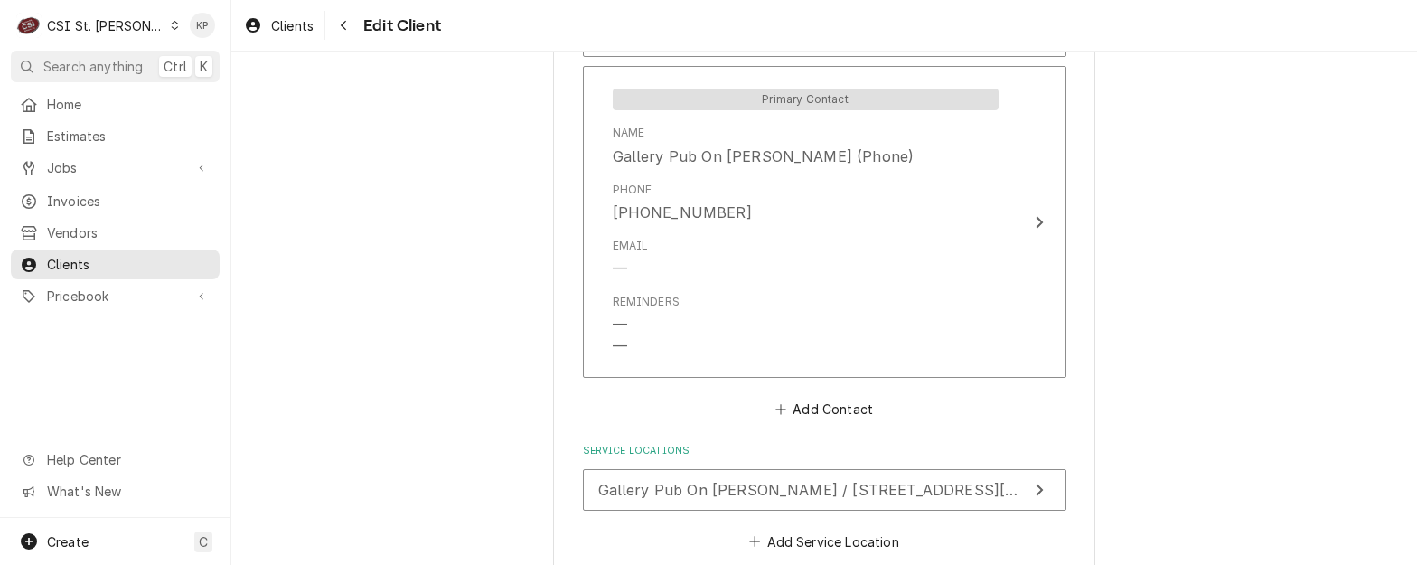
scroll to position [1717, 0]
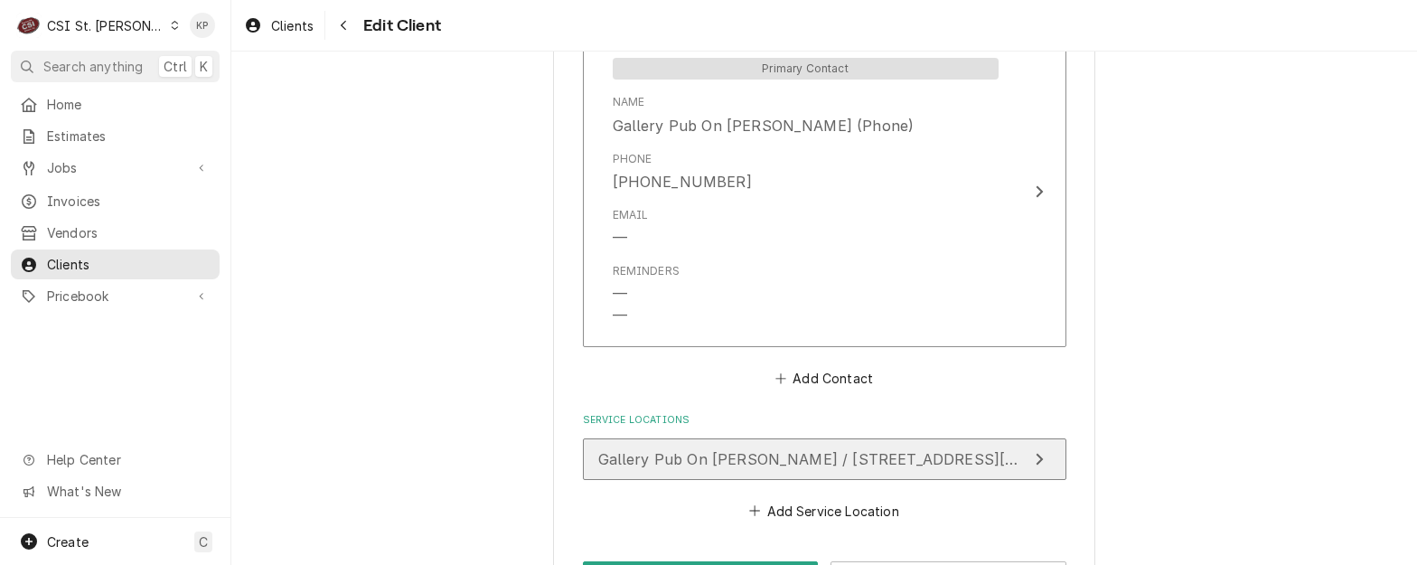
click at [1035, 452] on icon "Update Service Location" at bounding box center [1039, 459] width 9 height 14
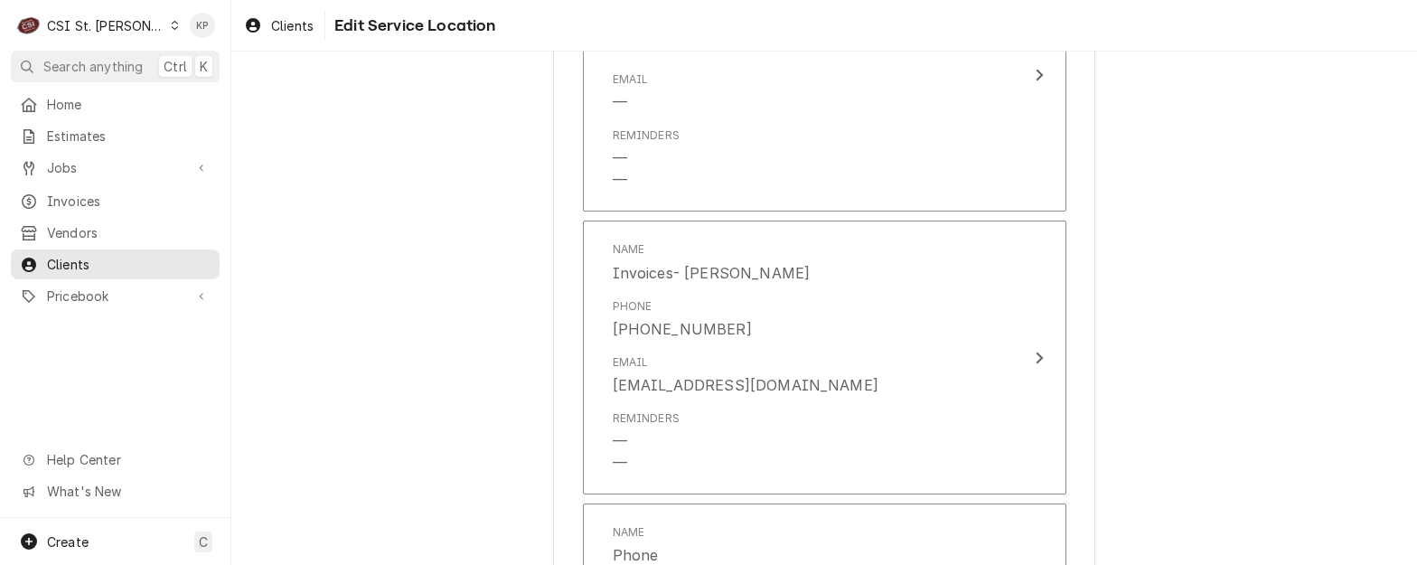
scroll to position [1536, 0]
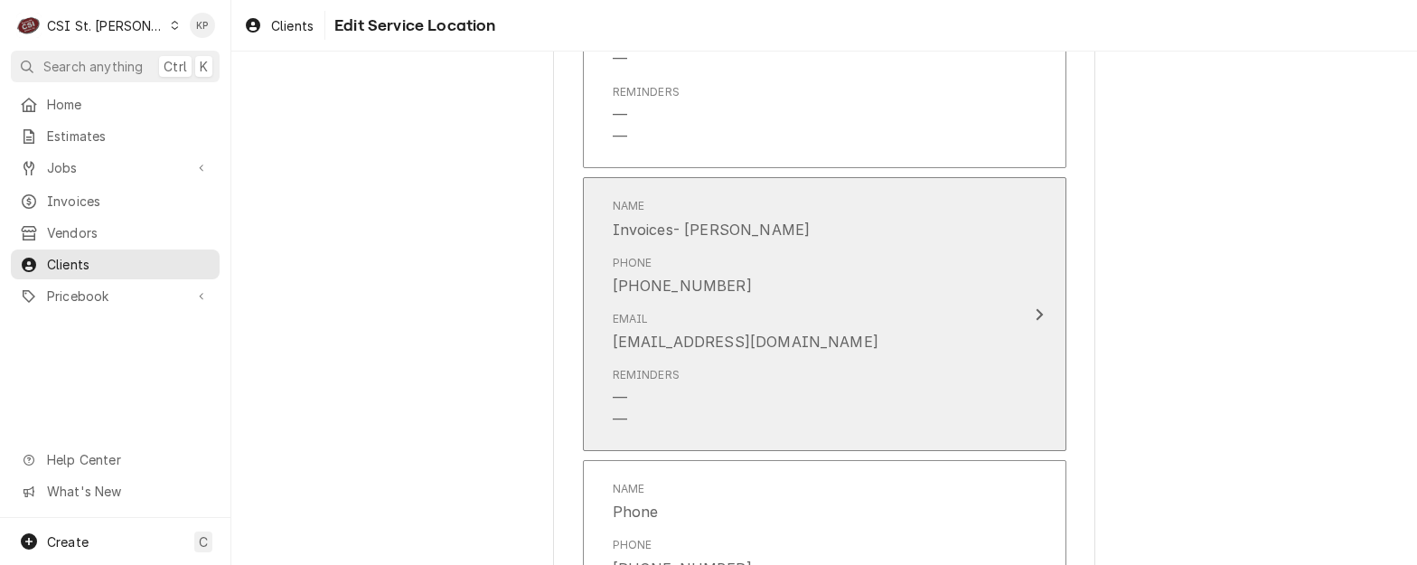
click at [1035, 318] on icon "Update Contact" at bounding box center [1038, 314] width 7 height 12
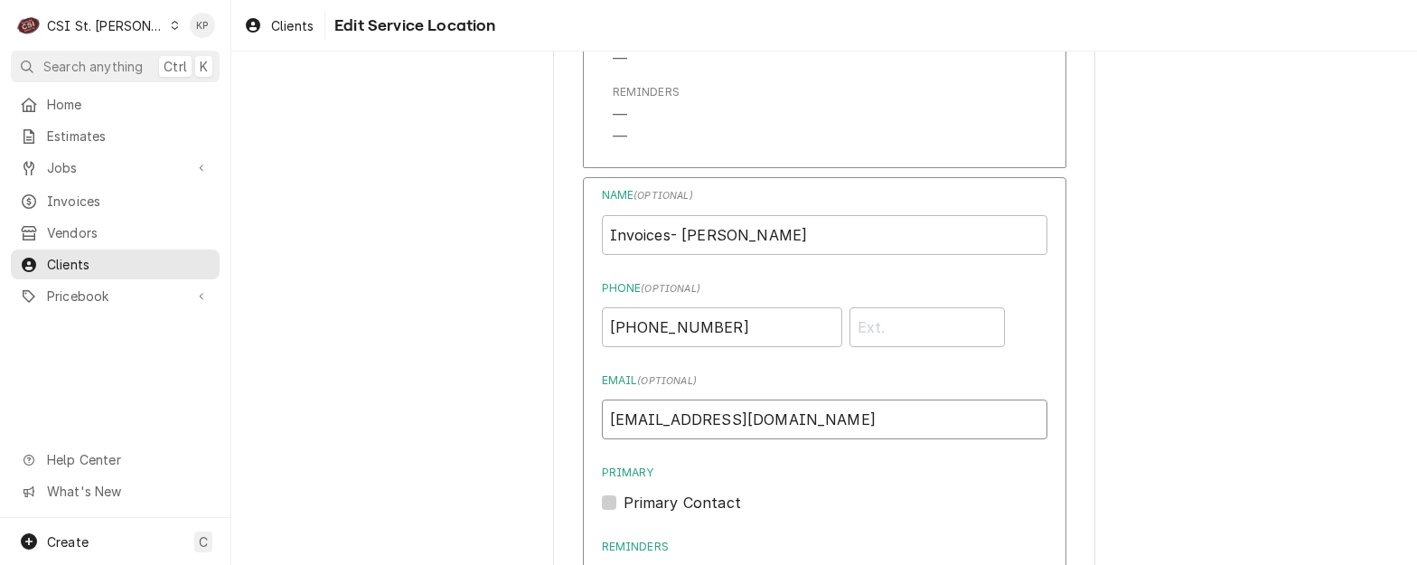
drag, startPoint x: 746, startPoint y: 414, endPoint x: 604, endPoint y: 417, distance: 141.9
click at [604, 417] on input "dwgant@yahoo.com" at bounding box center [824, 419] width 445 height 40
click at [763, 437] on input "dwgant@yahoo.com" at bounding box center [824, 419] width 445 height 40
drag, startPoint x: 765, startPoint y: 421, endPoint x: 598, endPoint y: 424, distance: 167.2
click at [602, 424] on input "dwgant@yahoo.com" at bounding box center [824, 419] width 445 height 40
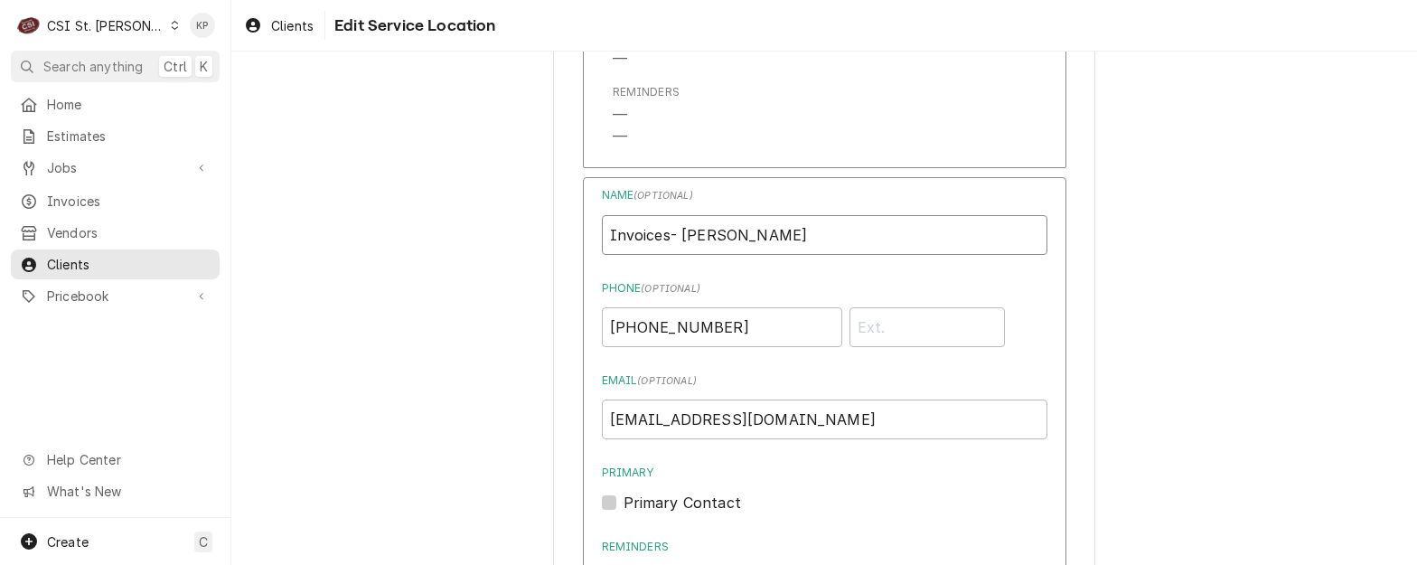
drag, startPoint x: 675, startPoint y: 232, endPoint x: 758, endPoint y: 229, distance: 83.2
click at [758, 229] on input "Invoices- David Gant" at bounding box center [824, 235] width 445 height 40
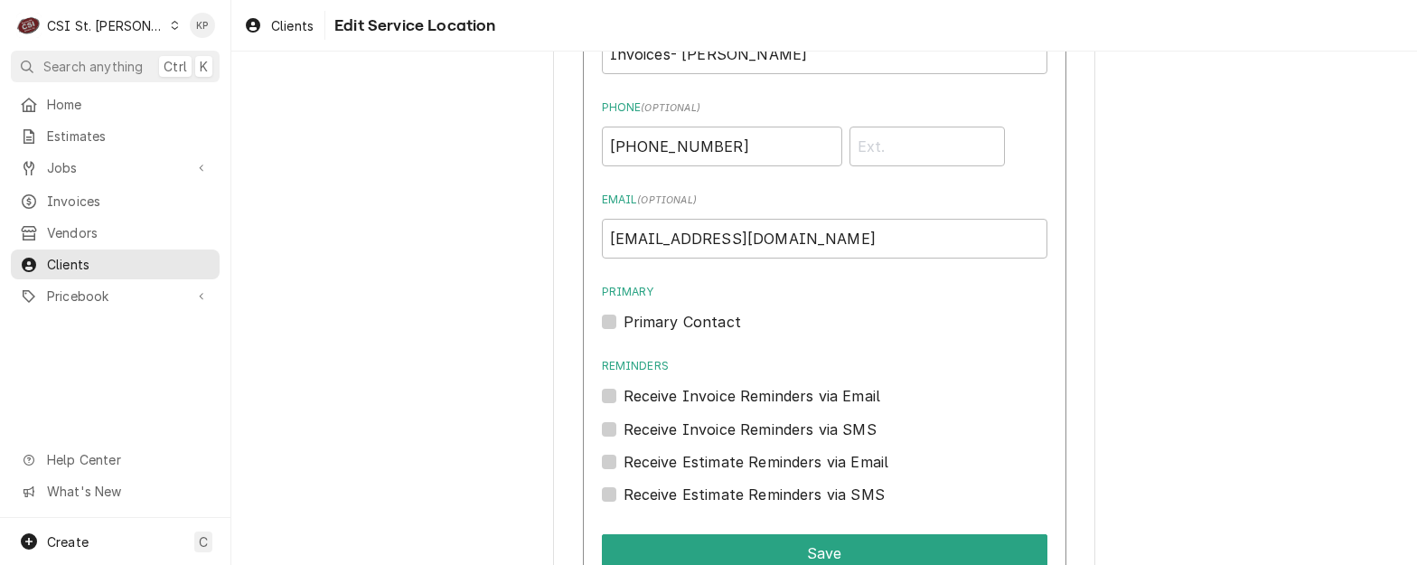
scroll to position [1988, 0]
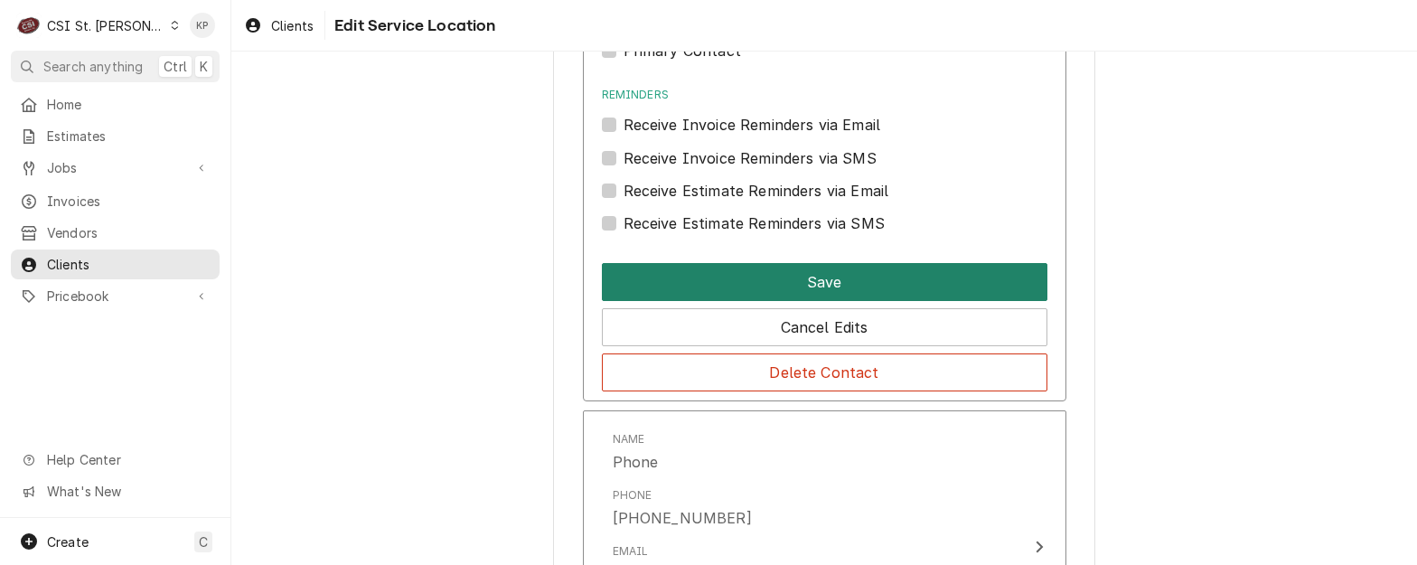
click at [673, 285] on button "Save" at bounding box center [824, 282] width 445 height 38
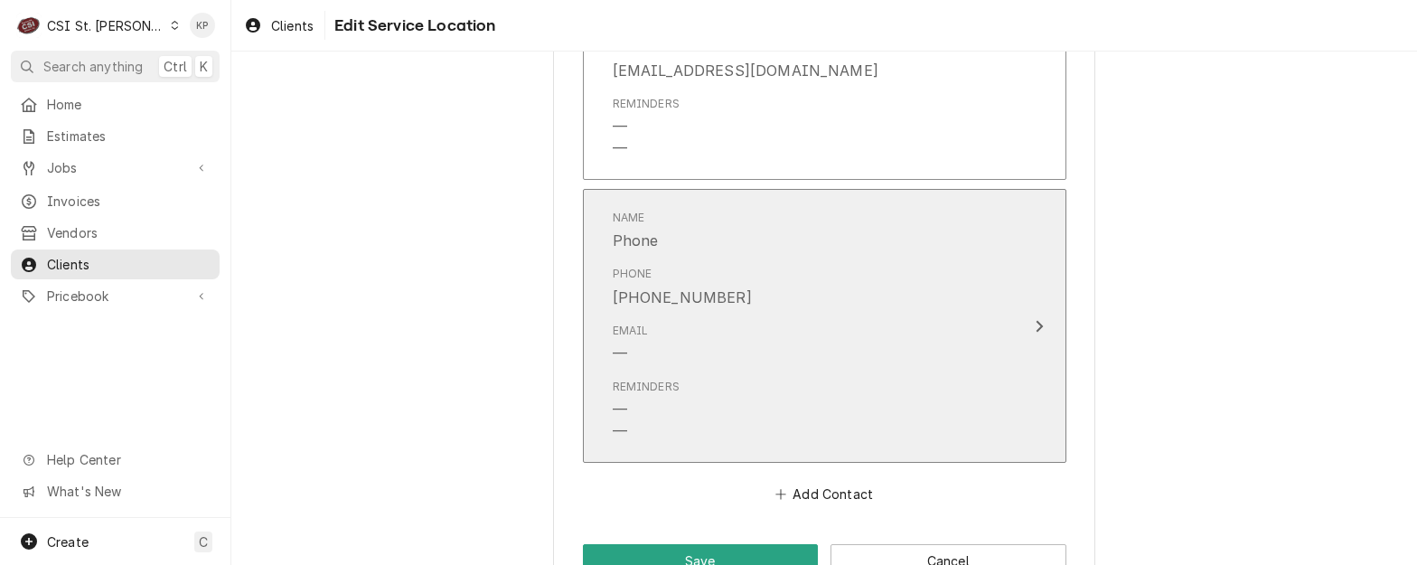
scroll to position [1859, 0]
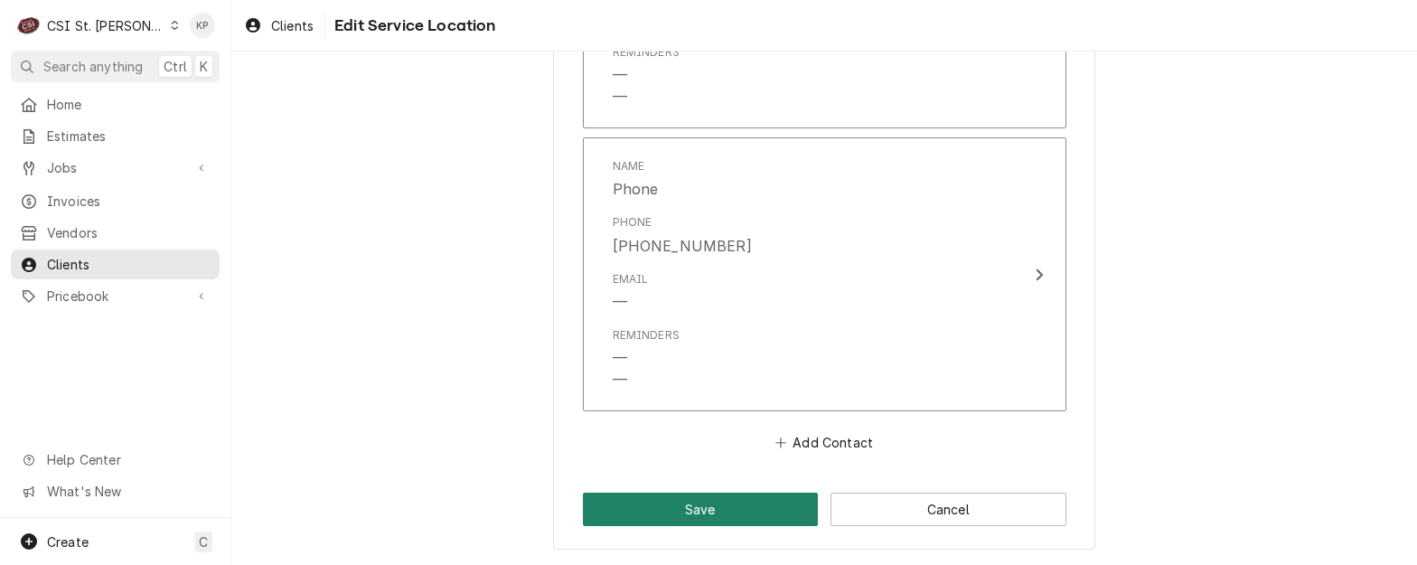
click at [744, 503] on button "Save" at bounding box center [701, 508] width 236 height 33
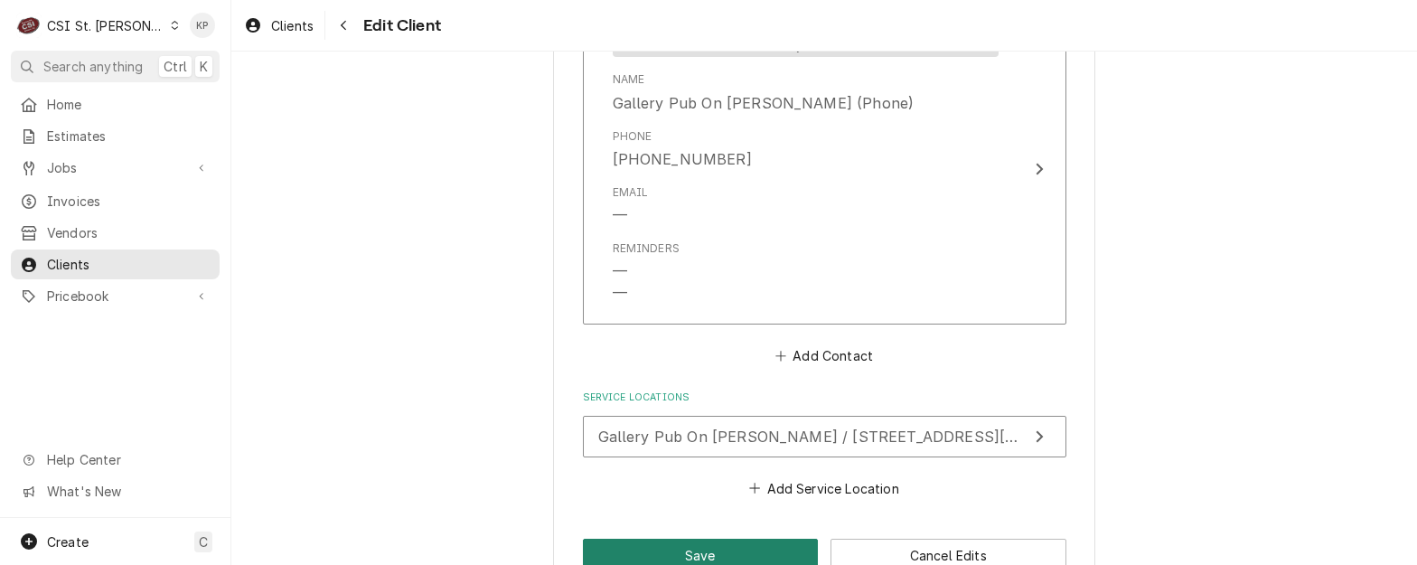
scroll to position [1764, 0]
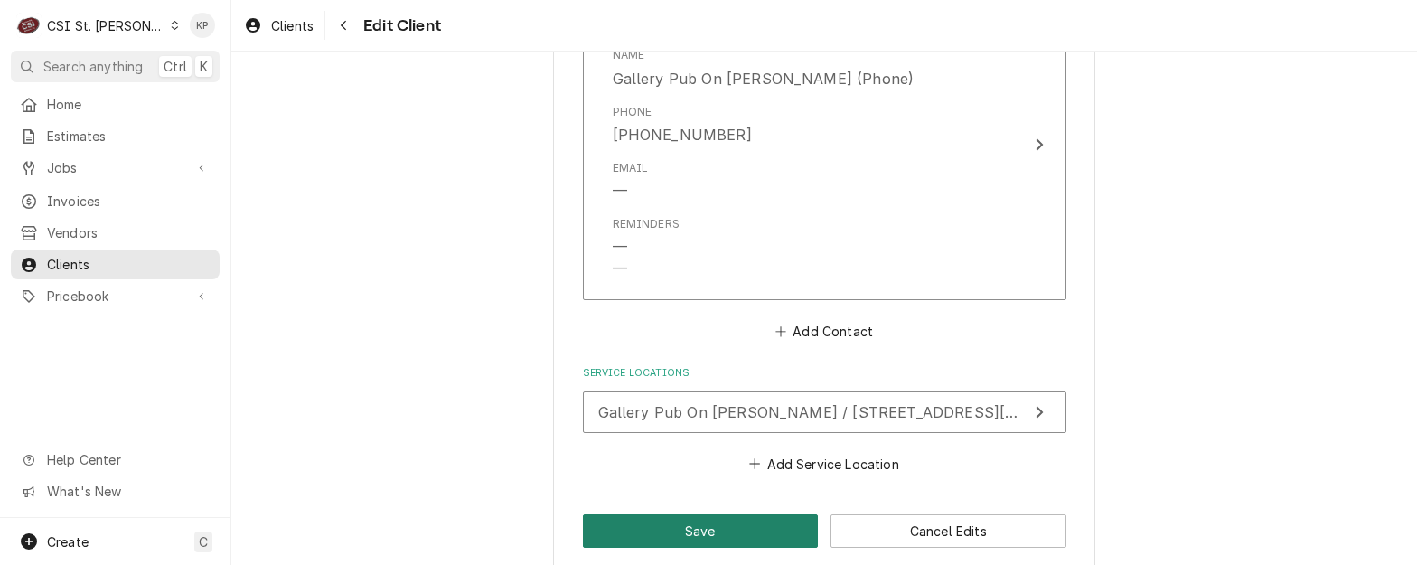
click at [709, 514] on button "Save" at bounding box center [701, 530] width 236 height 33
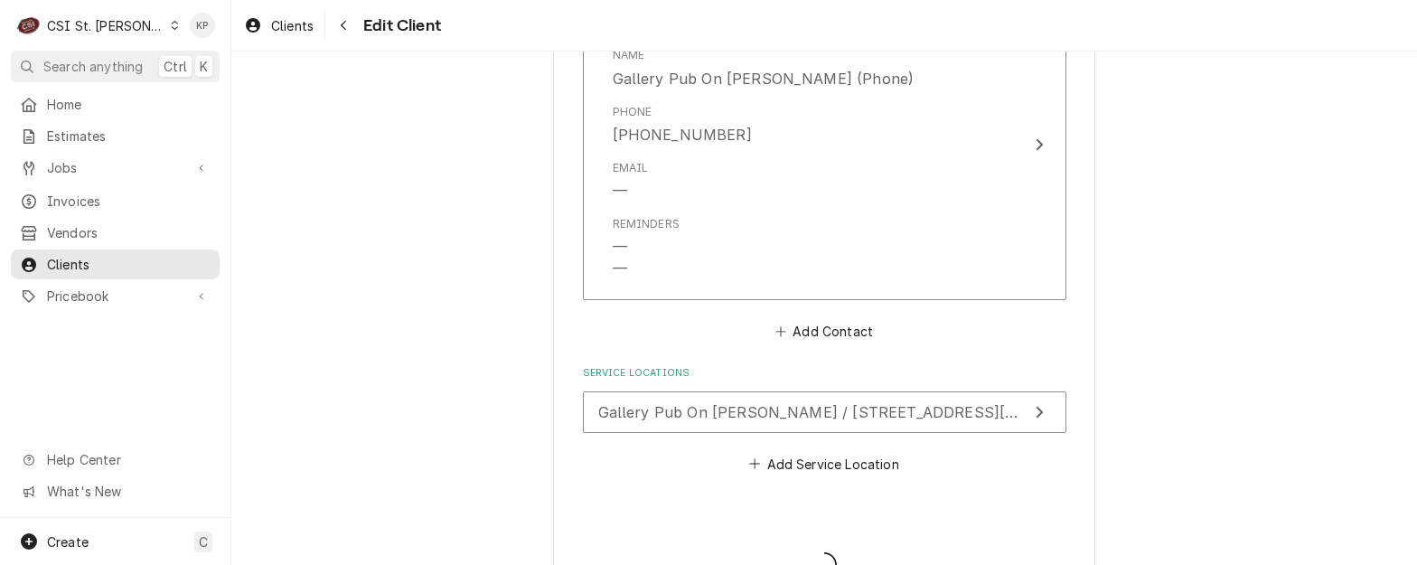
type textarea "x"
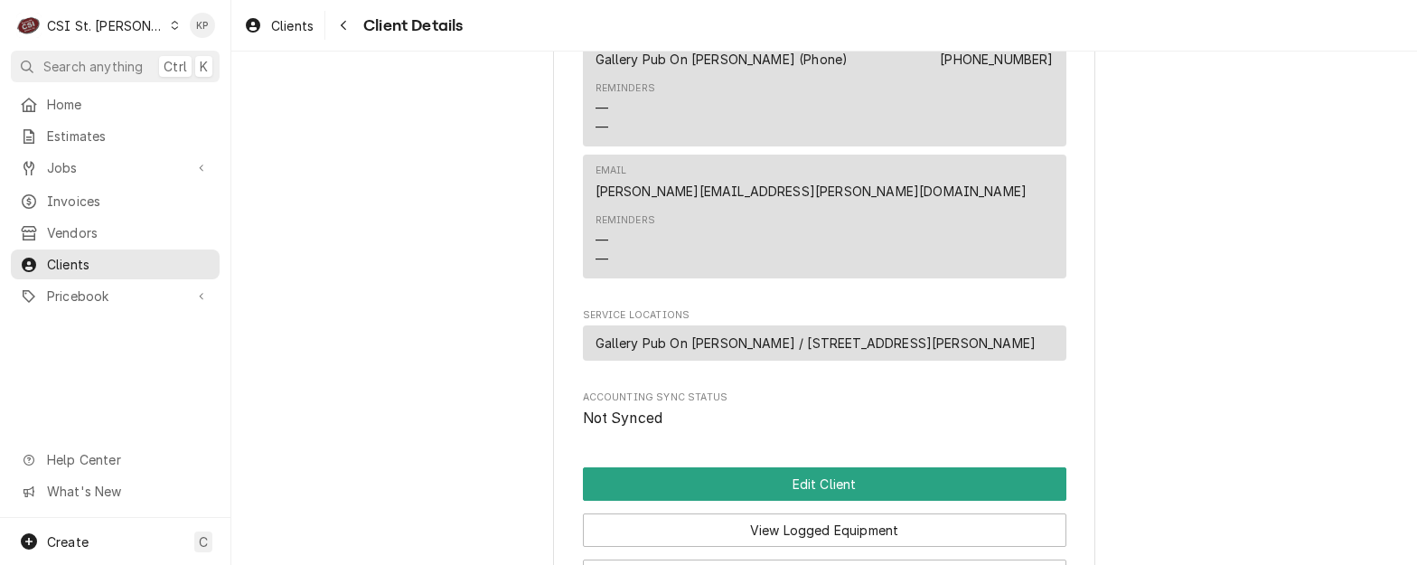
scroll to position [728, 0]
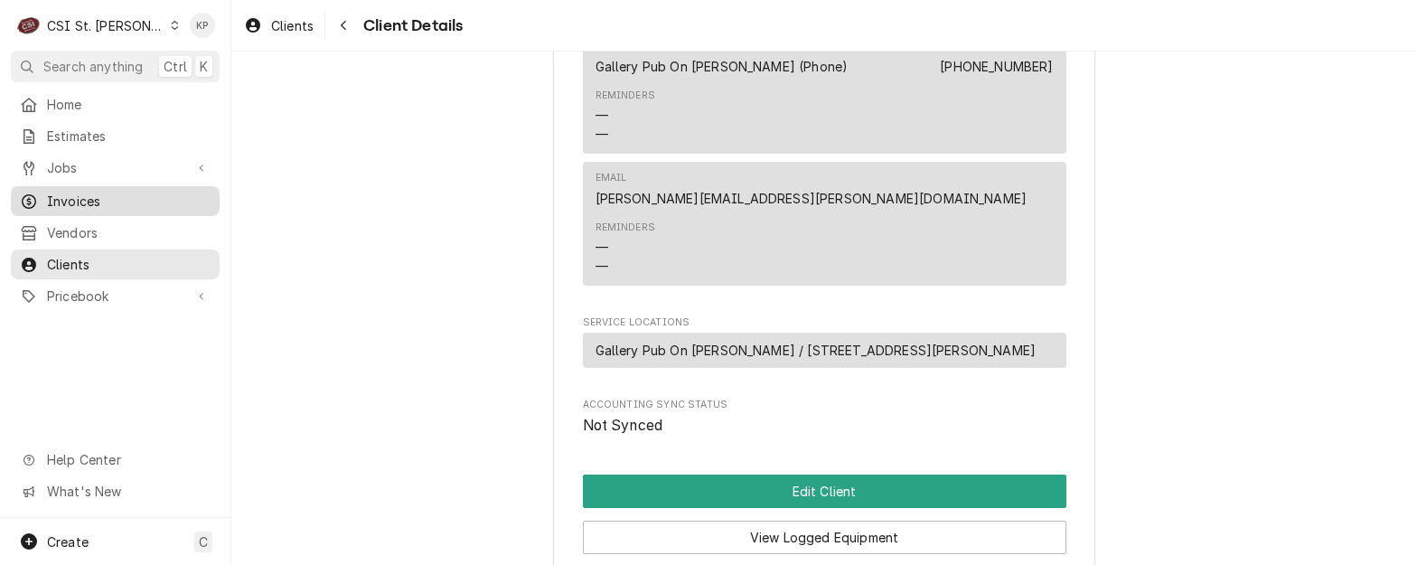
click at [80, 193] on span "Invoices" at bounding box center [129, 201] width 164 height 19
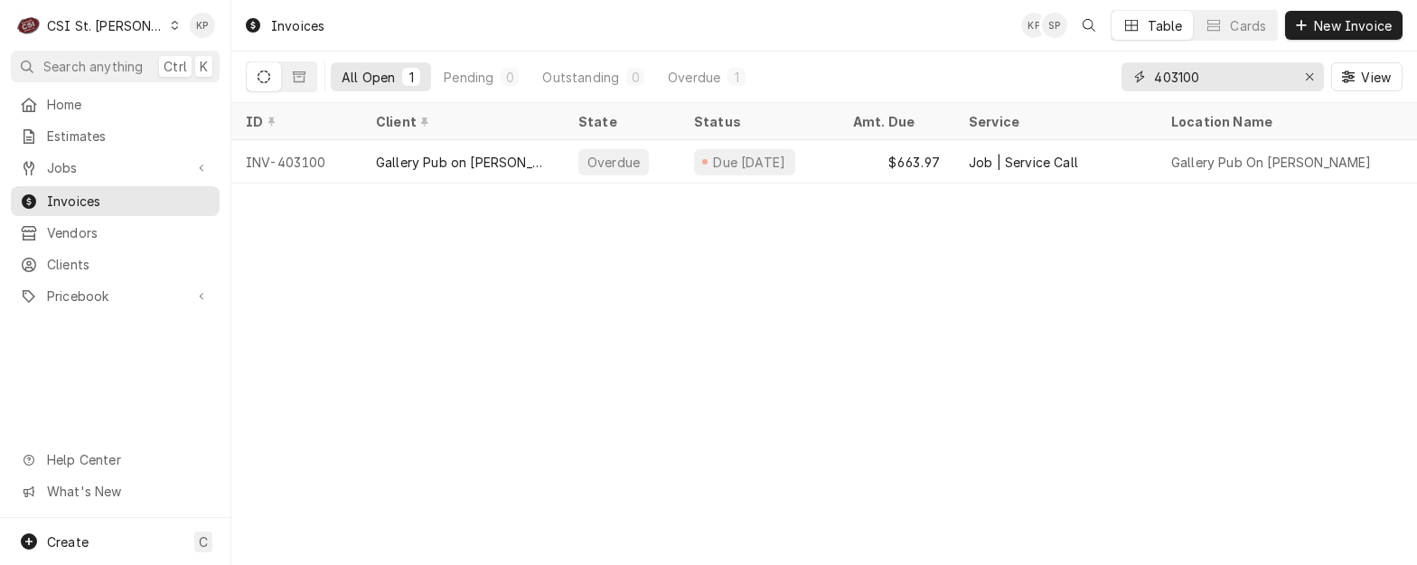
click at [1308, 79] on icon "Erase input" at bounding box center [1310, 76] width 10 height 13
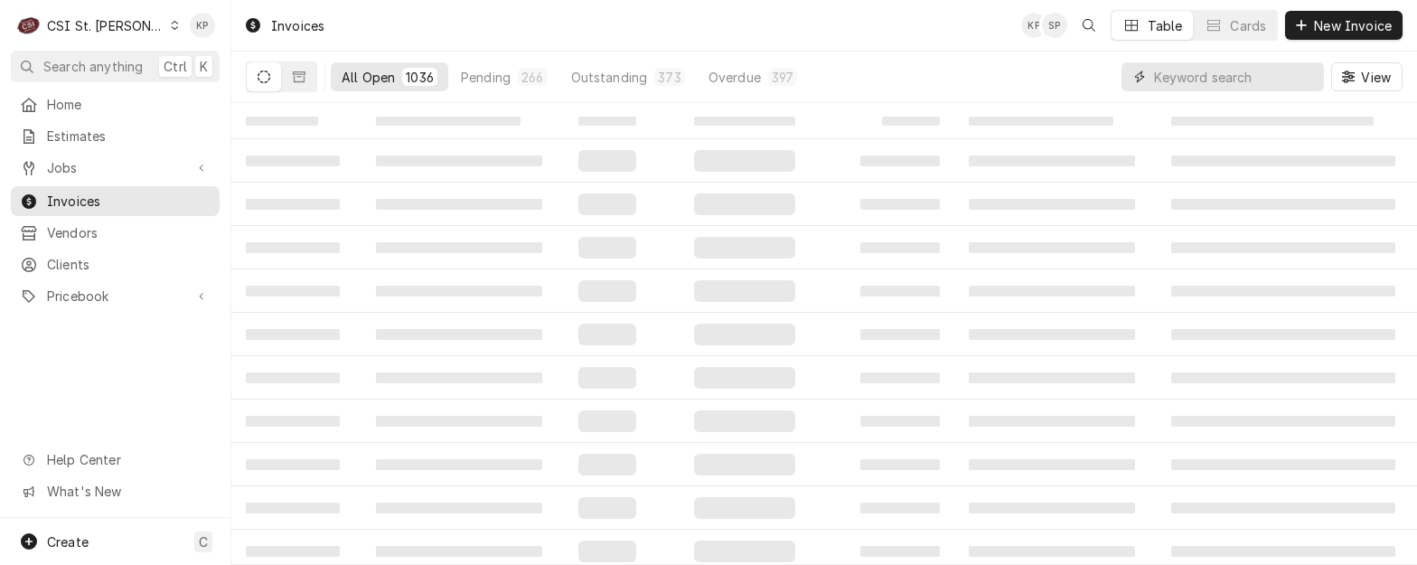
paste input "402936"
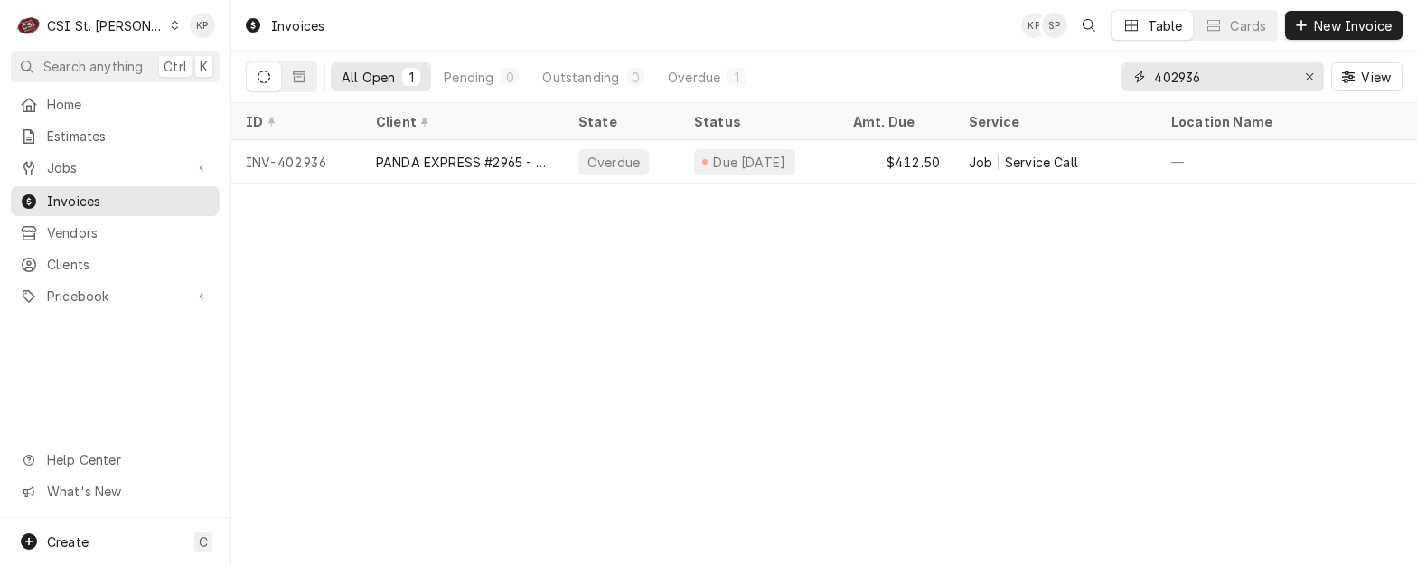
type input "402936"
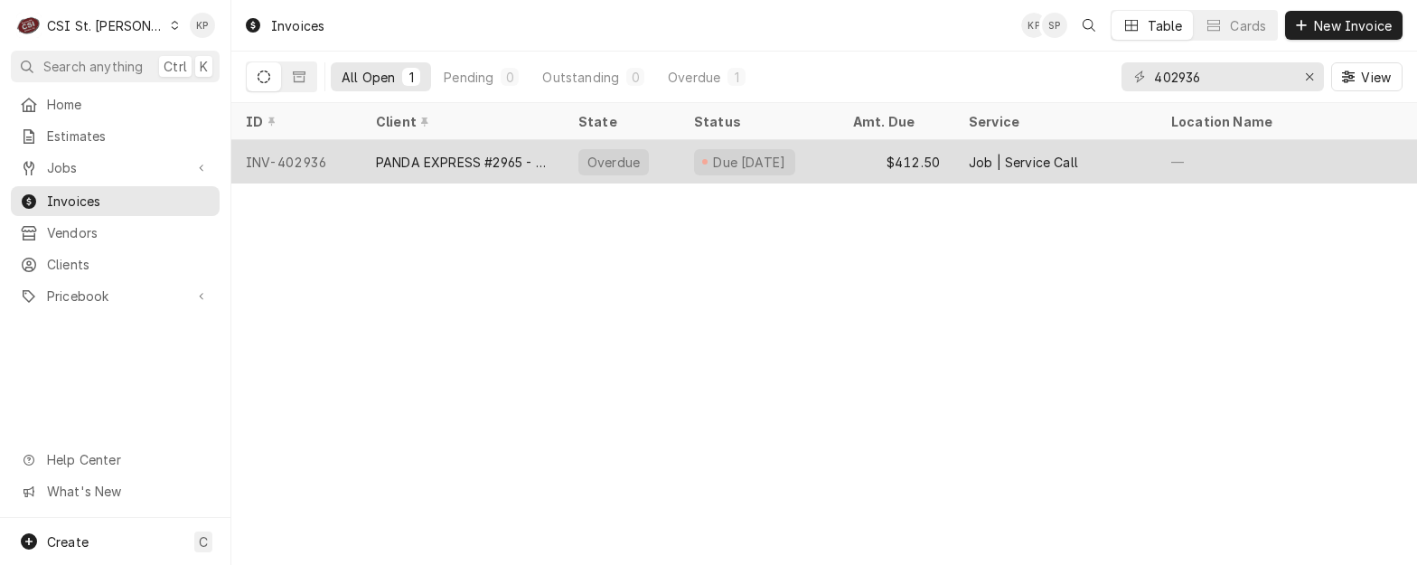
click at [297, 156] on div "INV-402936" at bounding box center [296, 161] width 130 height 43
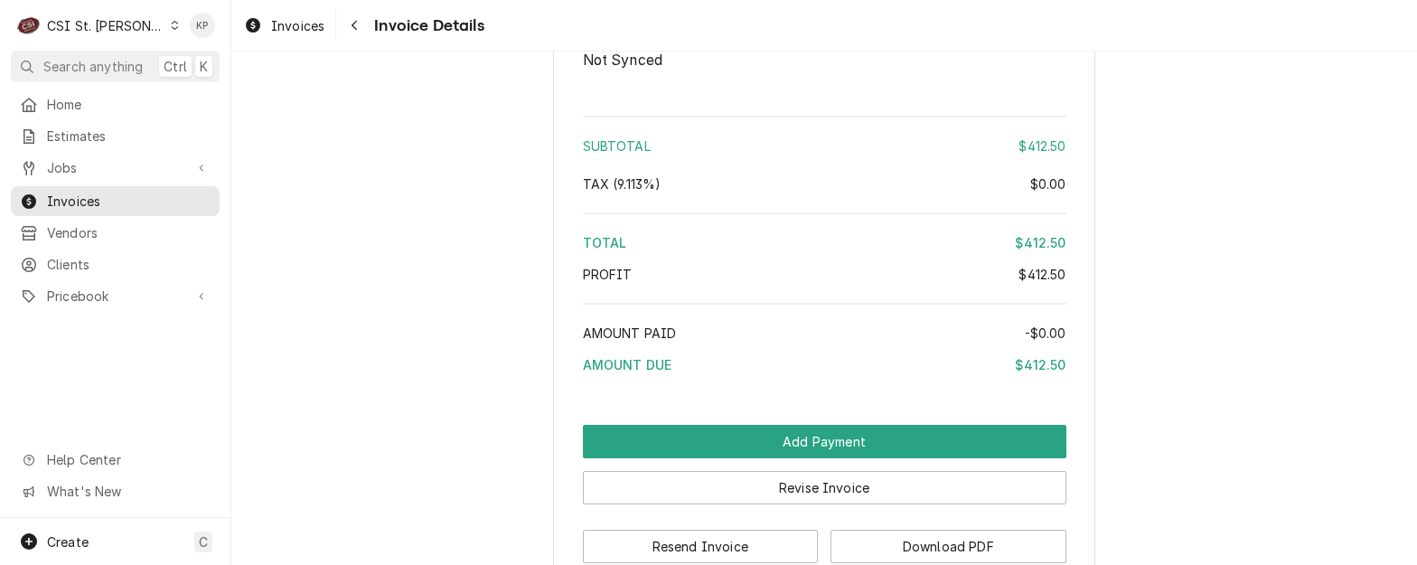
scroll to position [3150, 0]
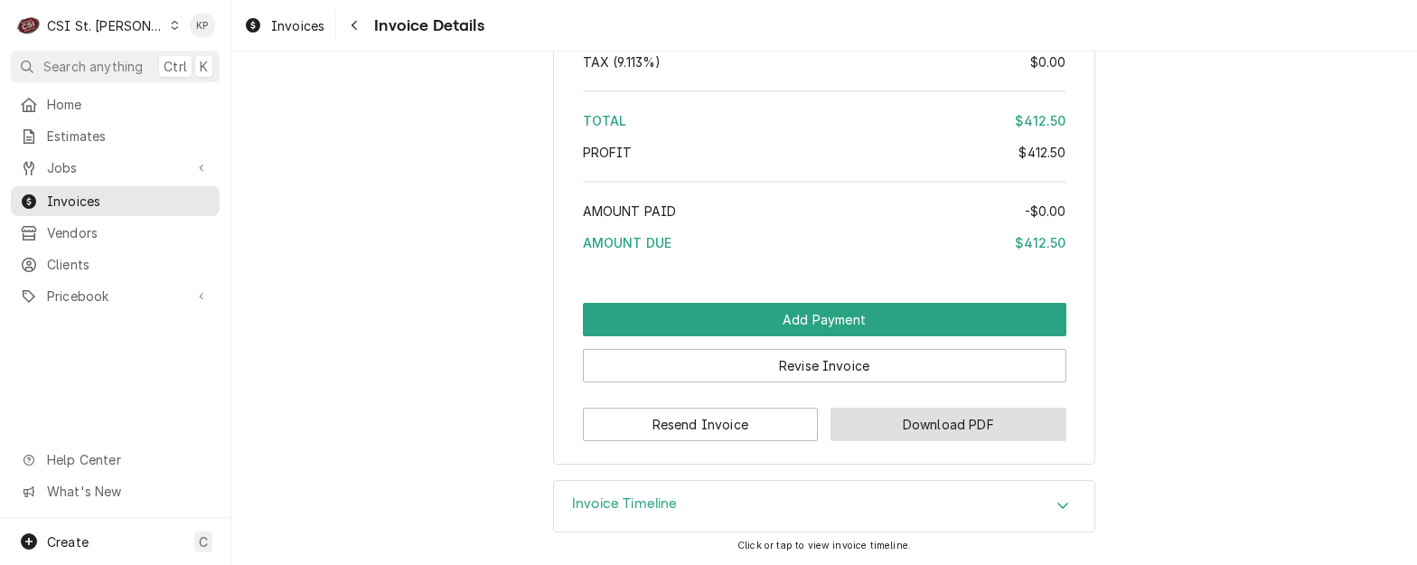
click at [862, 419] on button "Download PDF" at bounding box center [948, 423] width 236 height 33
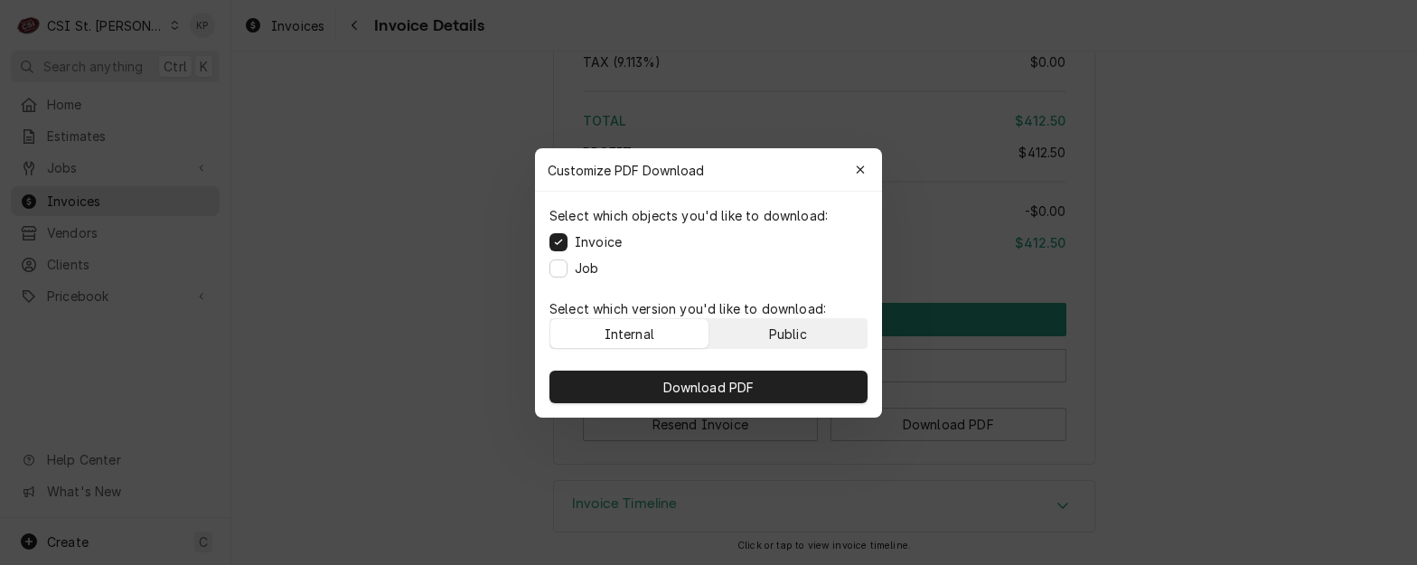
click at [793, 327] on div "Public" at bounding box center [788, 332] width 38 height 19
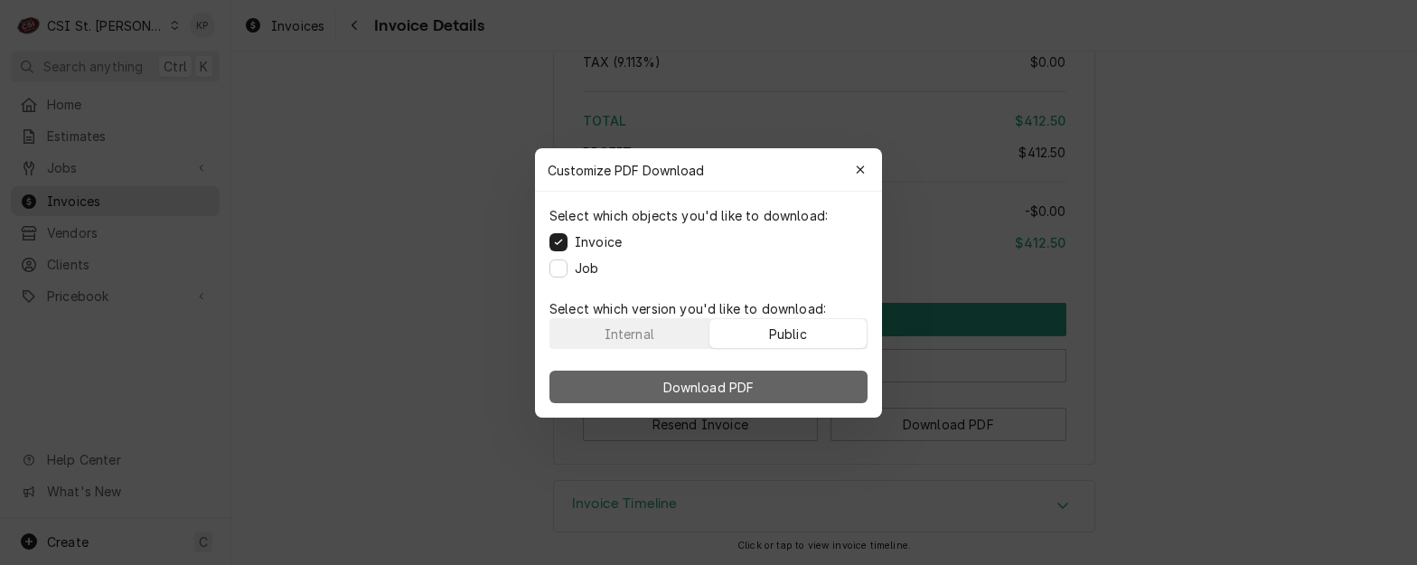
click at [789, 378] on button "Download PDF" at bounding box center [708, 386] width 318 height 33
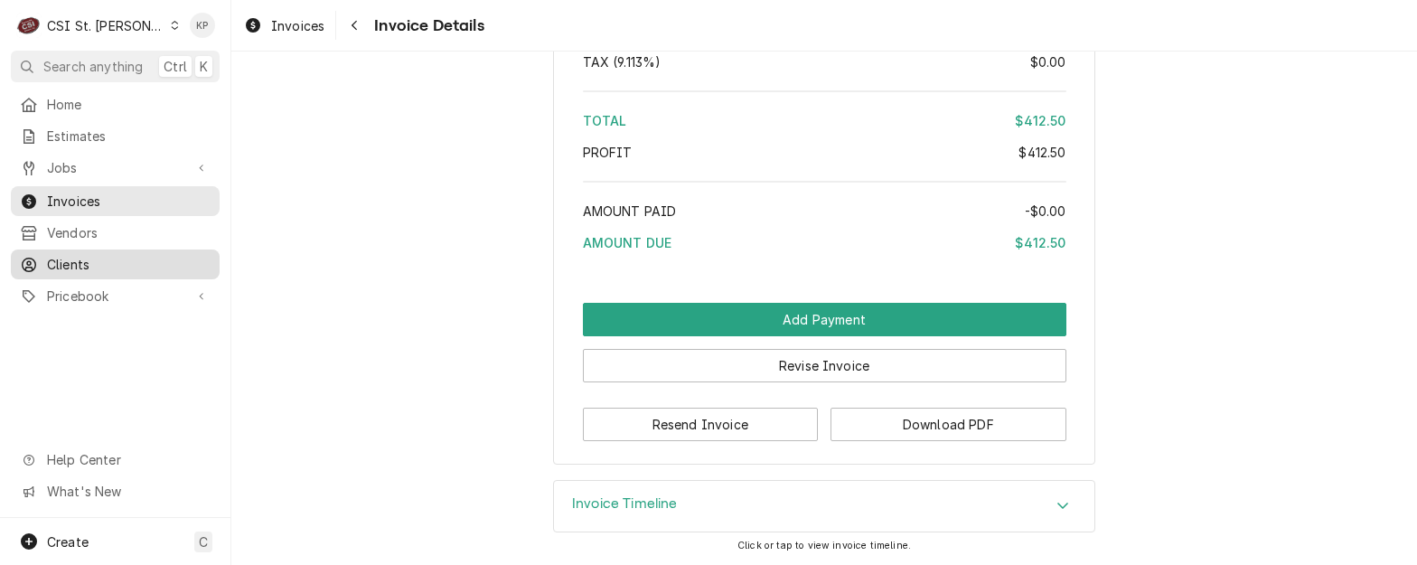
drag, startPoint x: 69, startPoint y: 251, endPoint x: 79, endPoint y: 249, distance: 10.1
click at [70, 255] on span "Clients" at bounding box center [129, 264] width 164 height 19
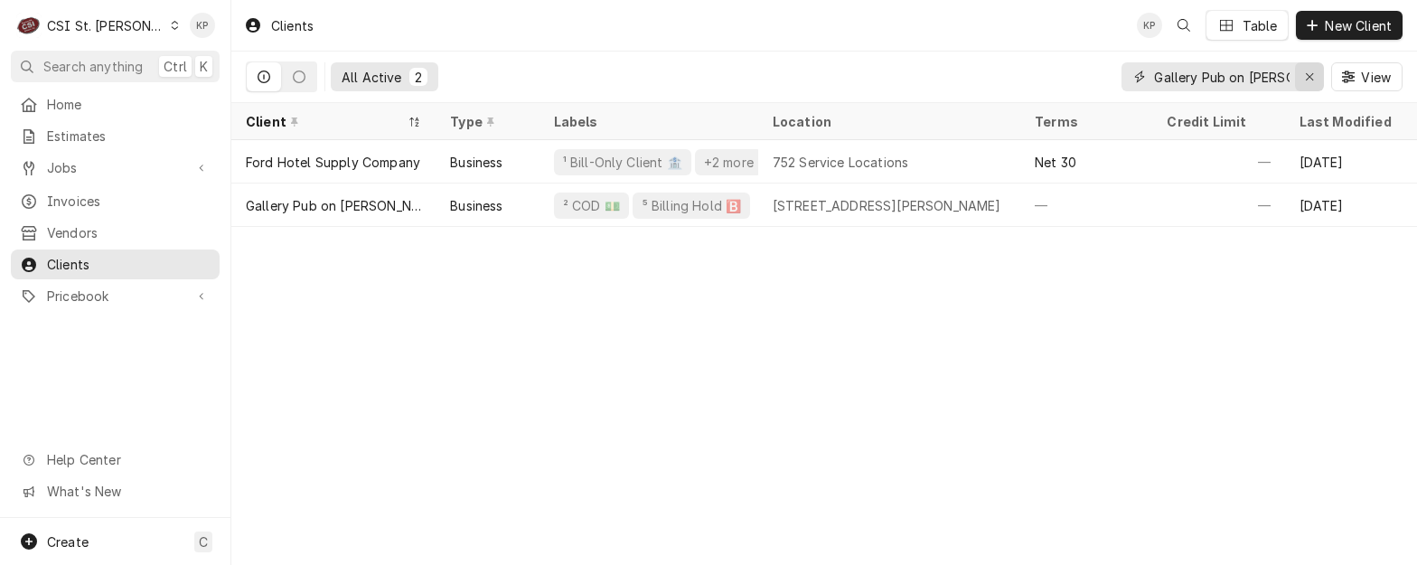
click at [1307, 78] on icon "Erase input" at bounding box center [1309, 76] width 7 height 7
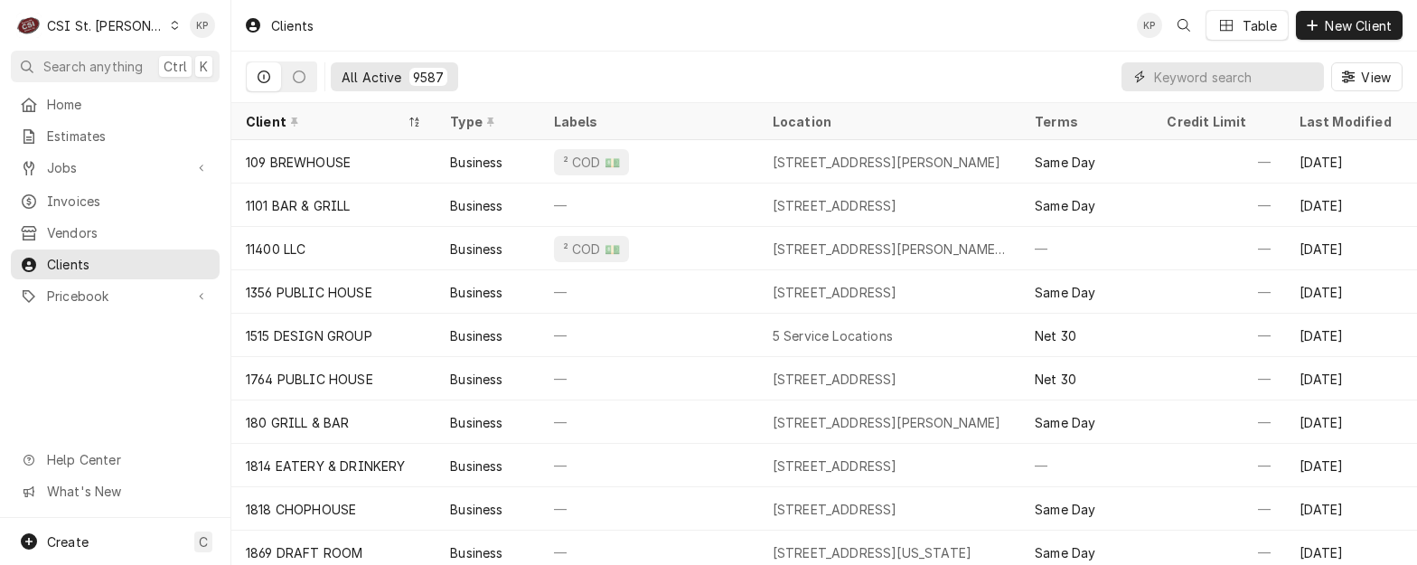
paste input "PANDA EXPRESS #2965 - [GEOGRAPHIC_DATA]"
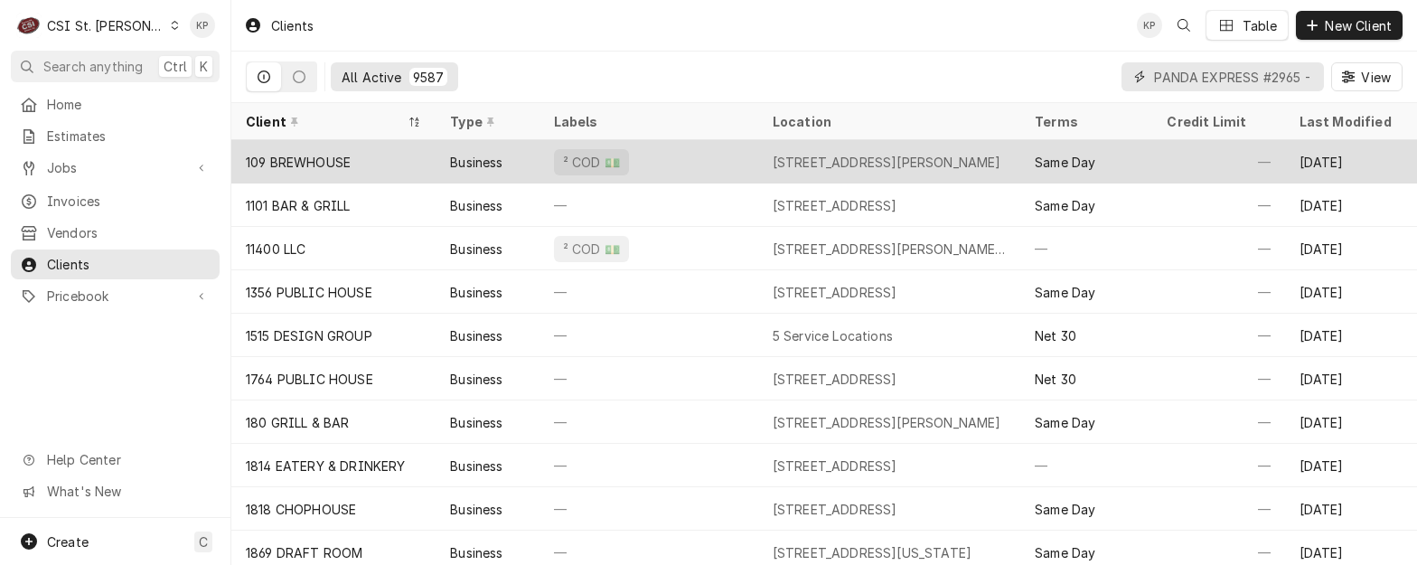
scroll to position [0, 91]
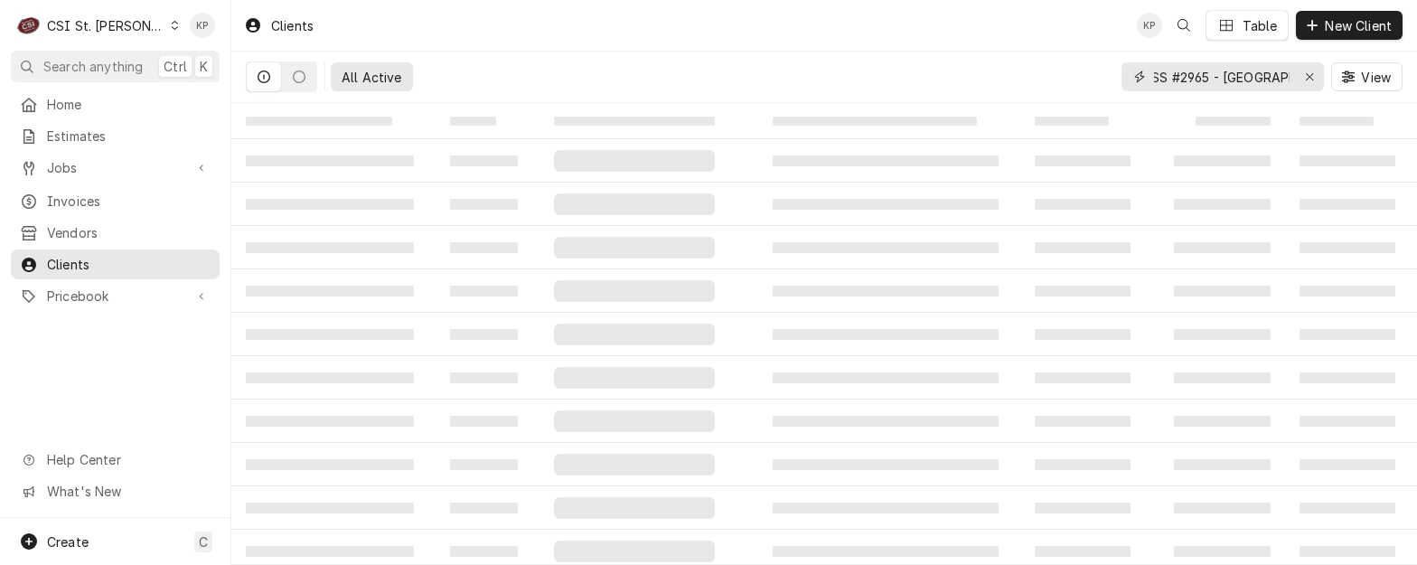
type input "PANDA EXPRESS #2965 - [GEOGRAPHIC_DATA]"
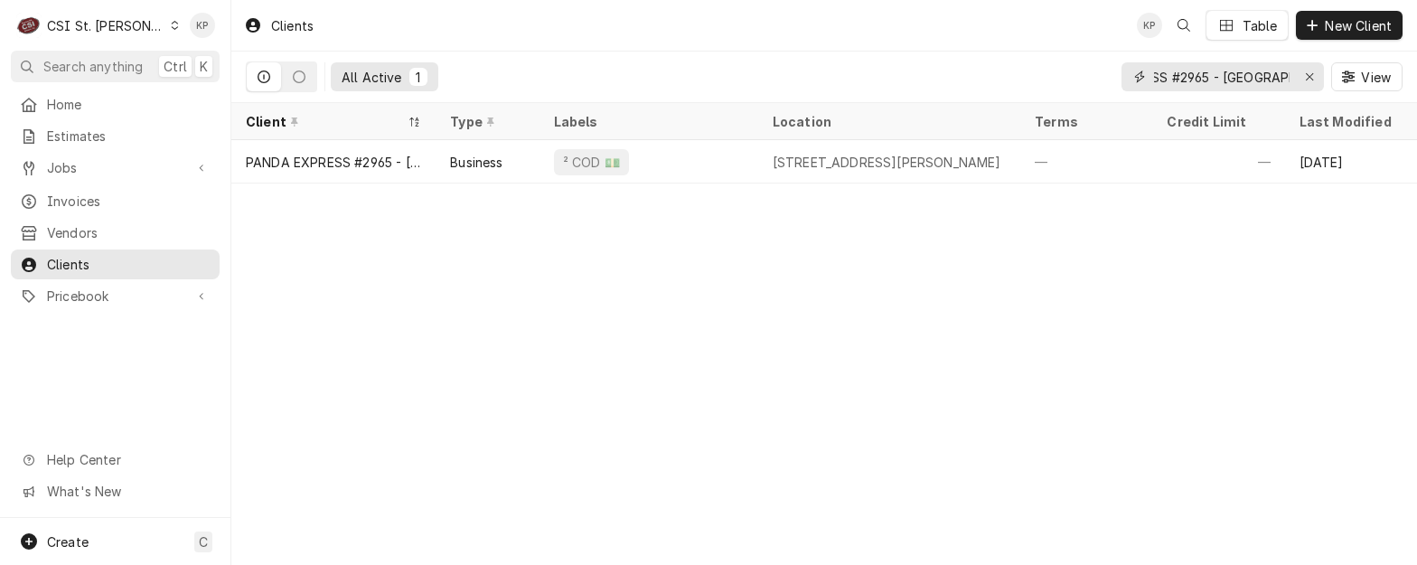
scroll to position [0, 0]
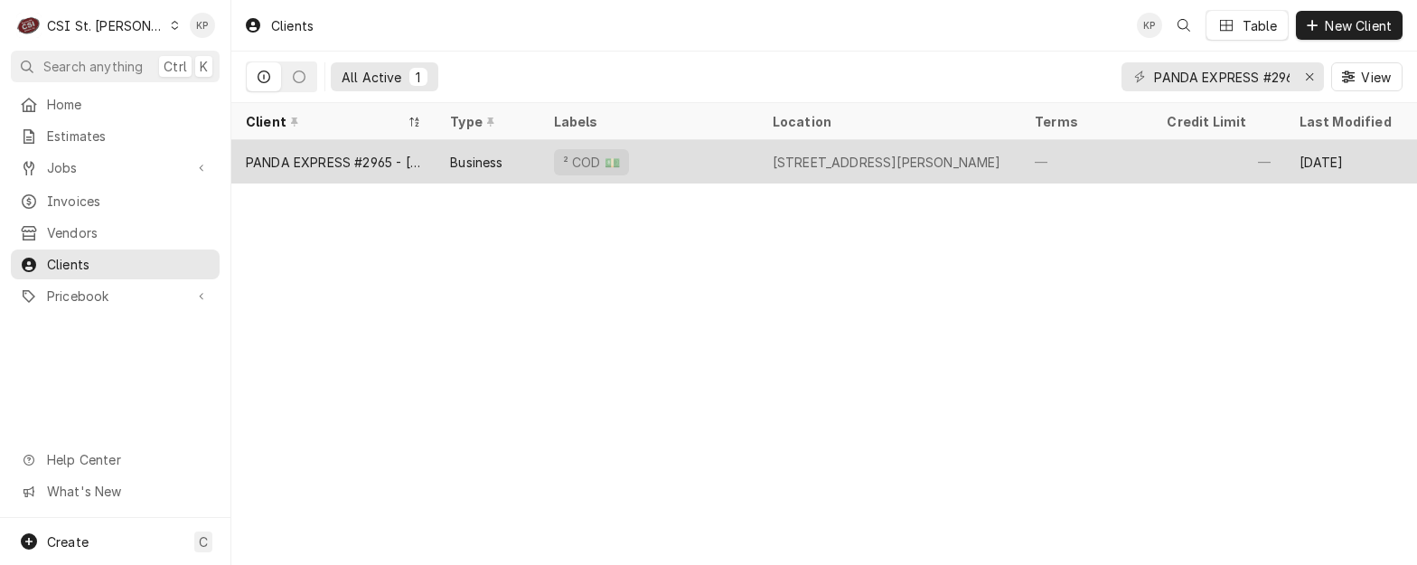
click at [359, 157] on div "PANDA EXPRESS #2965 - [GEOGRAPHIC_DATA]" at bounding box center [333, 162] width 175 height 19
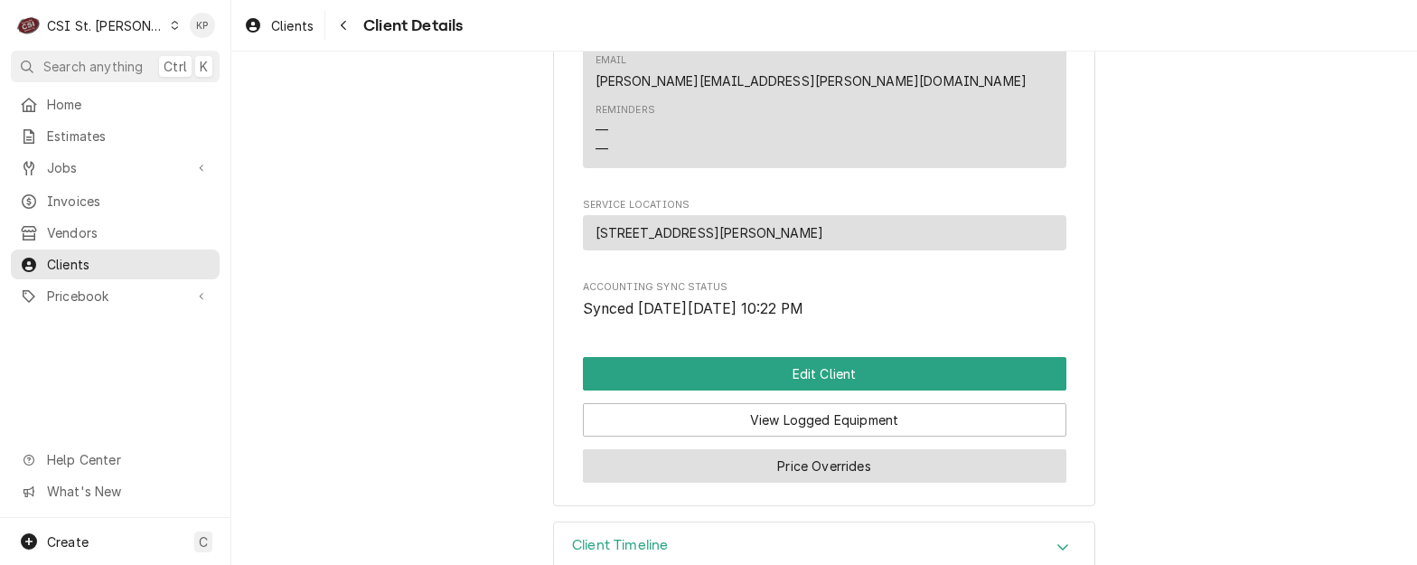
scroll to position [1037, 0]
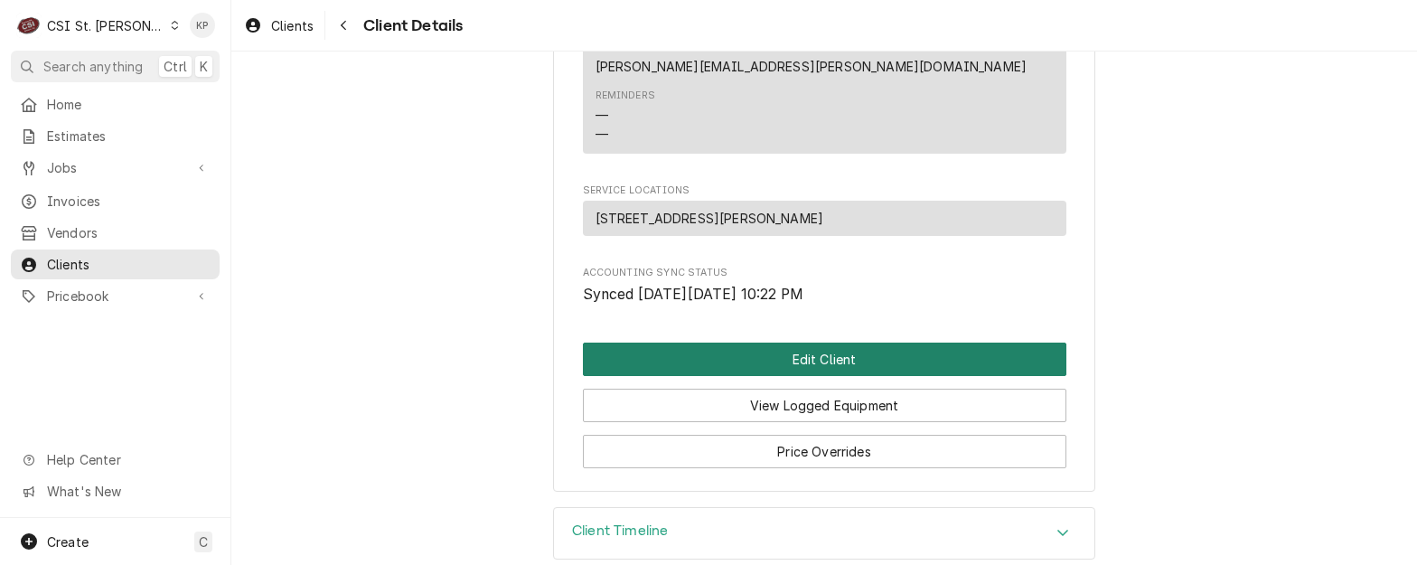
click at [781, 342] on button "Edit Client" at bounding box center [824, 358] width 483 height 33
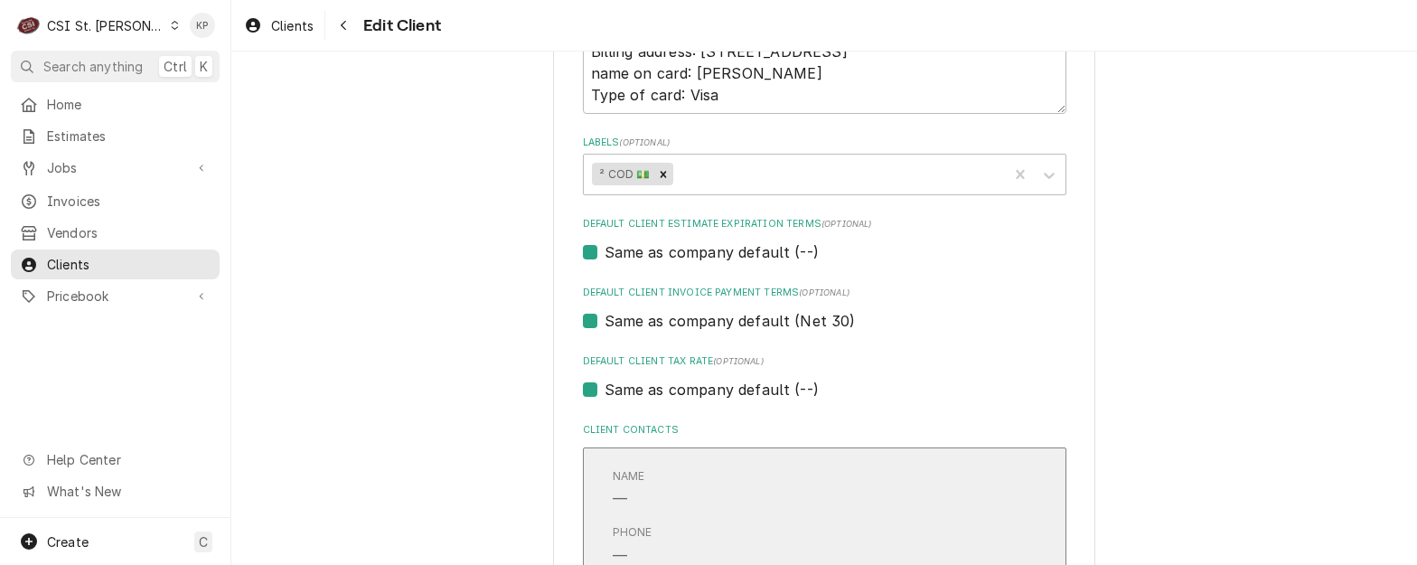
scroll to position [1084, 0]
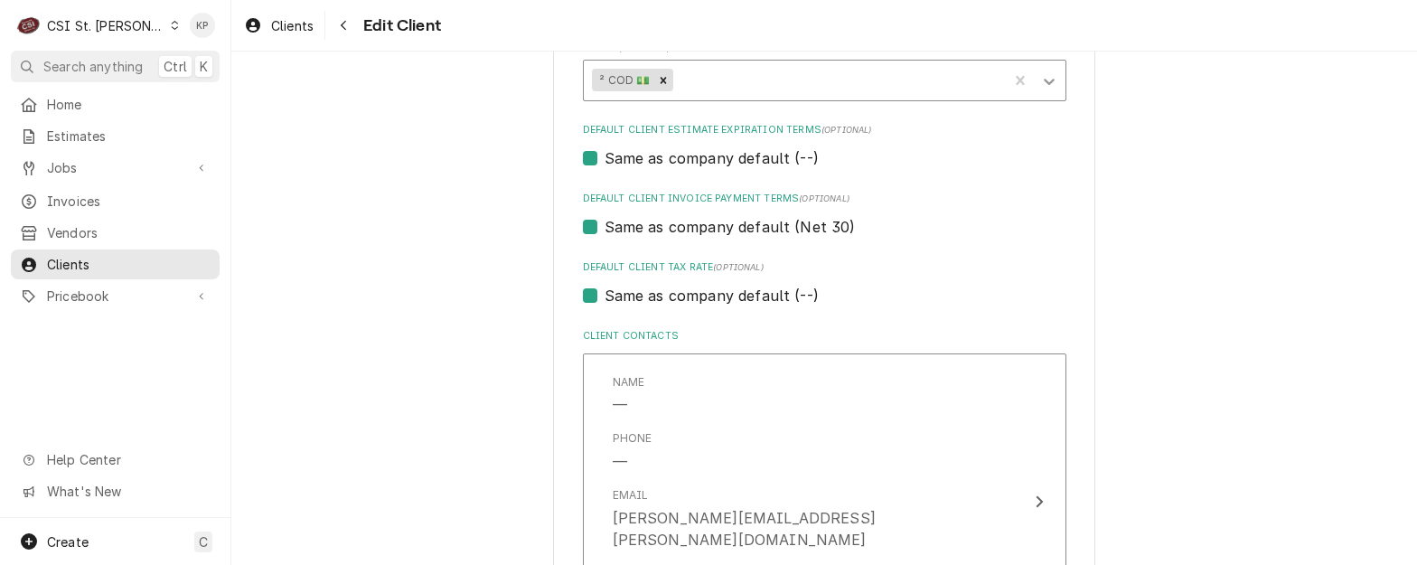
click at [1041, 80] on icon "Labels" at bounding box center [1049, 81] width 18 height 18
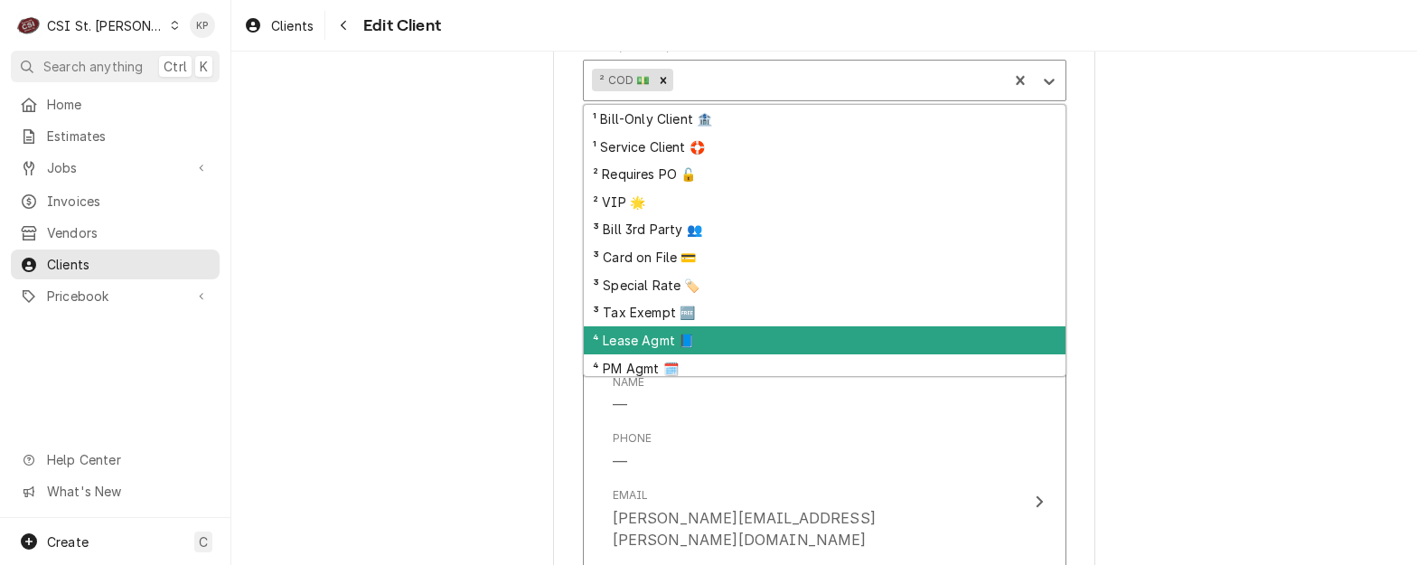
scroll to position [33, 0]
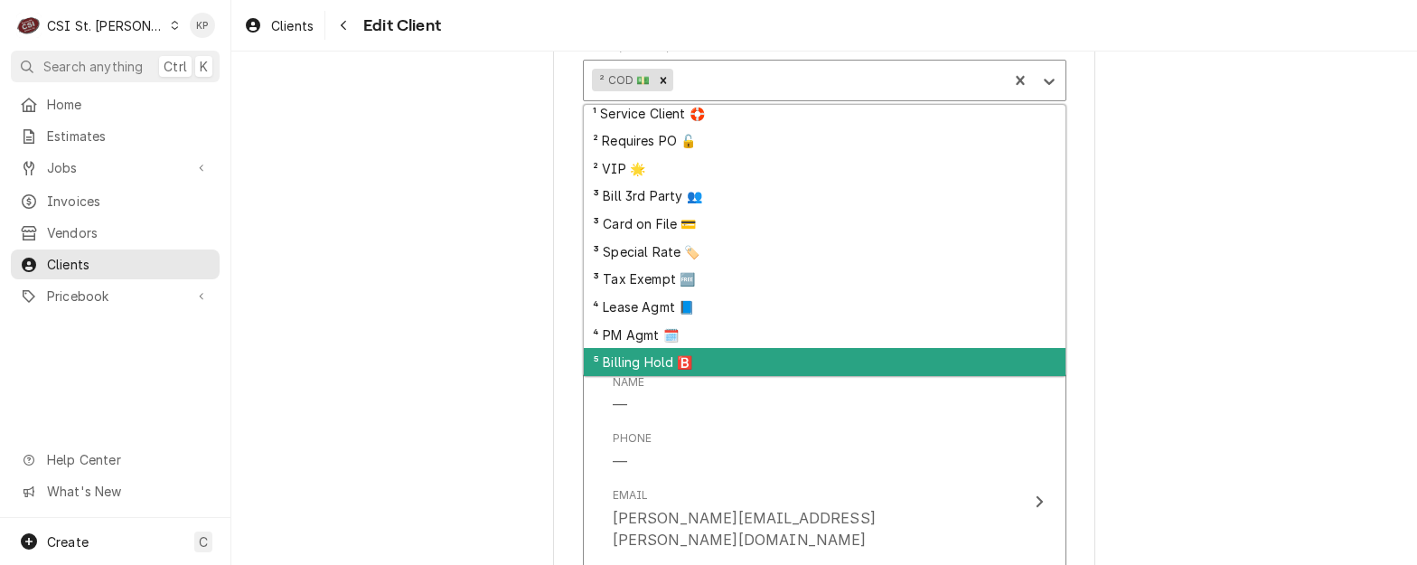
click at [656, 361] on div "⁵ Billing Hold 🅱️" at bounding box center [825, 362] width 482 height 28
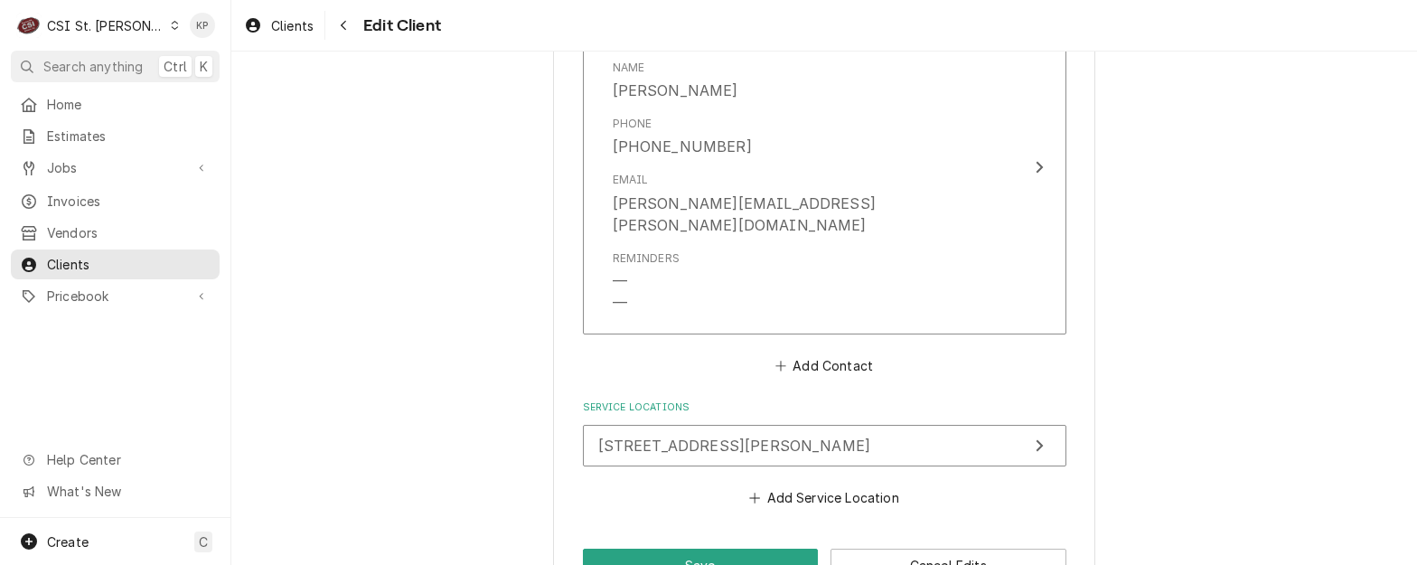
scroll to position [1754, 0]
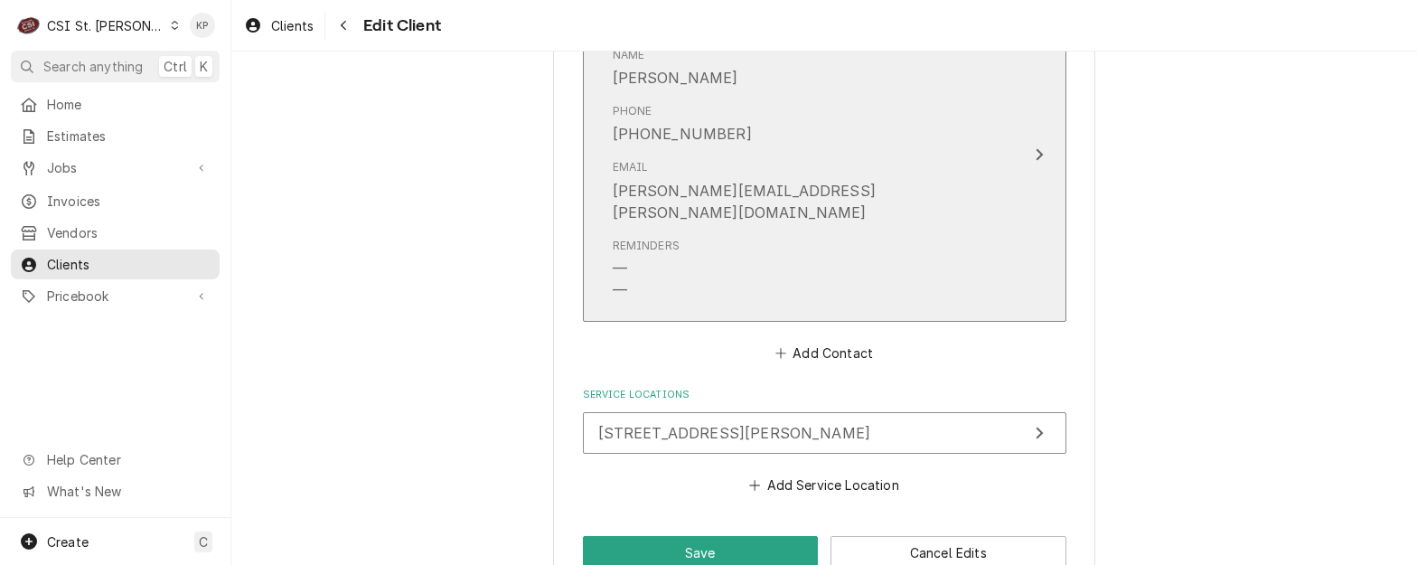
click at [838, 177] on div "Email [PERSON_NAME][EMAIL_ADDRESS][PERSON_NAME][DOMAIN_NAME]" at bounding box center [806, 191] width 386 height 78
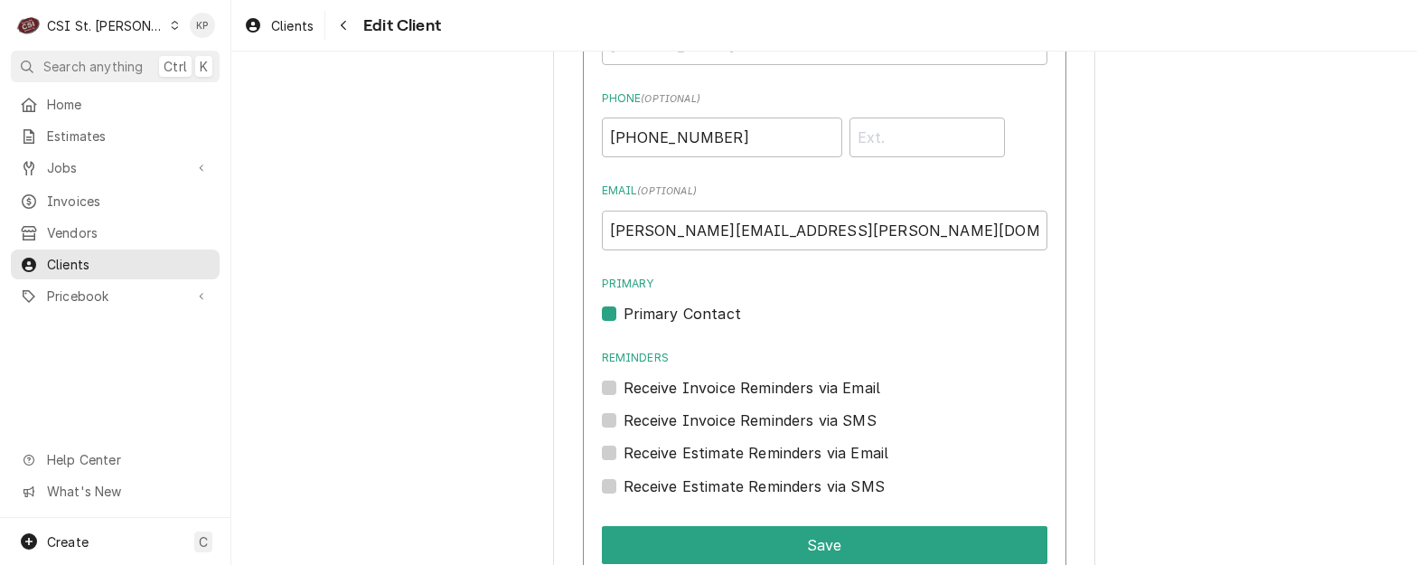
click at [837, 183] on label "Email ( optional )" at bounding box center [824, 191] width 445 height 16
click at [837, 211] on input "[PERSON_NAME][EMAIL_ADDRESS][PERSON_NAME][DOMAIN_NAME]" at bounding box center [824, 231] width 445 height 40
drag, startPoint x: 824, startPoint y: 209, endPoint x: 605, endPoint y: 209, distance: 218.6
click at [605, 211] on input "[PERSON_NAME][EMAIL_ADDRESS][PERSON_NAME][DOMAIN_NAME]" at bounding box center [824, 231] width 445 height 40
click at [825, 304] on div "Name ( optional ) Paul Reesor Phone ( optional ) (636) 284-6141 Email ( optiona…" at bounding box center [824, 247] width 445 height 499
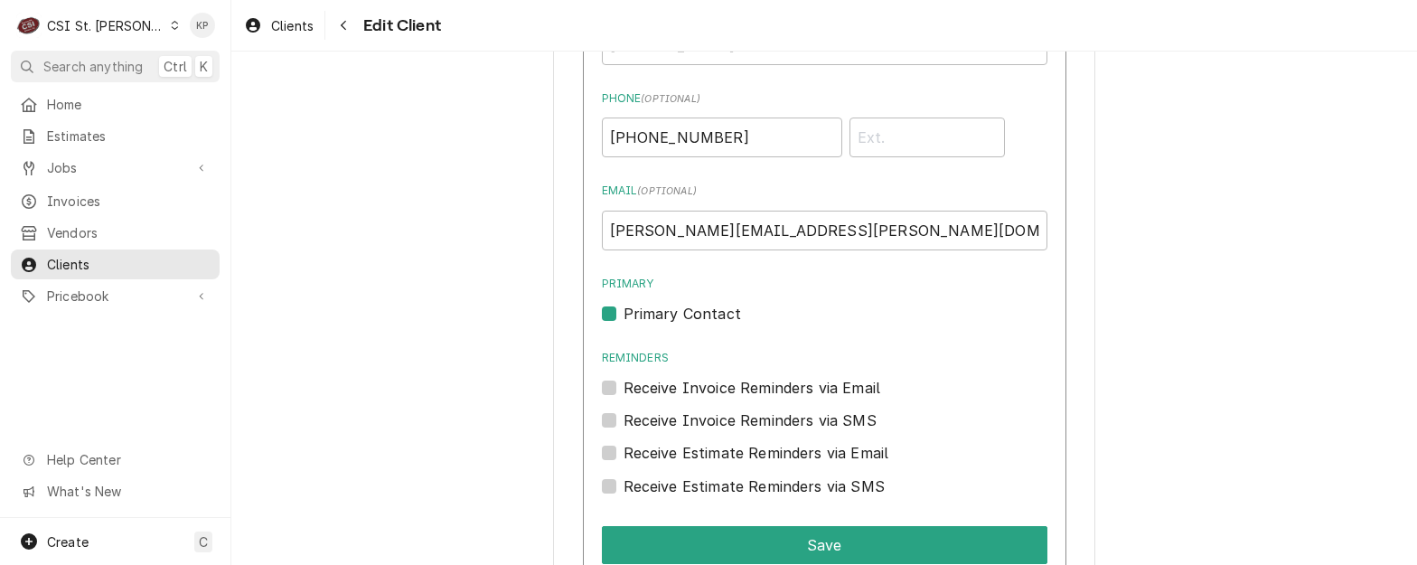
scroll to position [1483, 0]
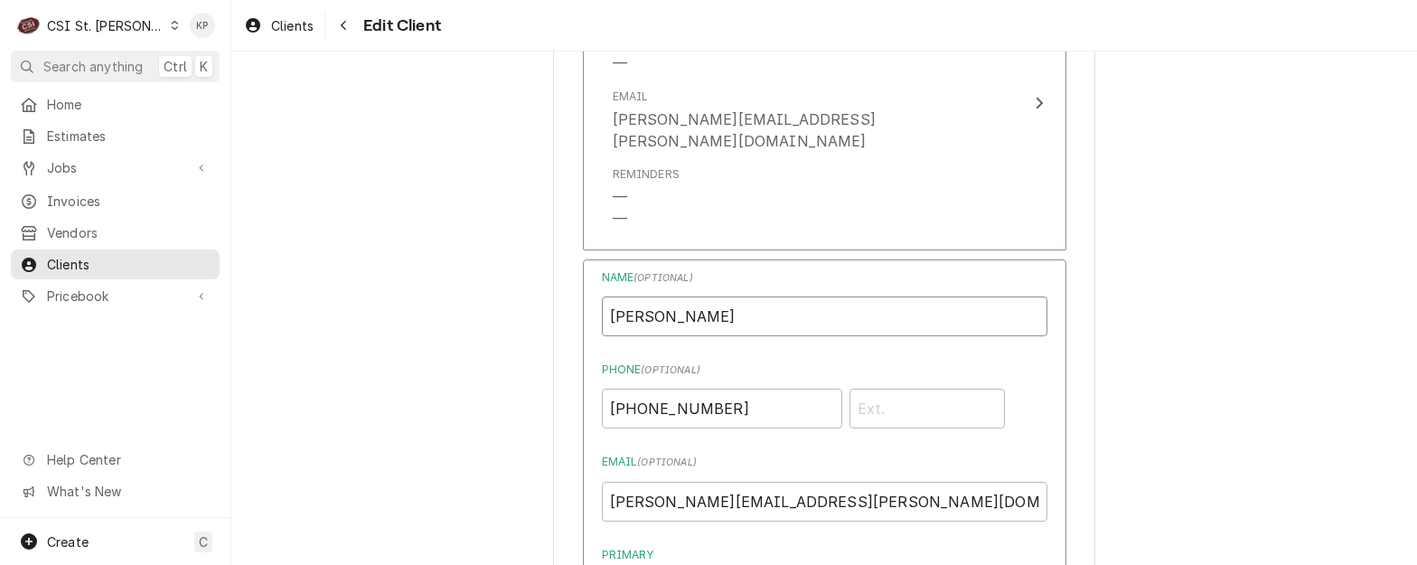
drag, startPoint x: 694, startPoint y: 298, endPoint x: 576, endPoint y: 298, distance: 117.5
drag, startPoint x: 884, startPoint y: 333, endPoint x: 786, endPoint y: 360, distance: 101.3
click at [884, 333] on div "Name ( optional ) Paul Reesor Phone ( optional ) (636) 284-6141 Email ( optiona…" at bounding box center [824, 518] width 445 height 499
drag, startPoint x: 740, startPoint y: 389, endPoint x: 604, endPoint y: 380, distance: 135.8
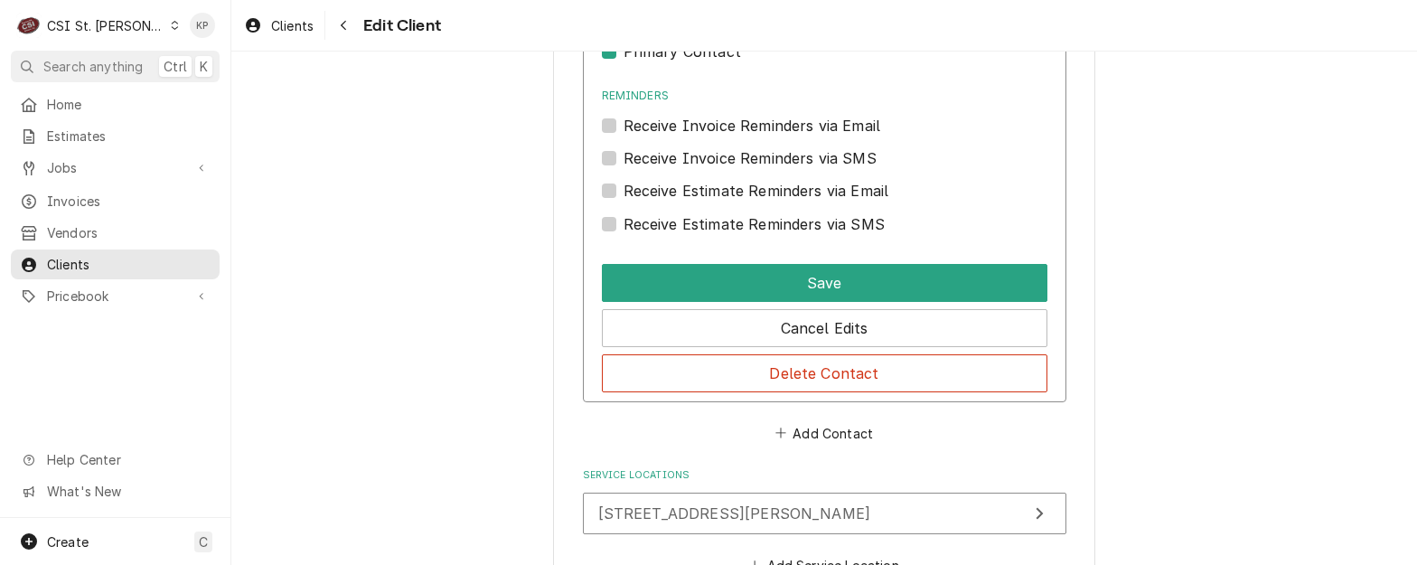
scroll to position [2115, 0]
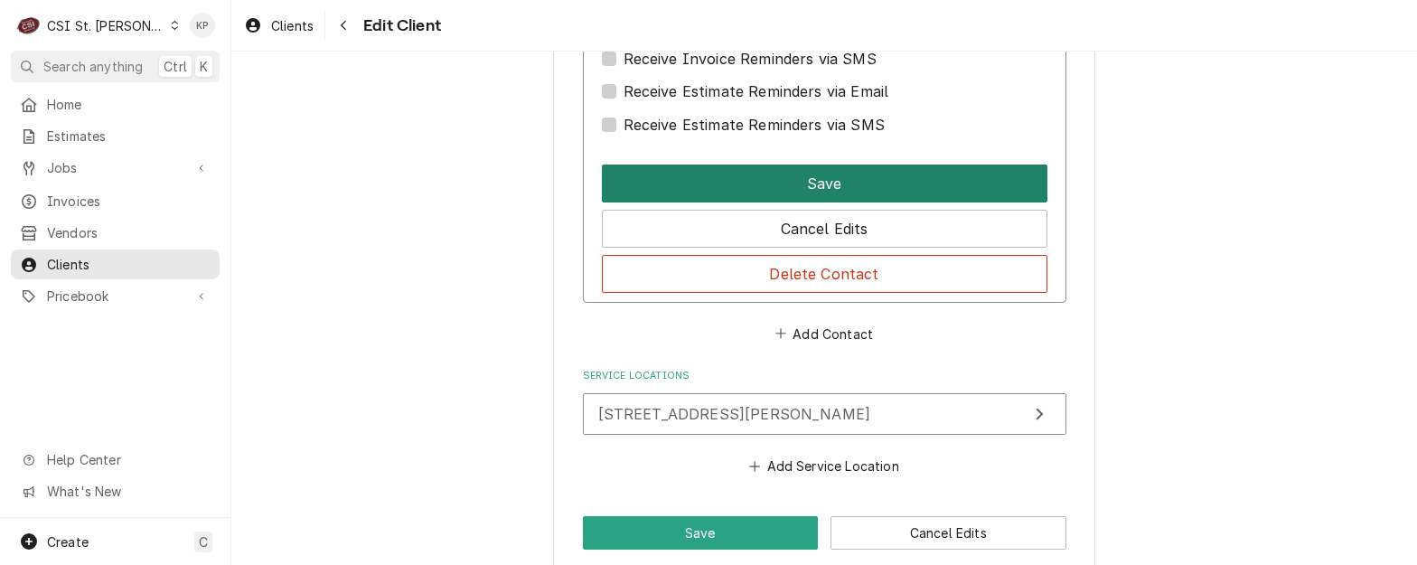
click at [809, 164] on button "Save" at bounding box center [824, 183] width 445 height 38
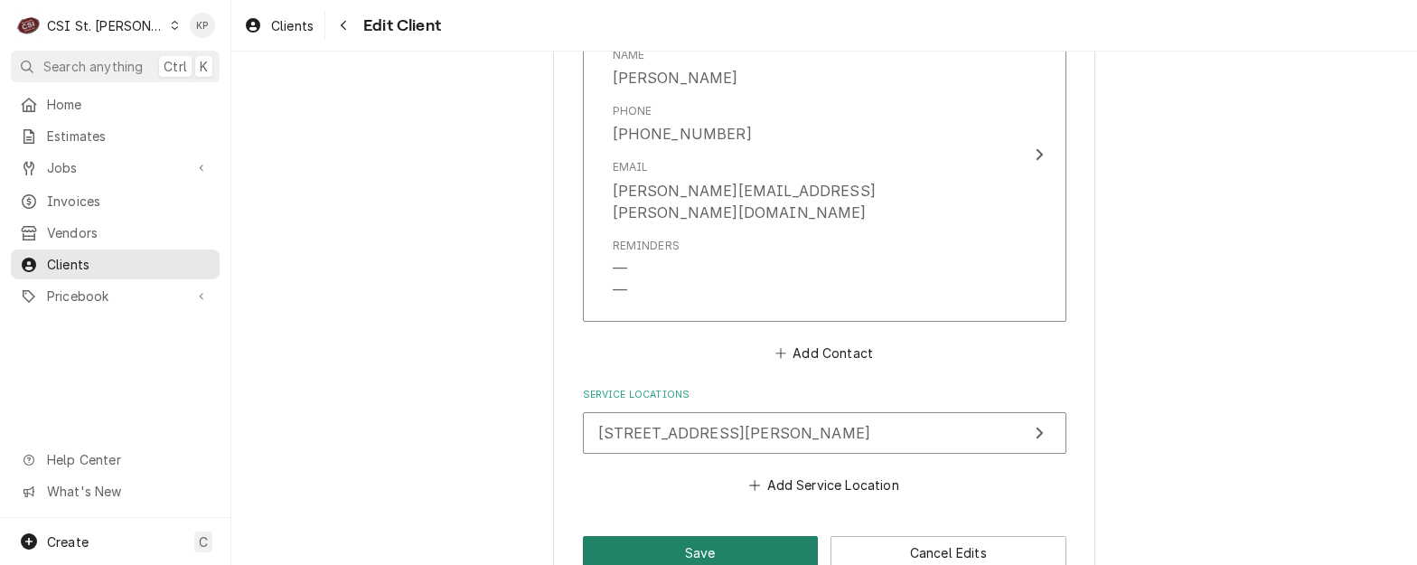
click at [719, 536] on button "Save" at bounding box center [701, 552] width 236 height 33
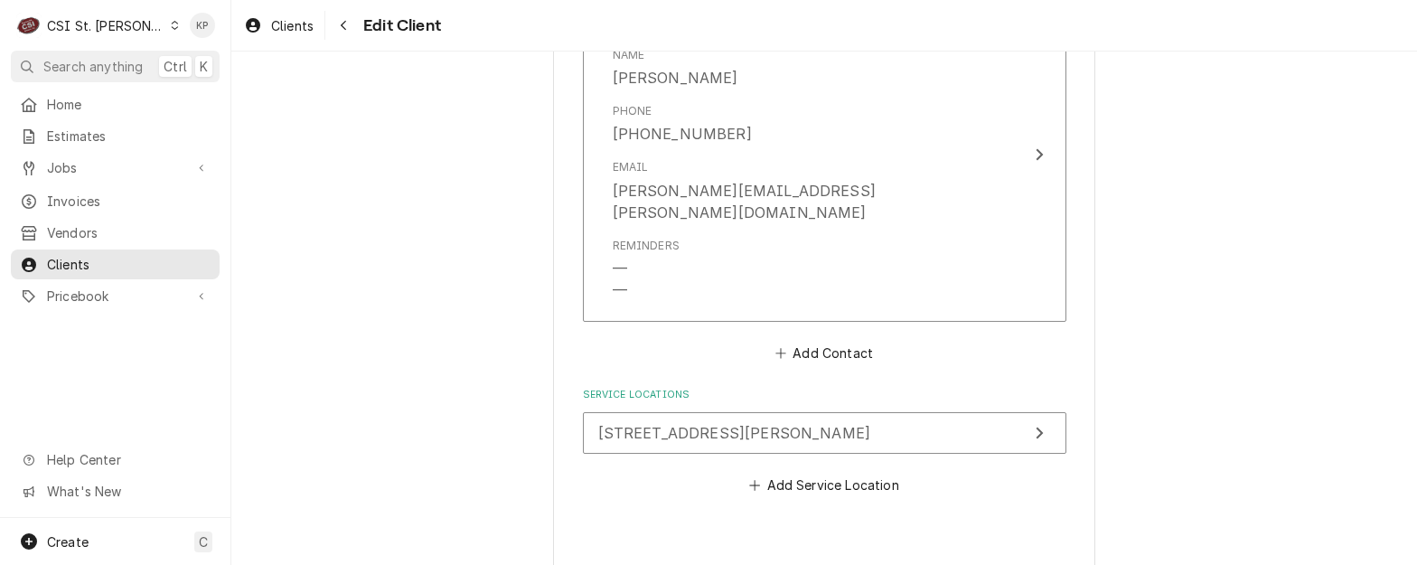
type textarea "x"
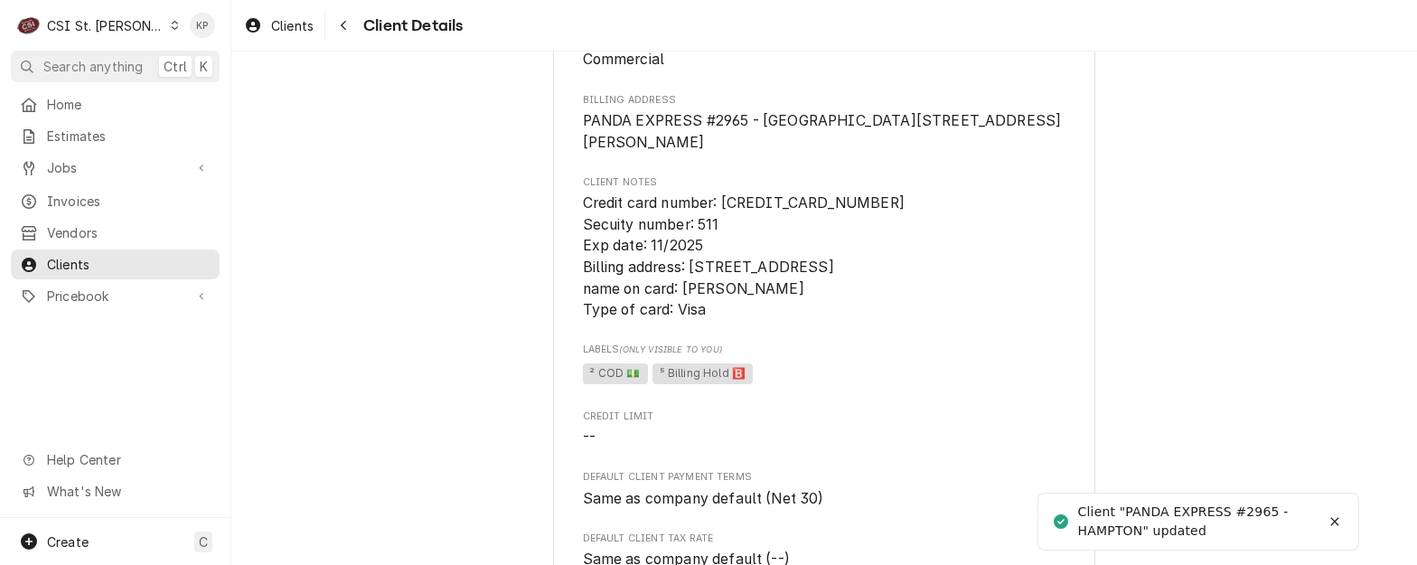
scroll to position [271, 0]
